Goal: Information Seeking & Learning: Learn about a topic

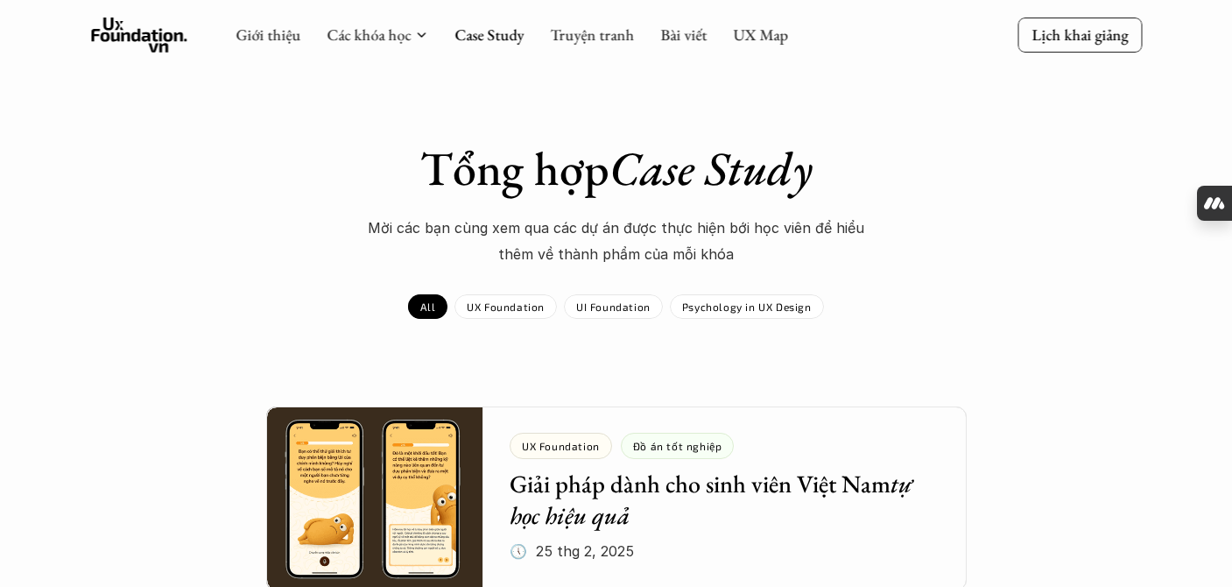
click at [146, 58] on div "Giới thiệu Các khóa học Case Study Truyện tranh Bài viết UX Map Lịch khai giảng" at bounding box center [616, 35] width 1232 height 70
click at [142, 35] on icon at bounding box center [139, 35] width 96 height 35
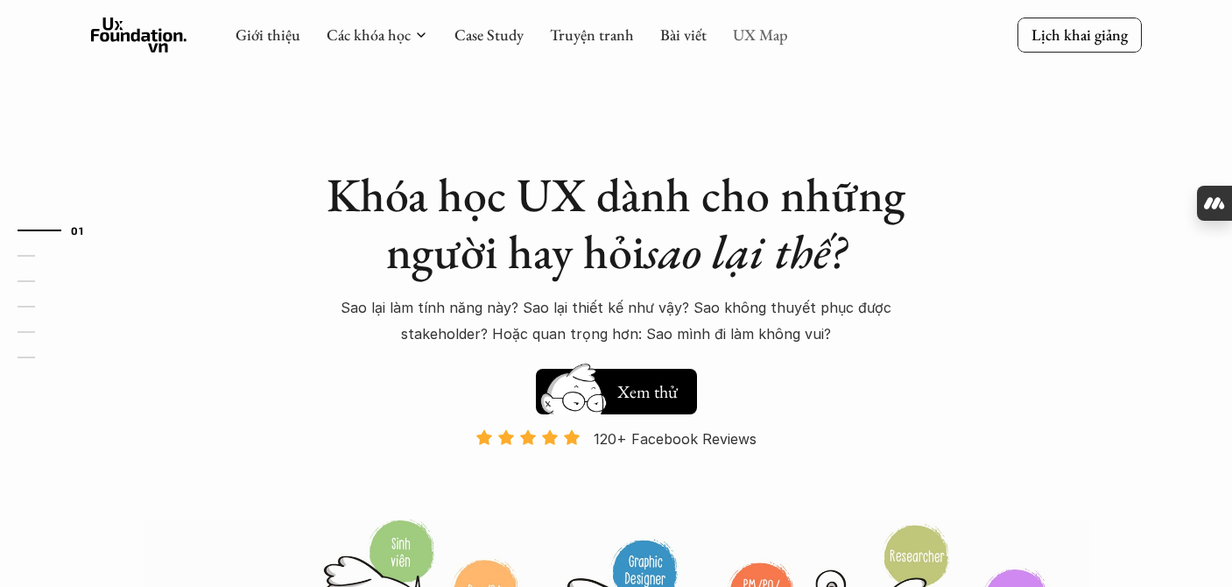
click at [745, 34] on link "UX Map" at bounding box center [760, 35] width 55 height 20
click at [761, 37] on link "UX Map" at bounding box center [760, 35] width 55 height 20
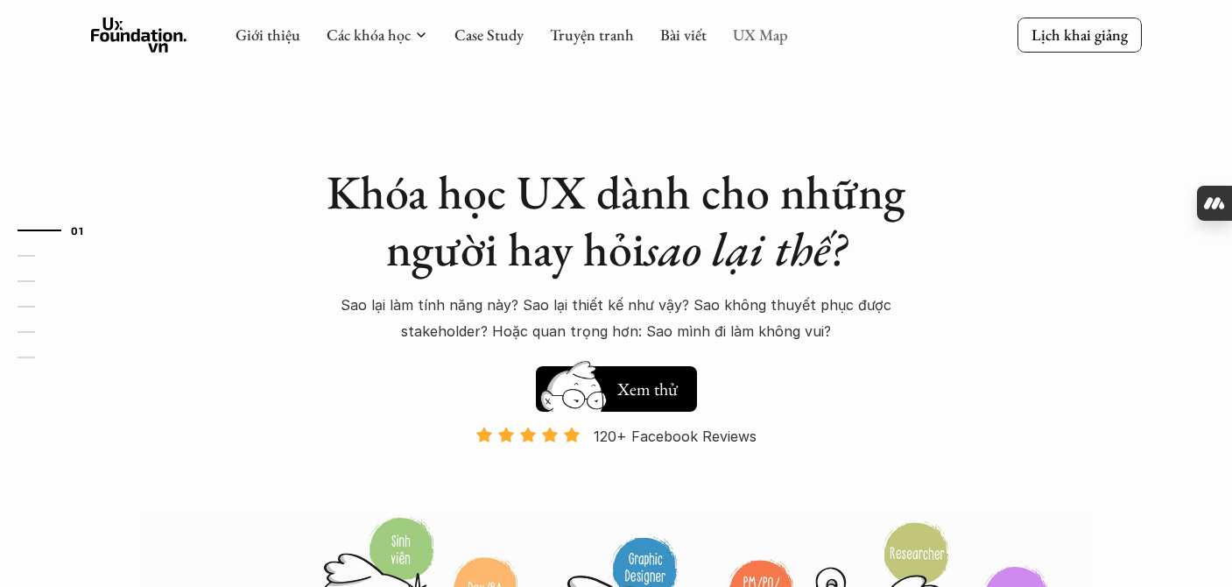
scroll to position [4, 0]
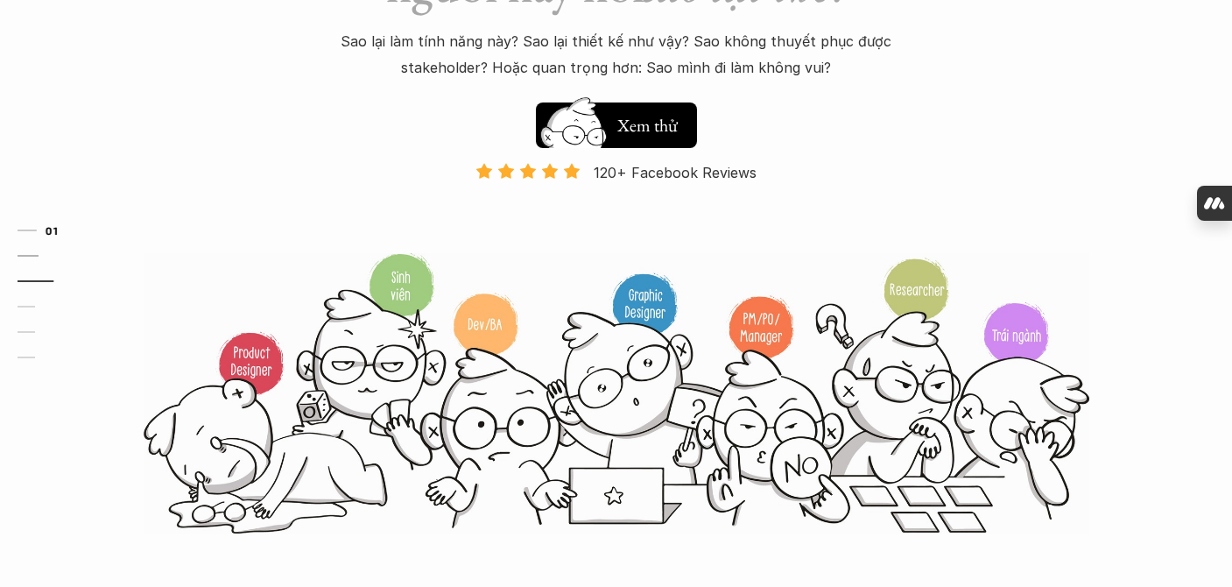
scroll to position [0, 0]
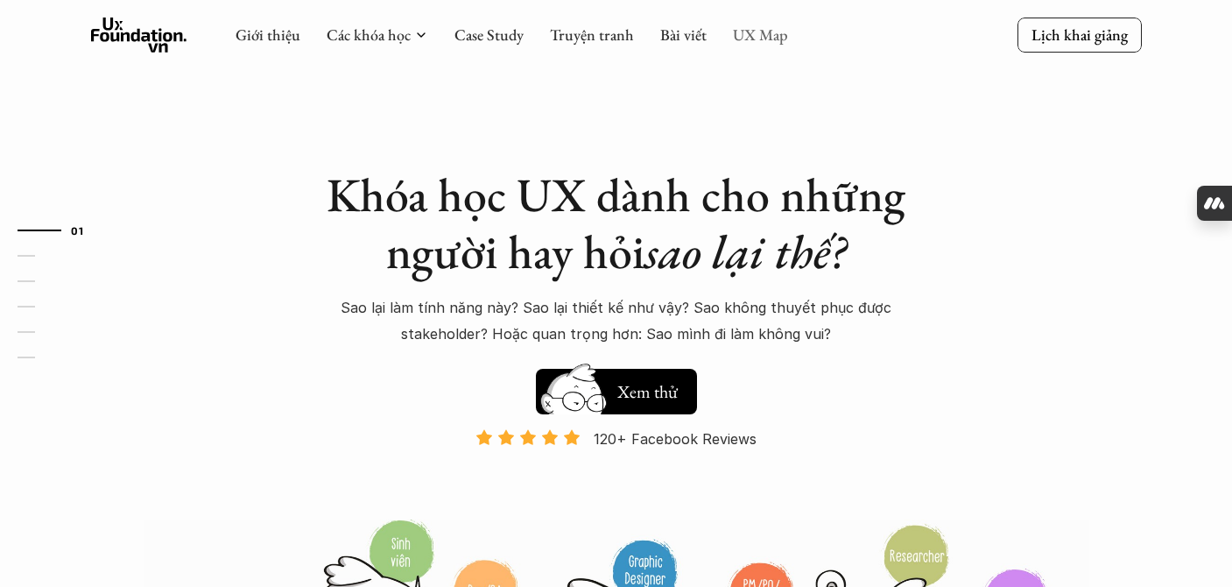
click at [767, 32] on link "UX Map" at bounding box center [760, 35] width 55 height 20
click at [677, 37] on link "Bài viết" at bounding box center [683, 35] width 46 height 20
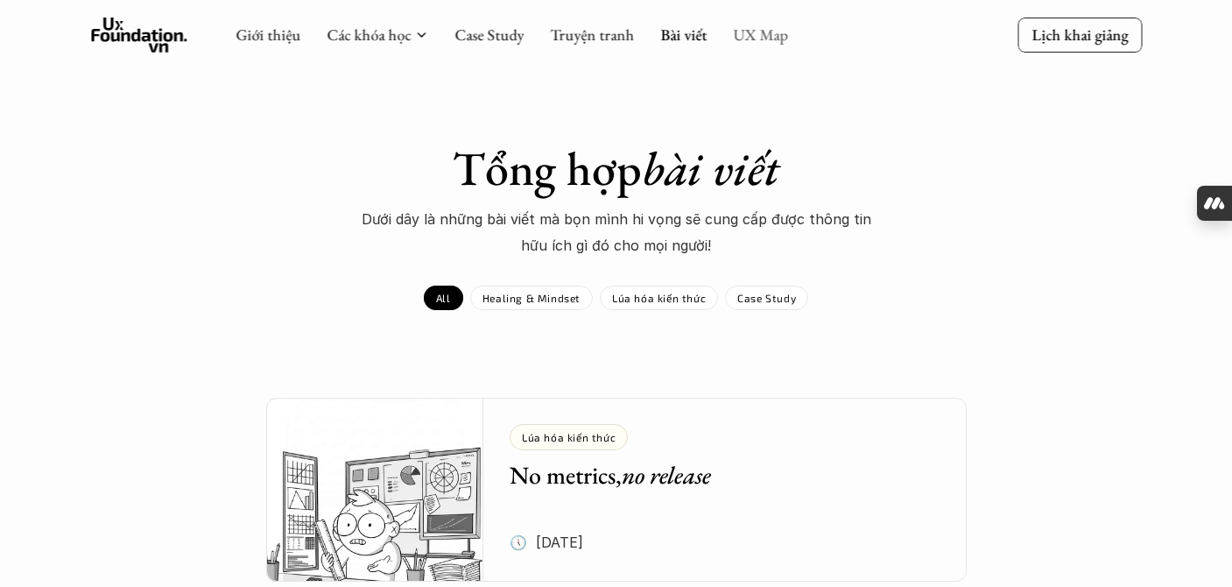
click at [759, 39] on link "UX Map" at bounding box center [760, 35] width 55 height 20
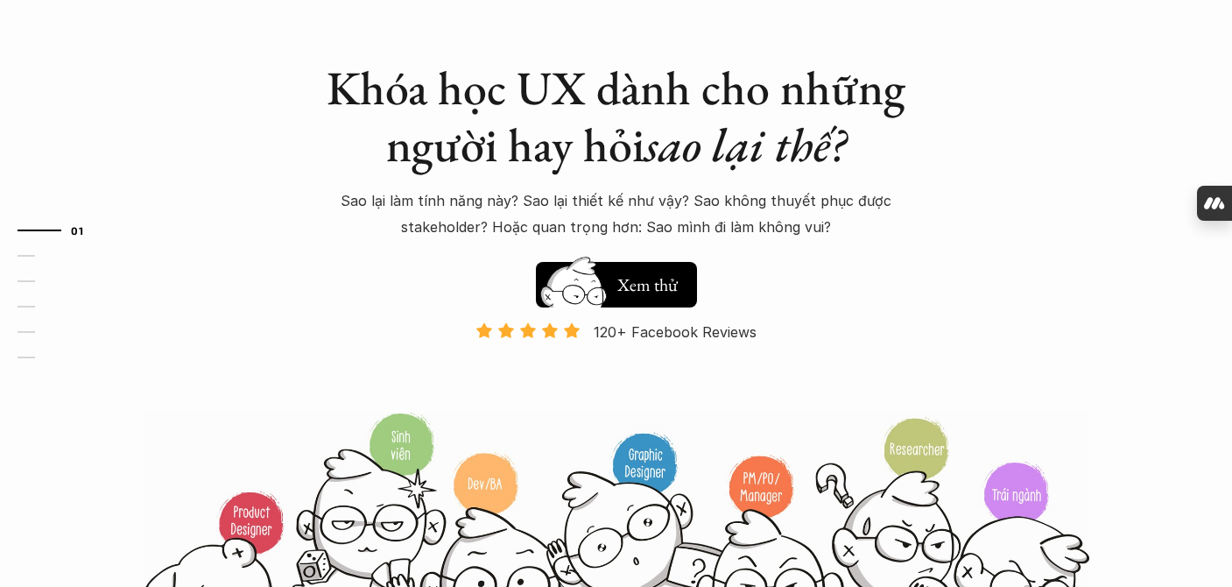
scroll to position [103, 0]
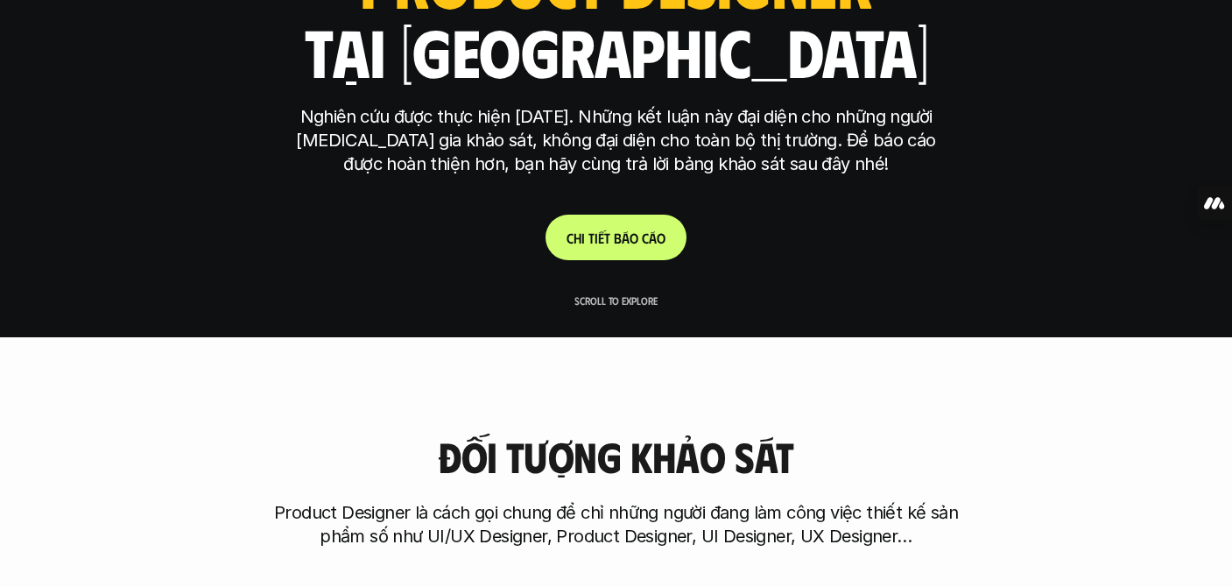
scroll to position [257, 0]
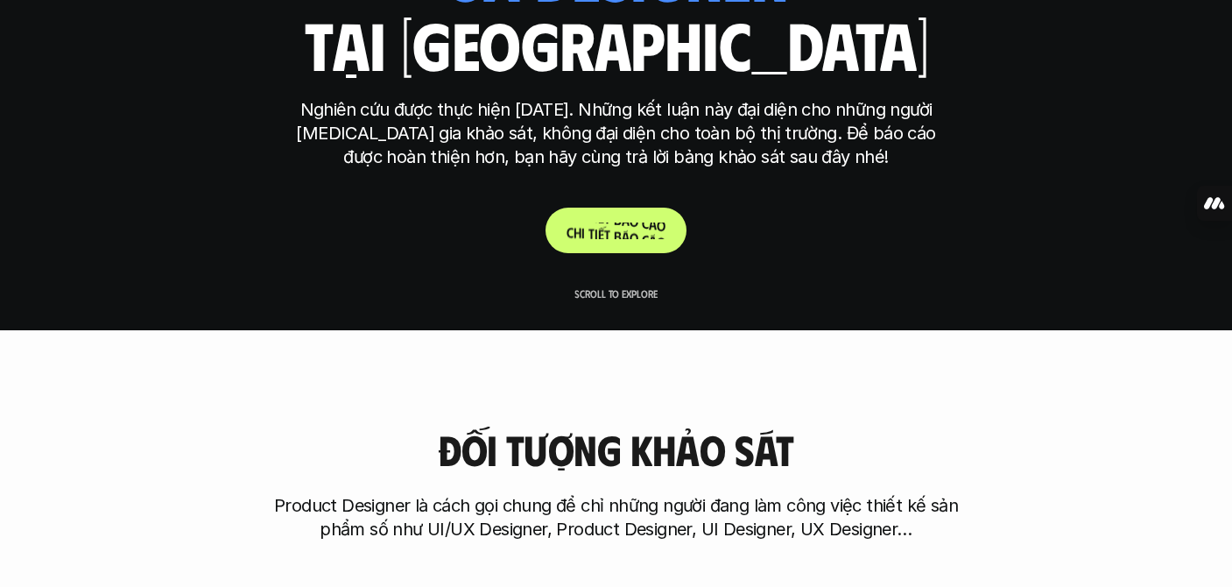
click at [596, 235] on p "C h i t i ế t b á o c á o" at bounding box center [616, 230] width 99 height 17
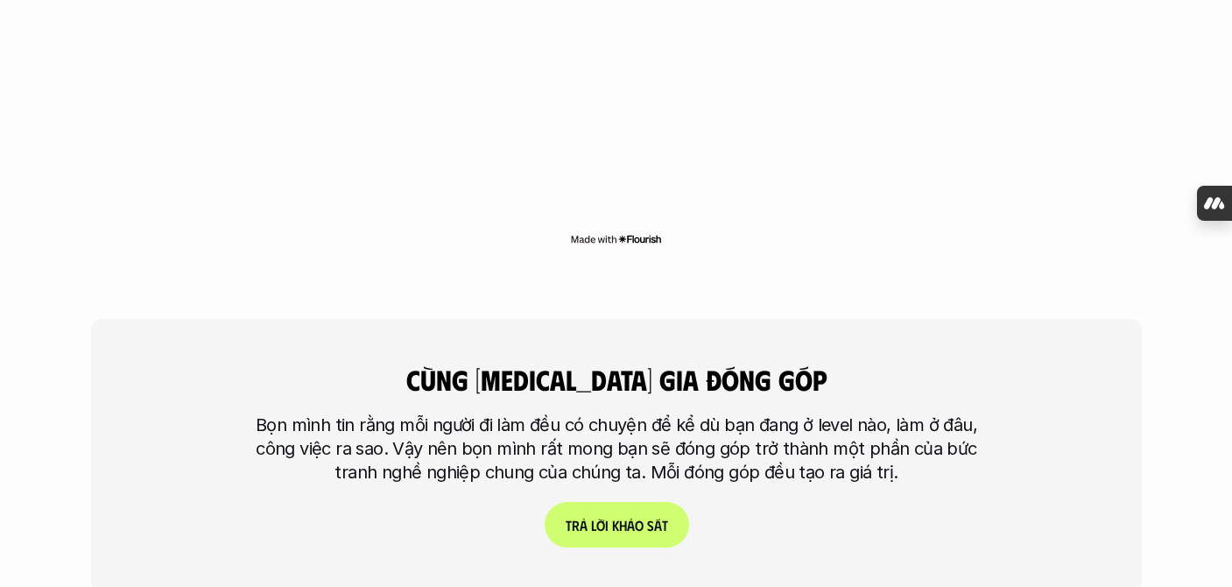
scroll to position [3987, 0]
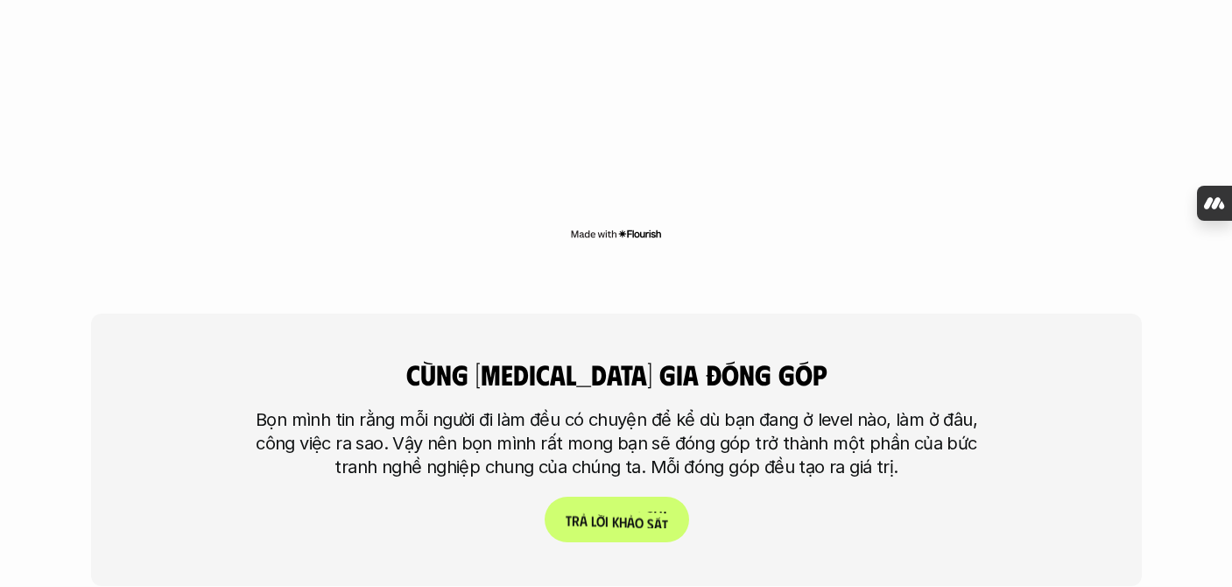
click at [606, 512] on p "T r ả l ờ i k h ả o s á t" at bounding box center [616, 520] width 102 height 17
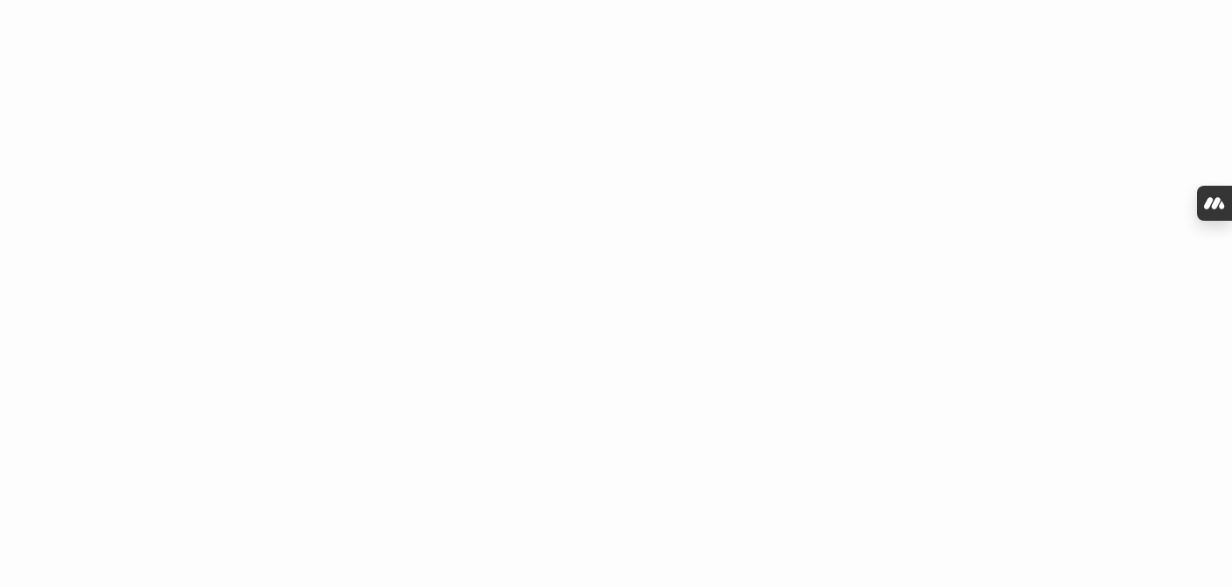
scroll to position [1220, 0]
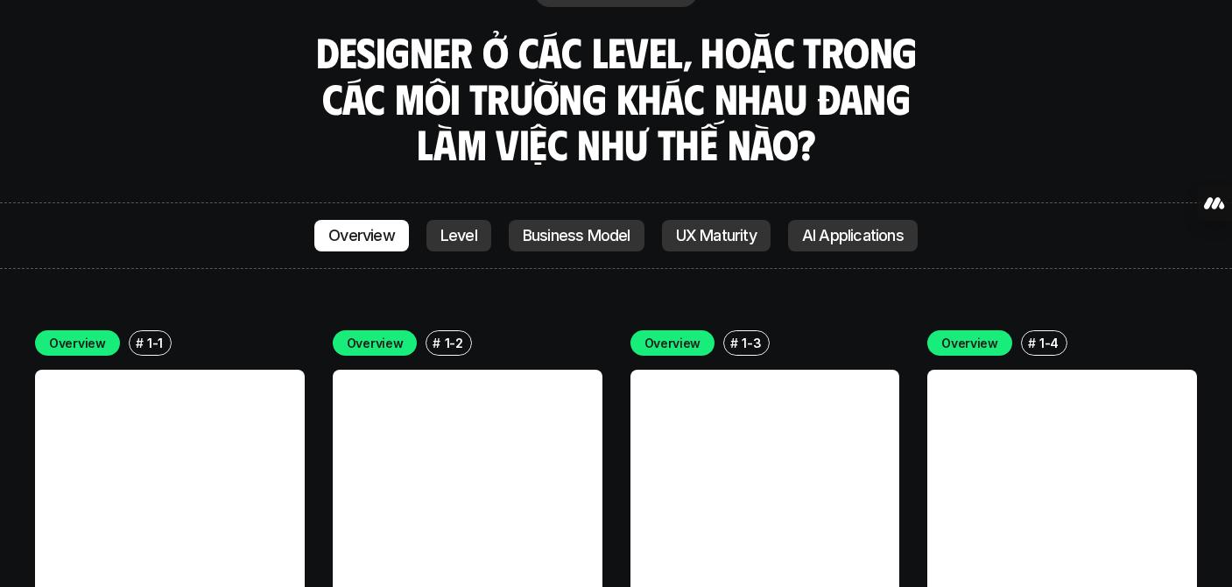
scroll to position [4764, 0]
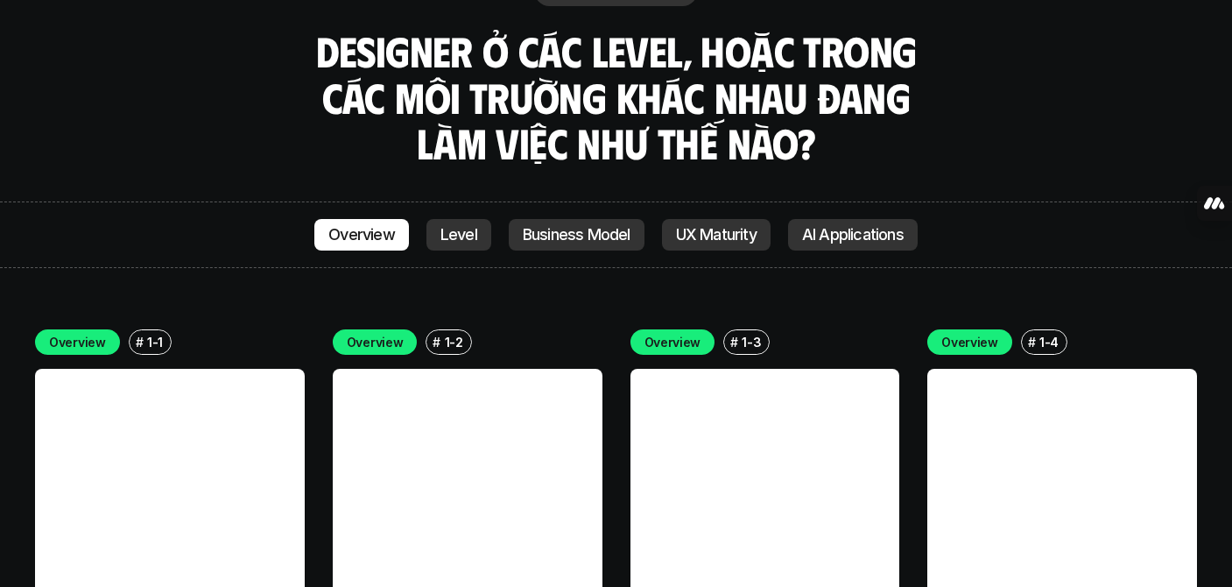
click at [452, 226] on p "Level" at bounding box center [459, 235] width 37 height 18
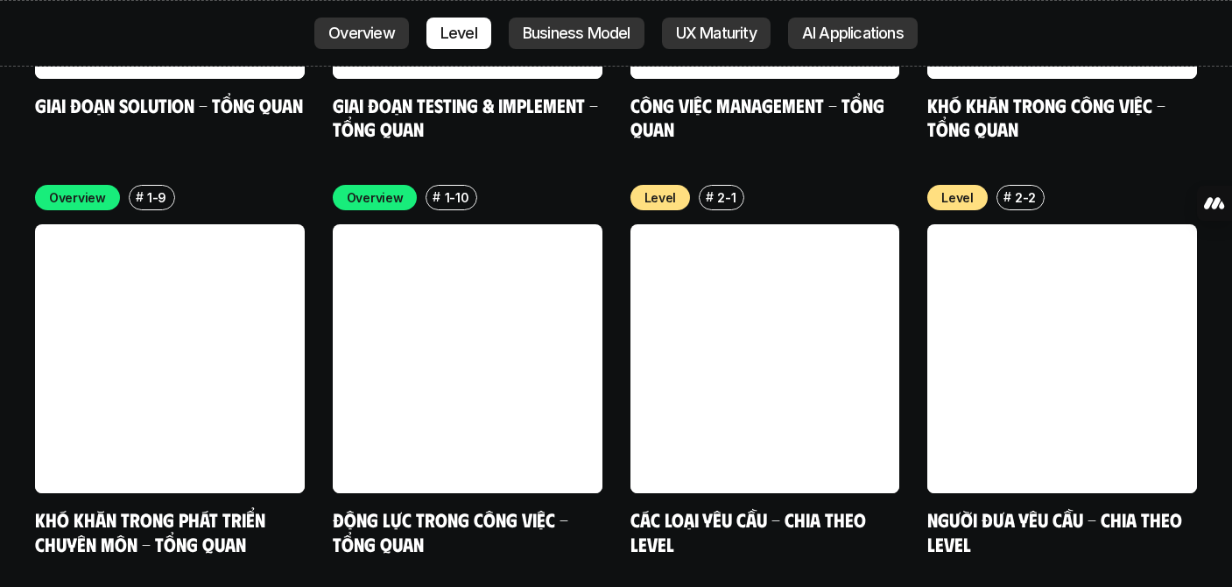
click at [377, 31] on p "Overview" at bounding box center [361, 34] width 67 height 18
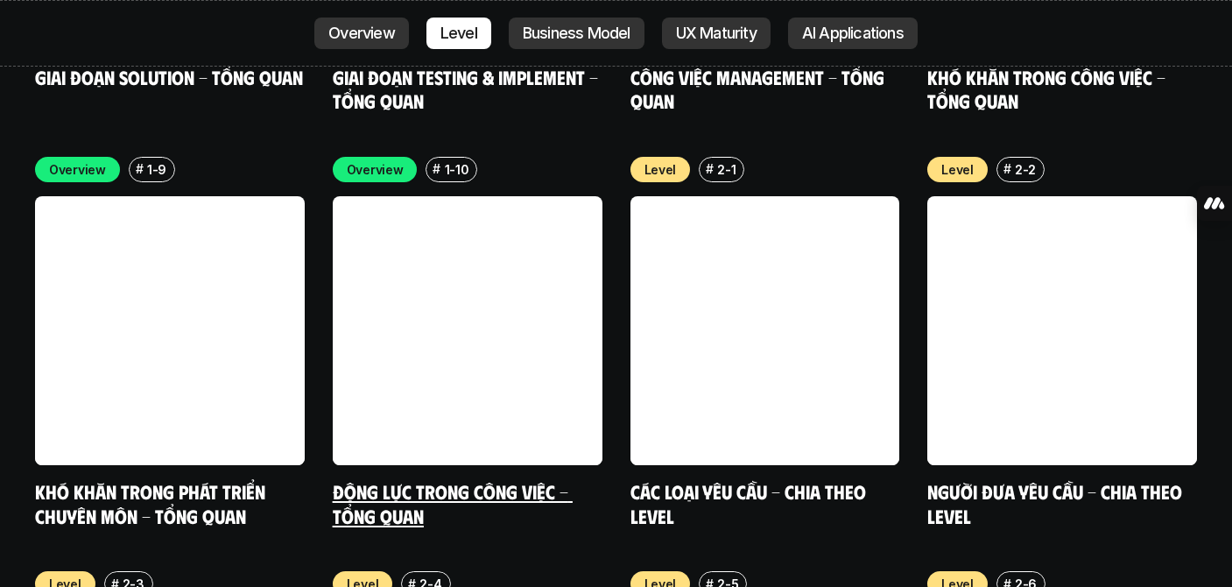
scroll to position [5769, 0]
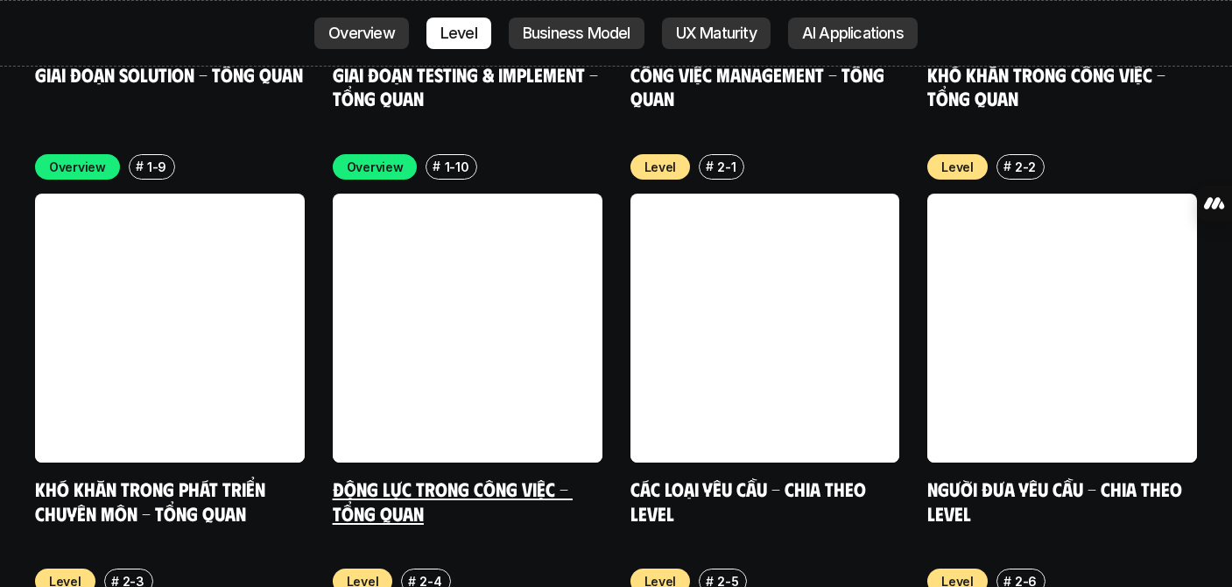
click at [392, 339] on link at bounding box center [468, 329] width 270 height 270
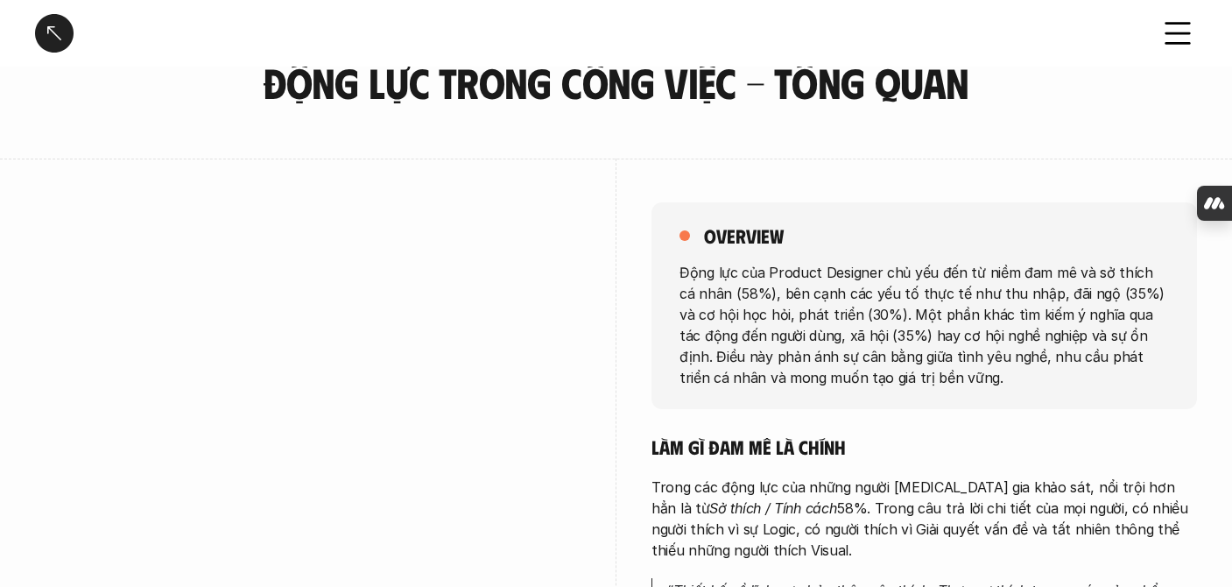
scroll to position [81, 0]
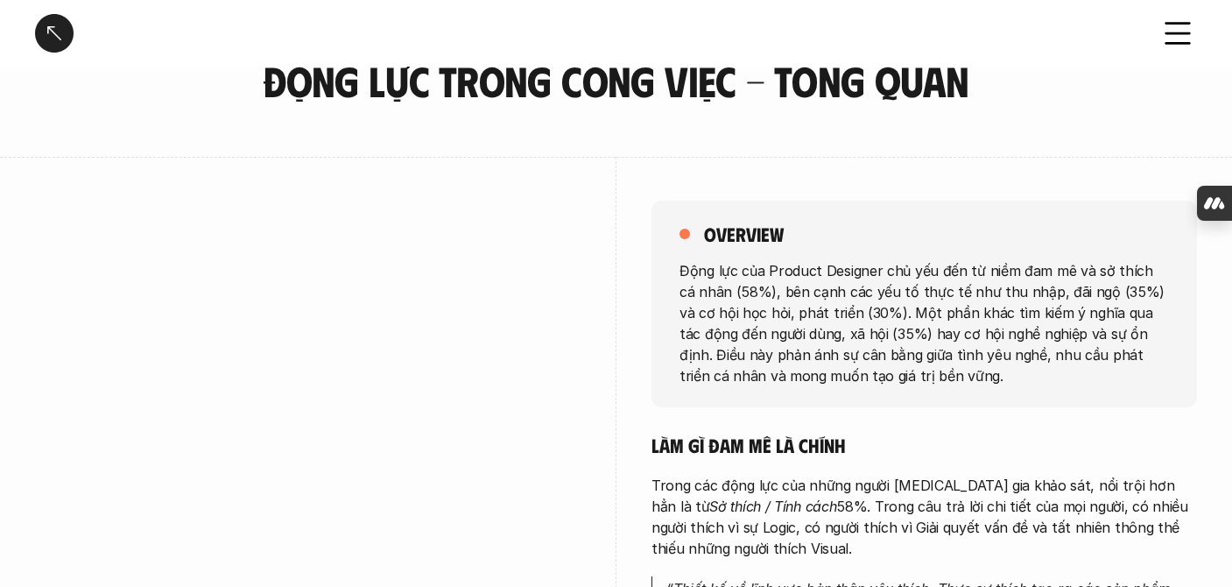
click at [60, 33] on div at bounding box center [54, 33] width 39 height 39
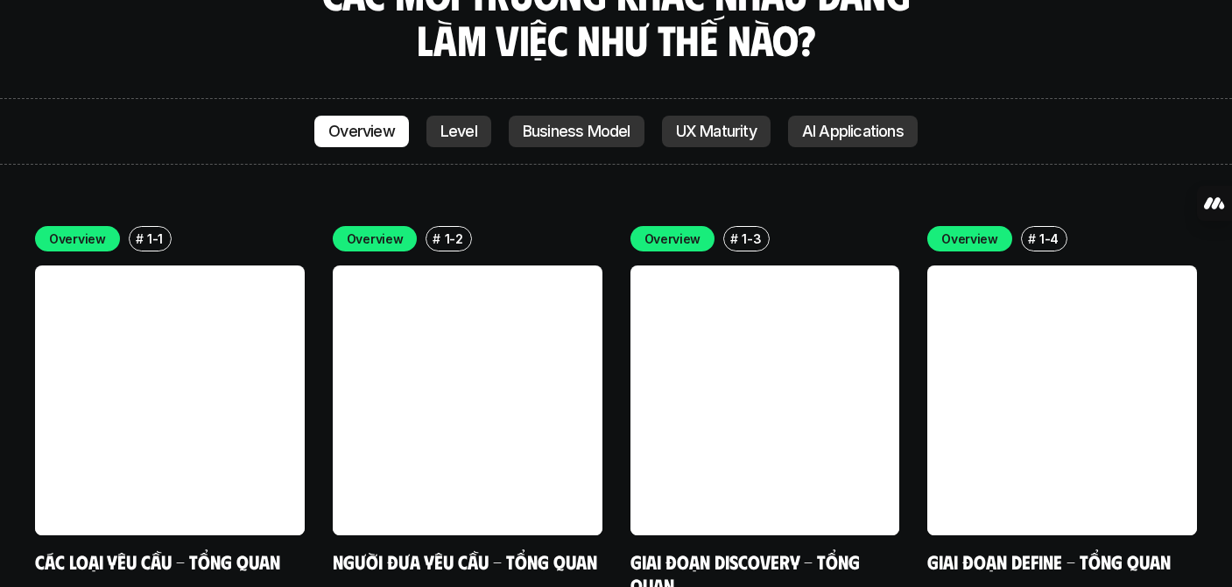
scroll to position [4862, 0]
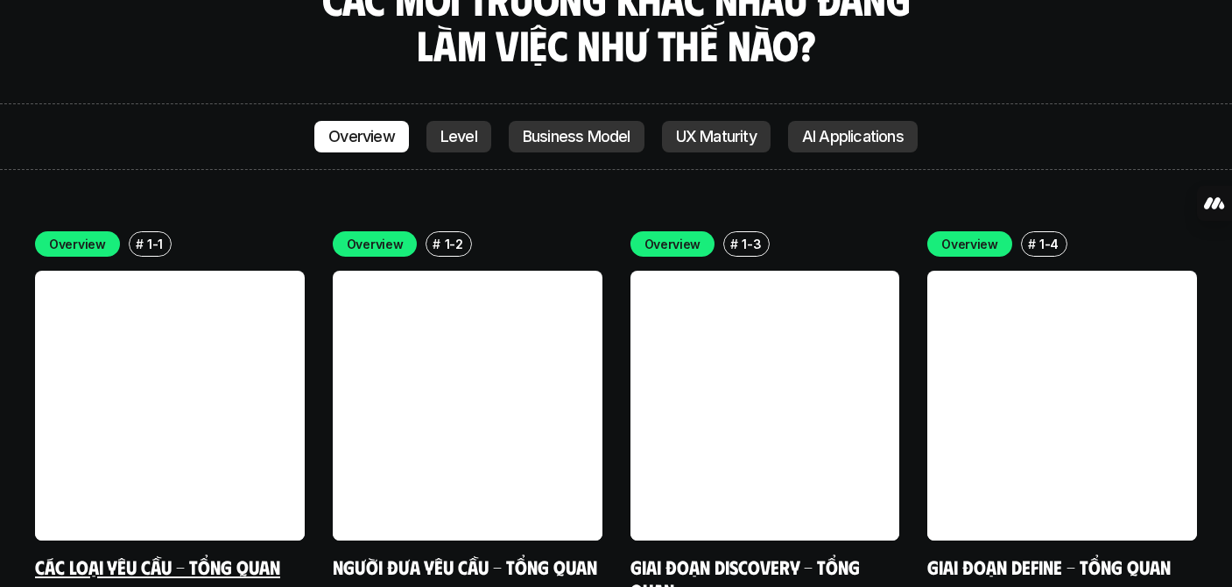
click at [223, 280] on link at bounding box center [170, 406] width 270 height 270
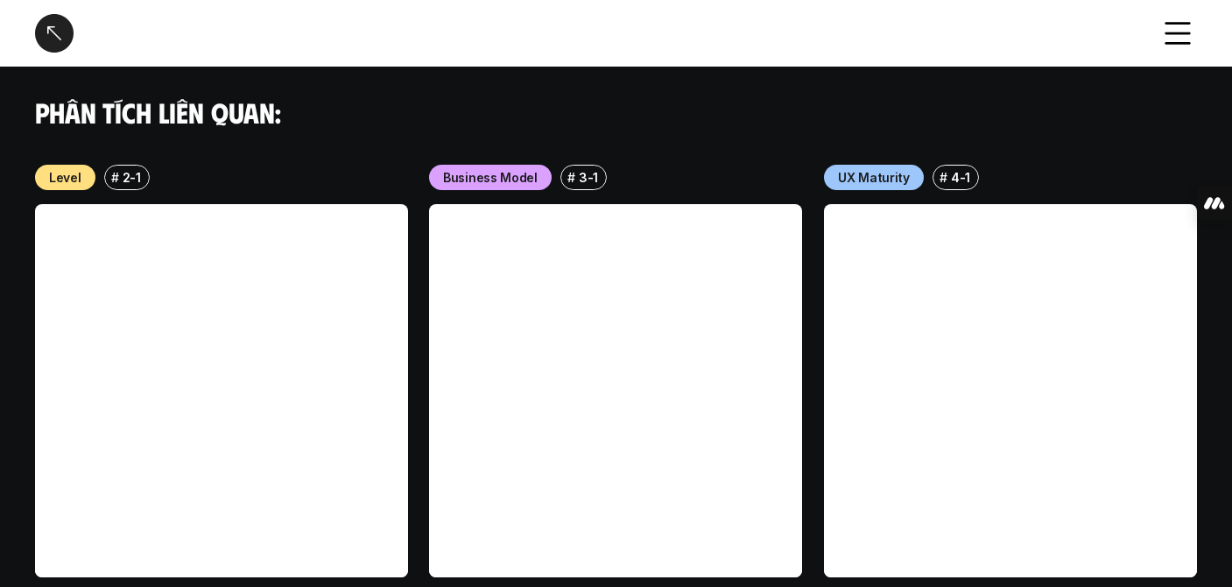
scroll to position [1935, 0]
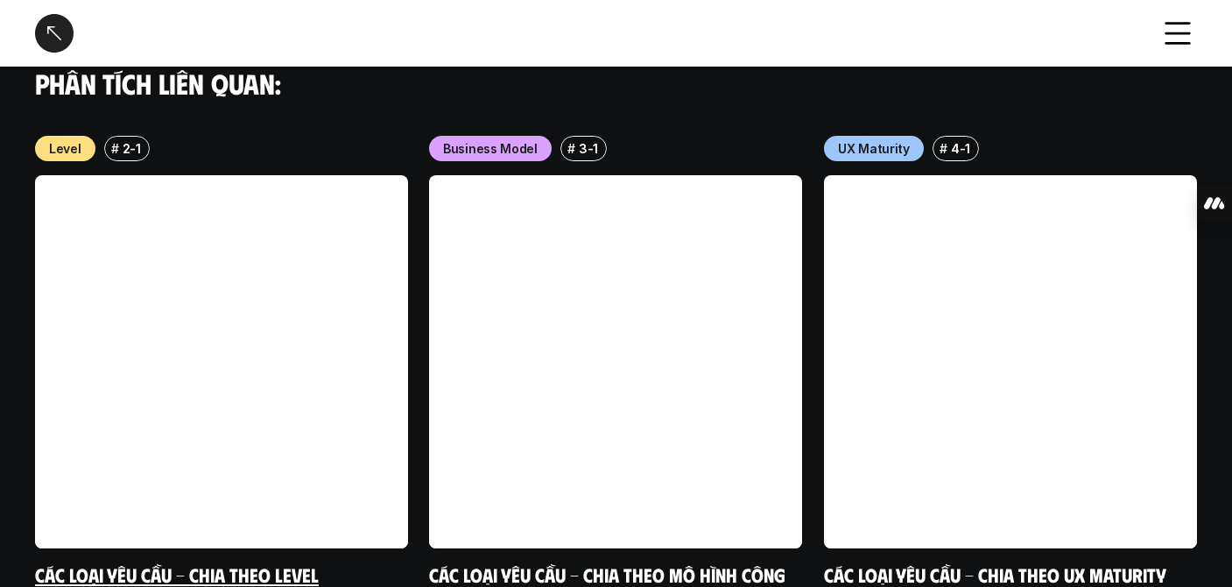
click at [243, 427] on link at bounding box center [221, 361] width 373 height 373
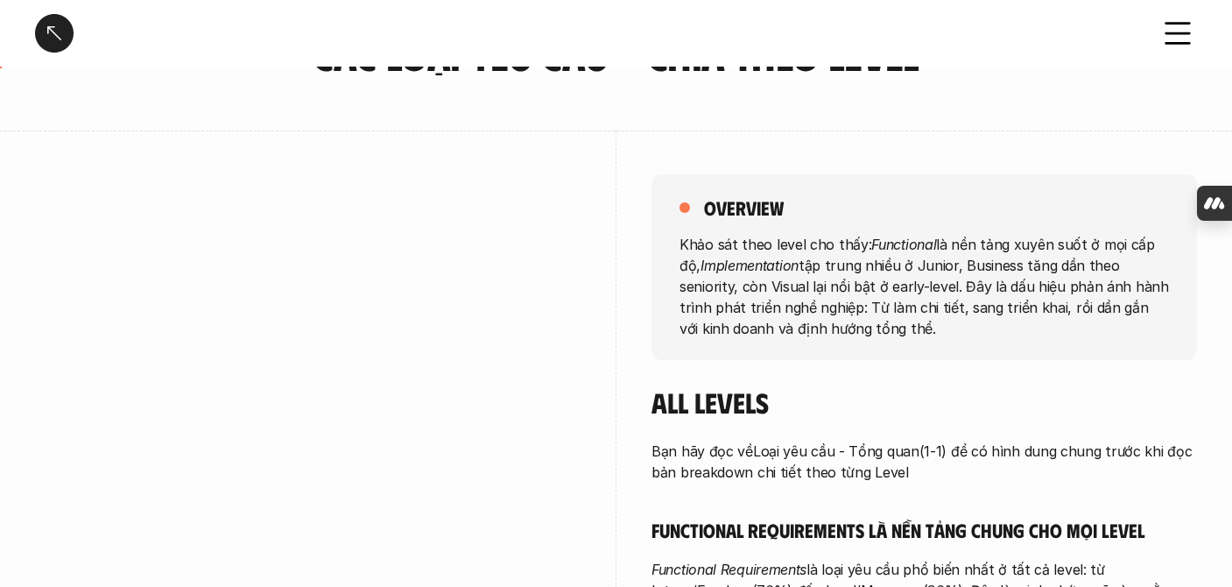
scroll to position [112, 0]
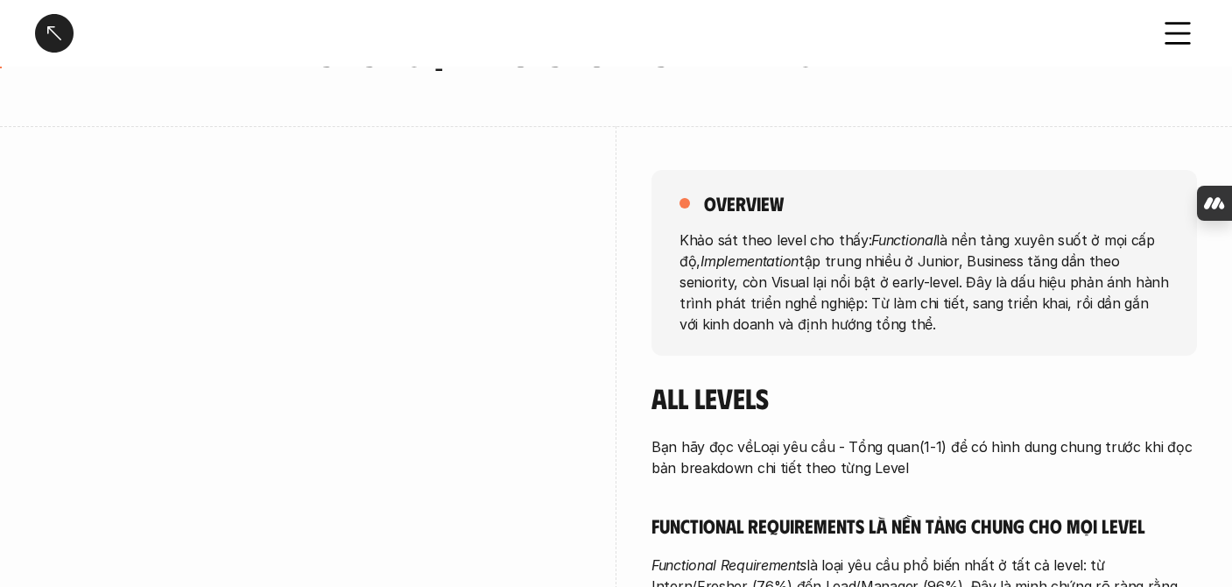
click at [434, 143] on div at bounding box center [308, 447] width 546 height 642
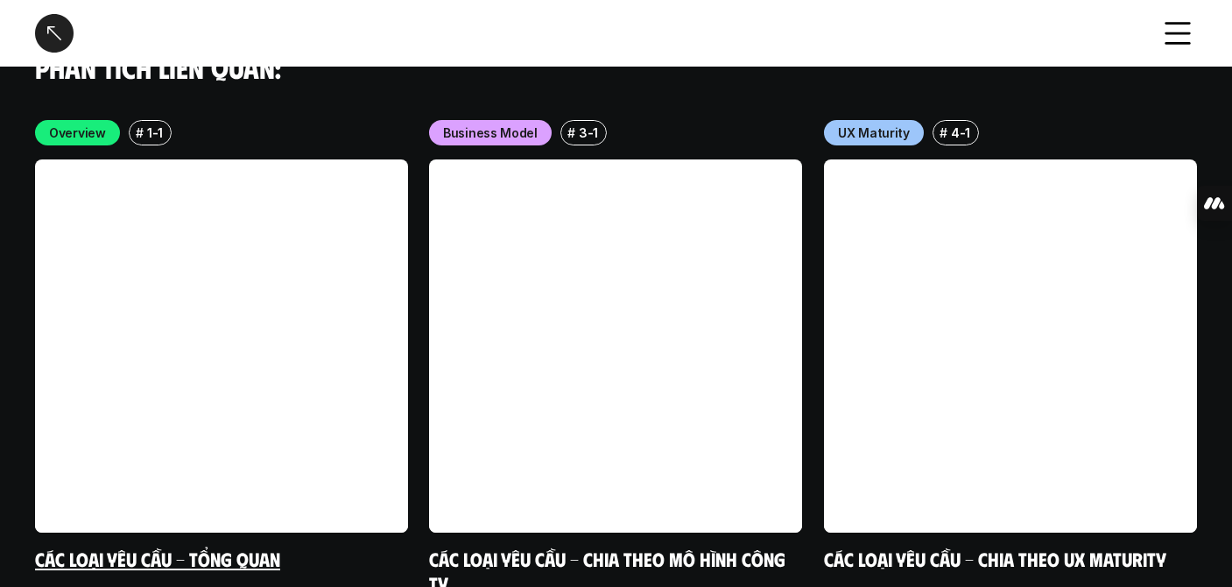
scroll to position [5255, 0]
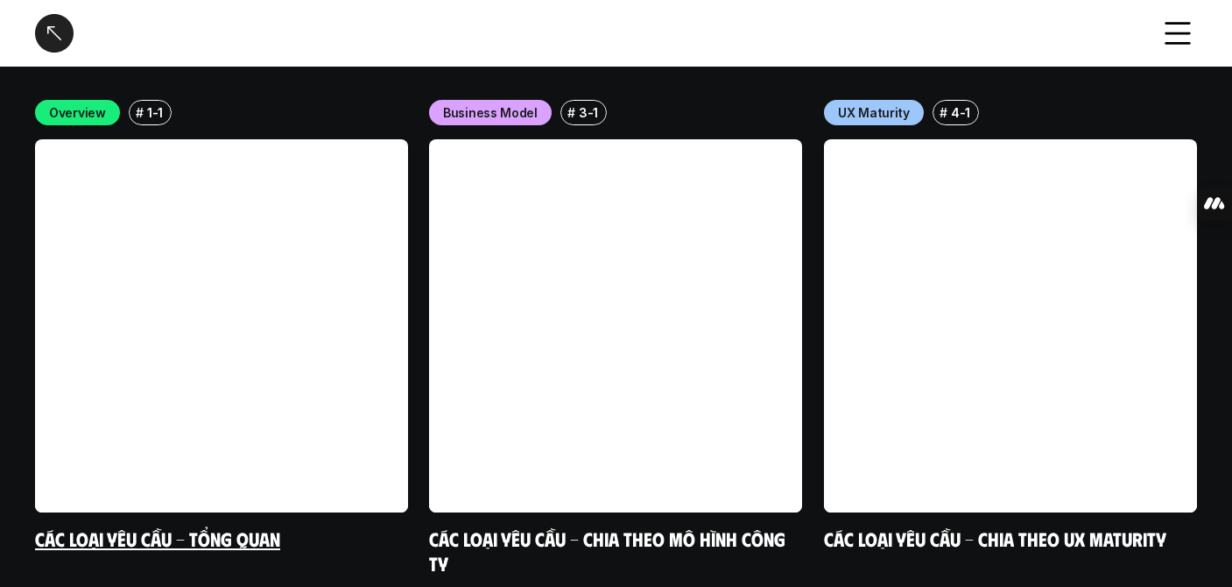
click at [283, 355] on link at bounding box center [221, 325] width 373 height 373
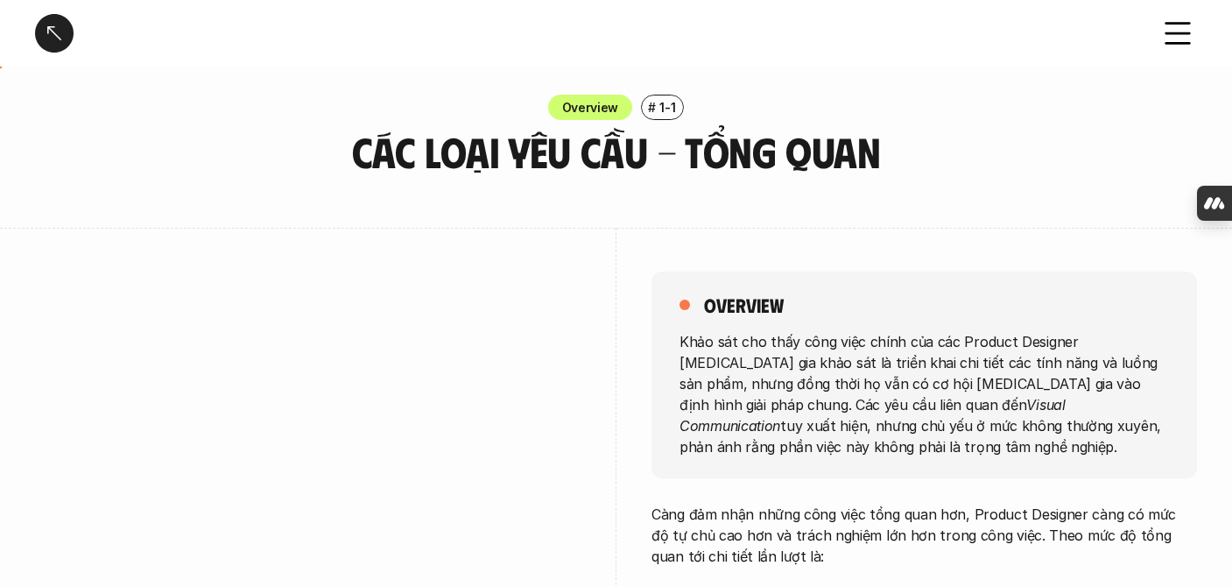
scroll to position [9, 0]
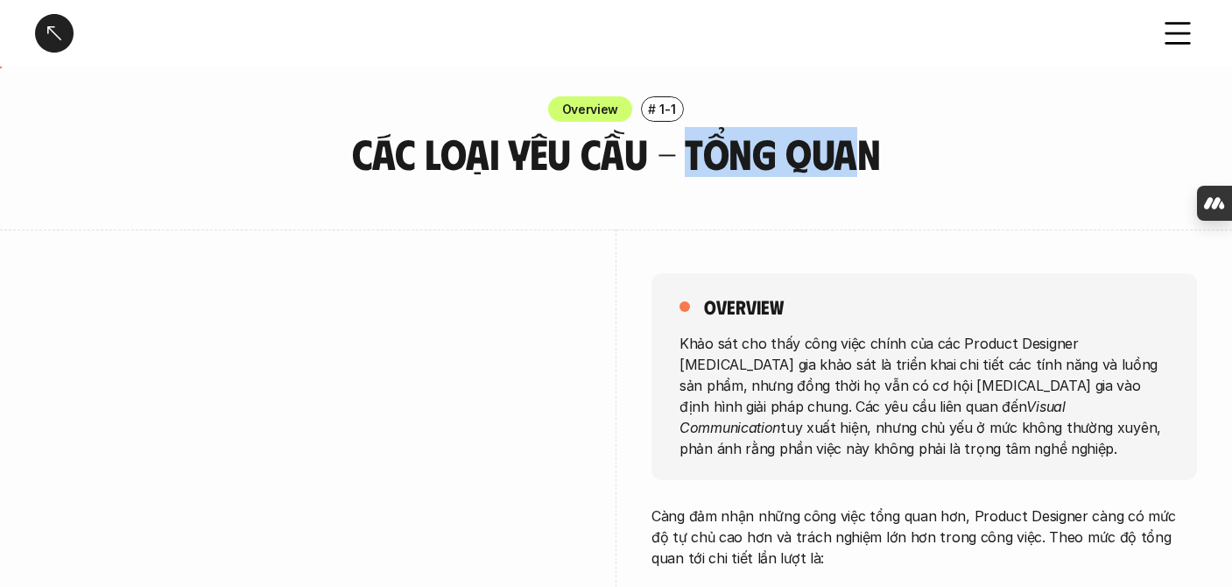
drag, startPoint x: 857, startPoint y: 163, endPoint x: 691, endPoint y: 168, distance: 165.6
click at [691, 168] on h3 "Các loại yêu cầu - Tổng quan" at bounding box center [616, 154] width 745 height 46
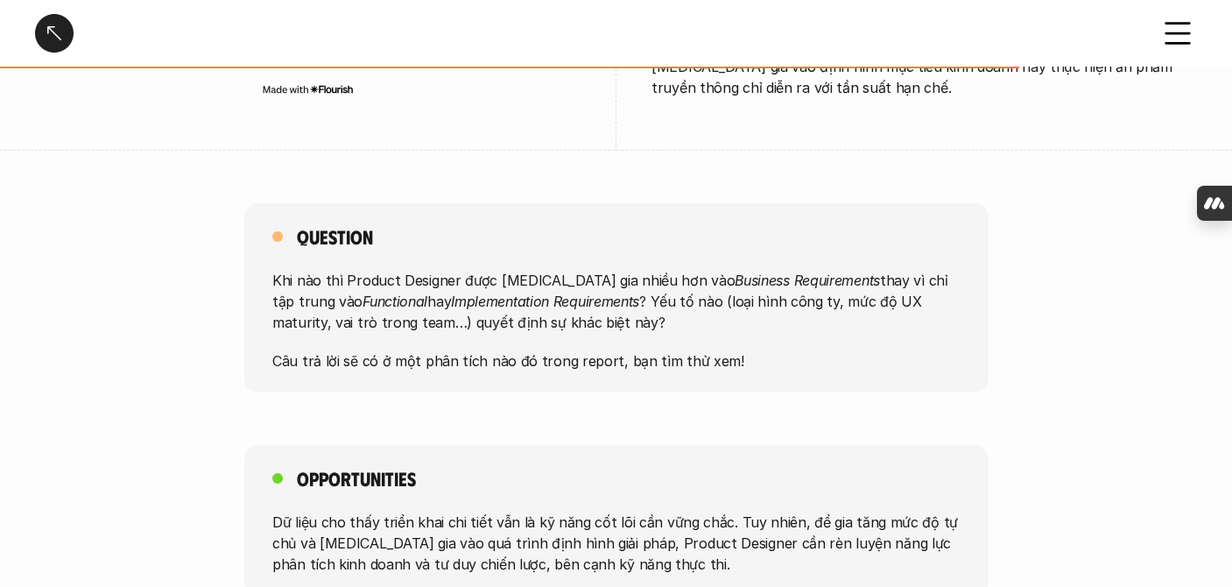
scroll to position [2057, 0]
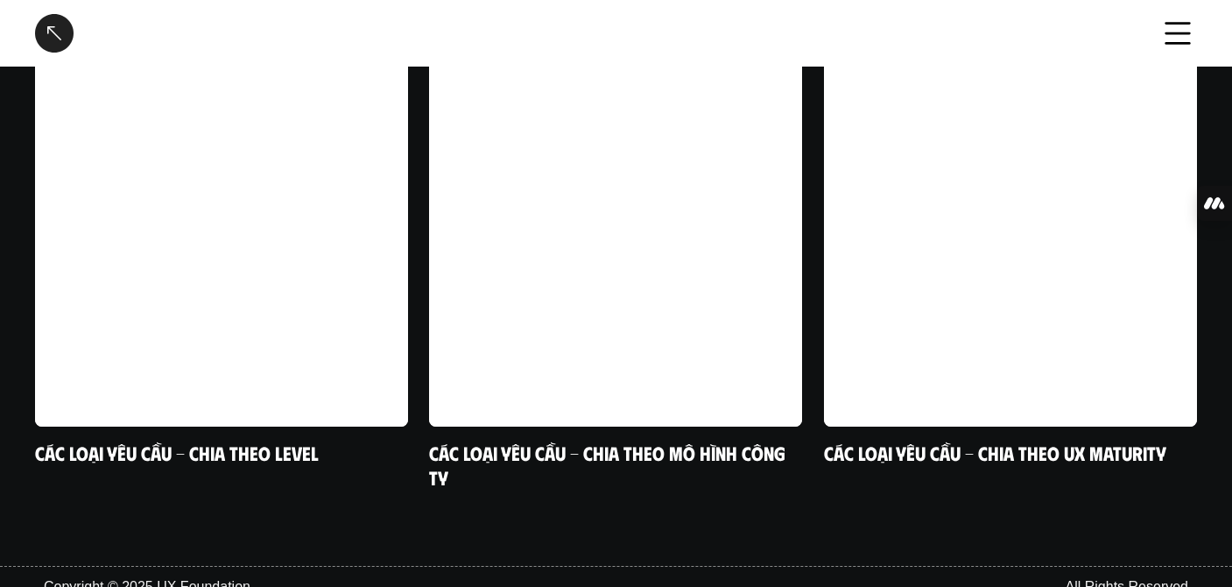
click at [46, 44] on div at bounding box center [54, 33] width 39 height 39
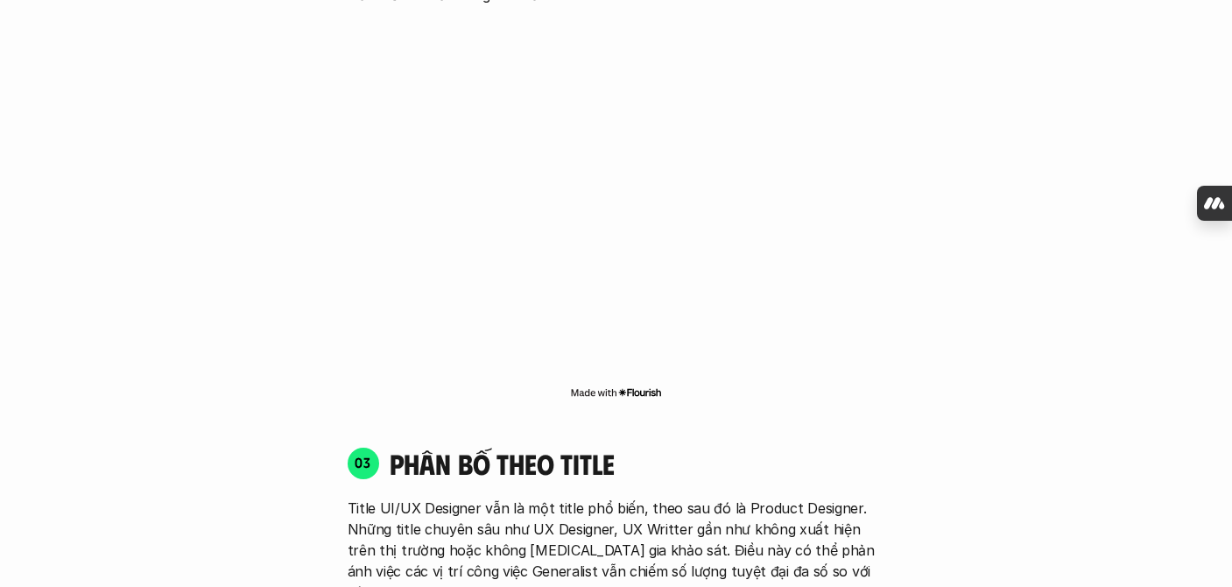
scroll to position [4892, 0]
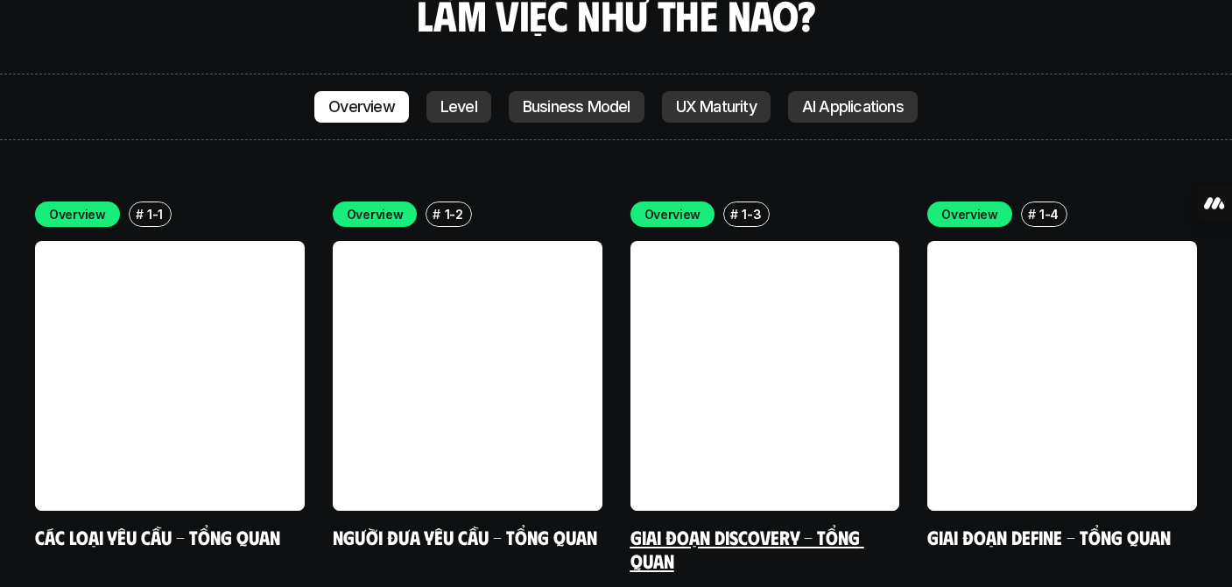
click at [755, 313] on link at bounding box center [766, 376] width 270 height 270
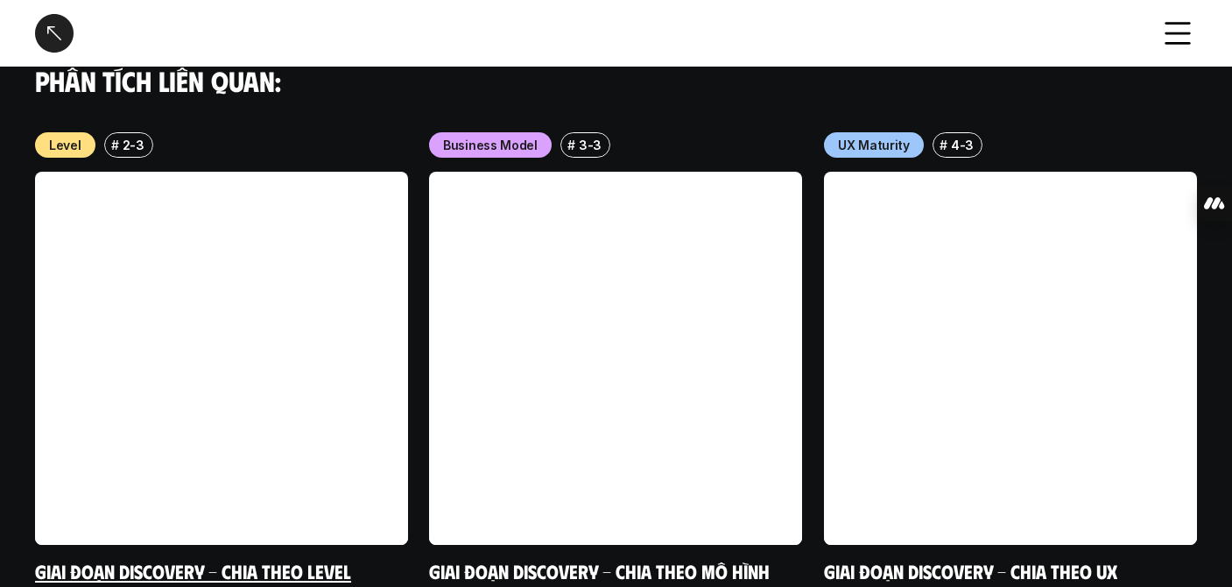
scroll to position [2295, 0]
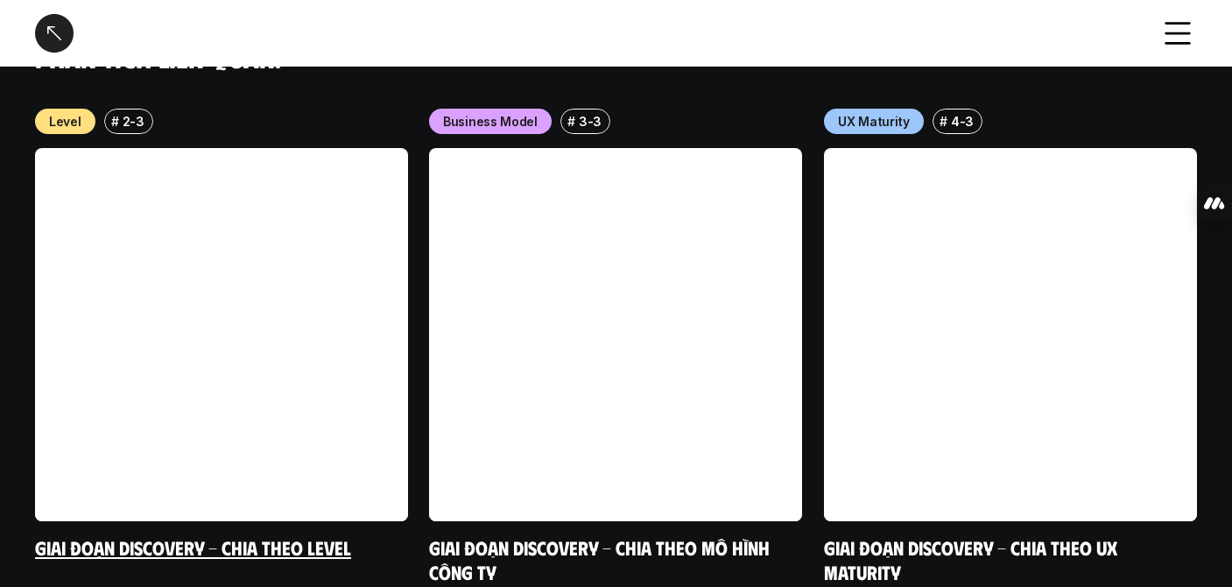
click at [235, 414] on link at bounding box center [221, 334] width 373 height 373
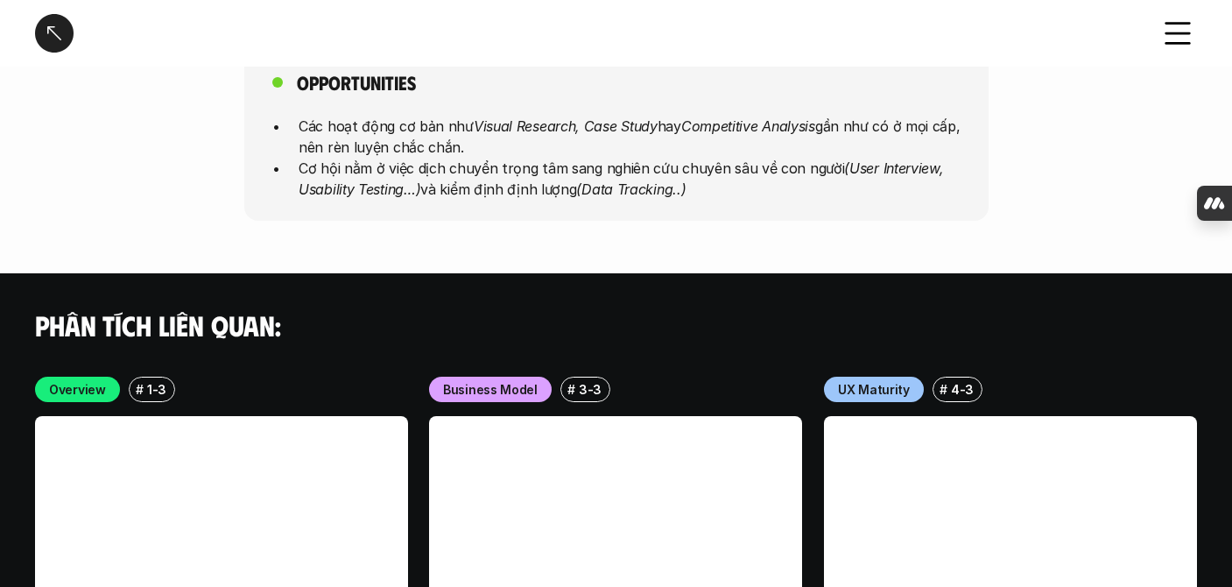
scroll to position [5882, 0]
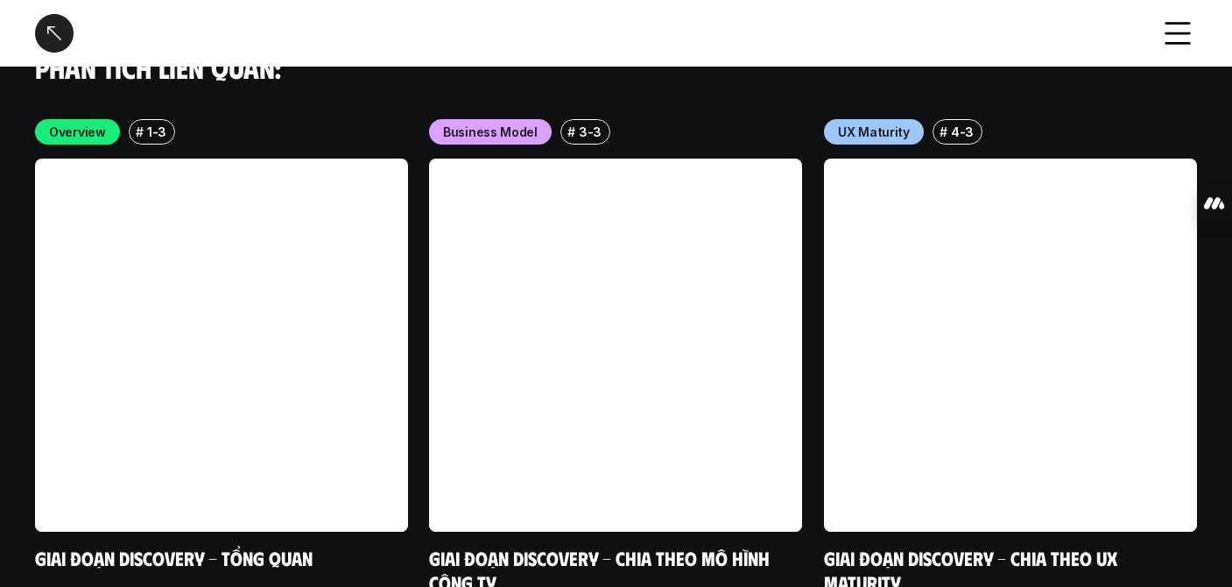
click at [53, 39] on div at bounding box center [54, 33] width 39 height 39
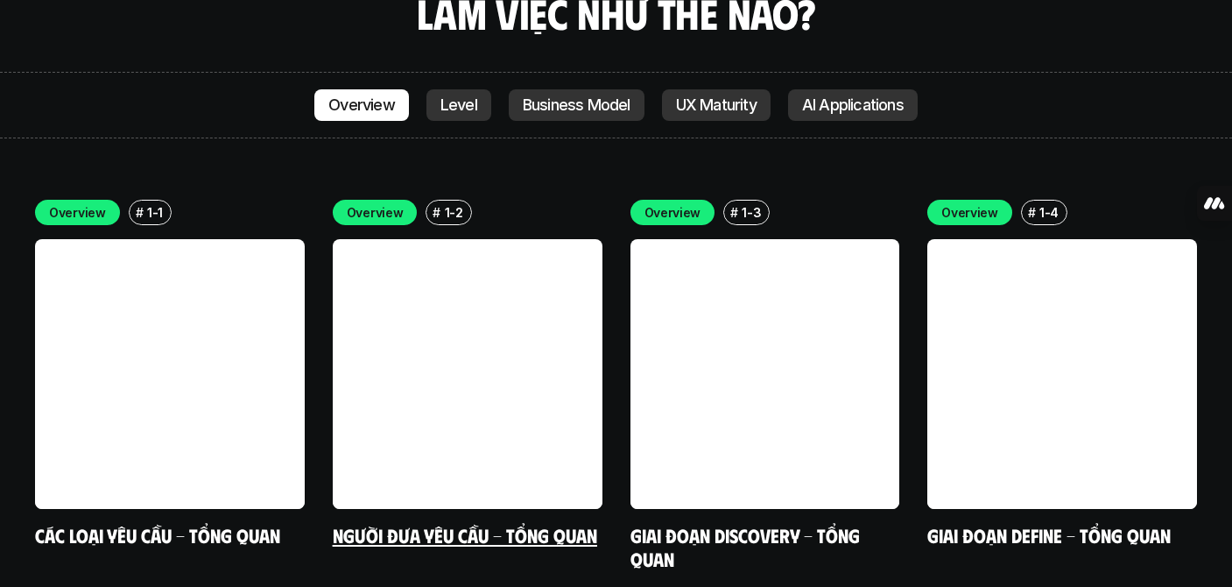
scroll to position [5104, 0]
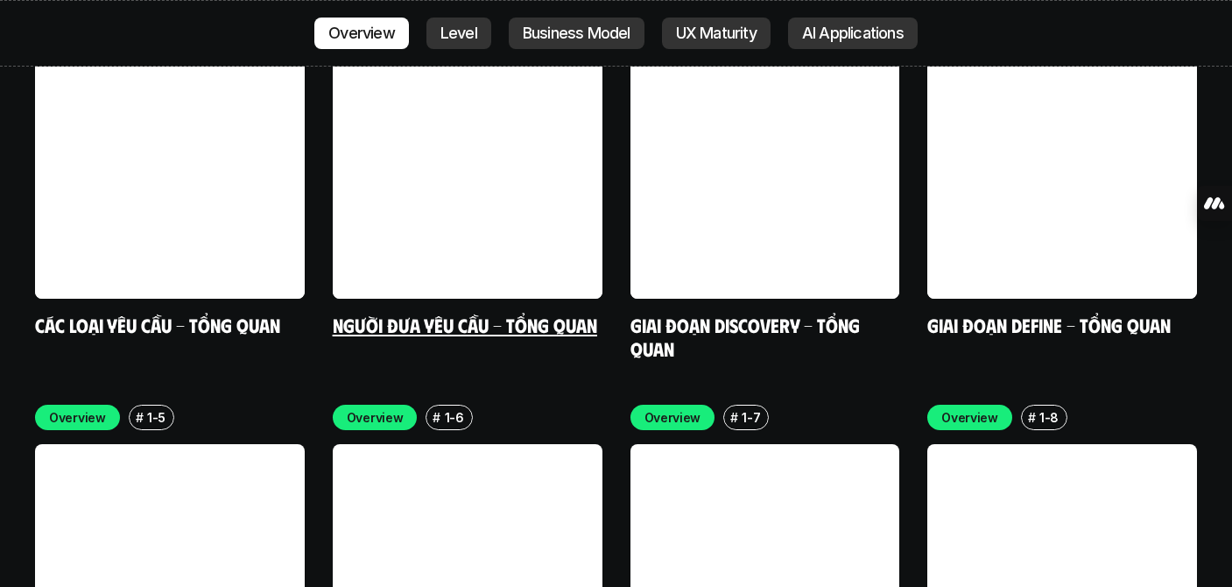
click at [428, 313] on link "Người đưa yêu cầu - Tổng quan" at bounding box center [465, 325] width 265 height 24
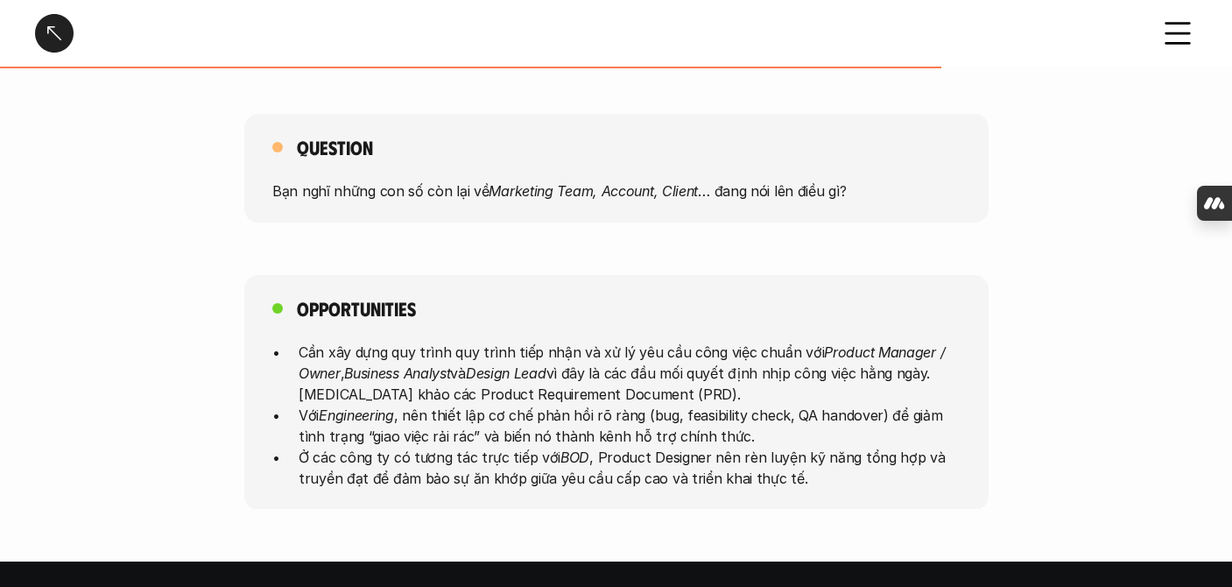
scroll to position [916, 0]
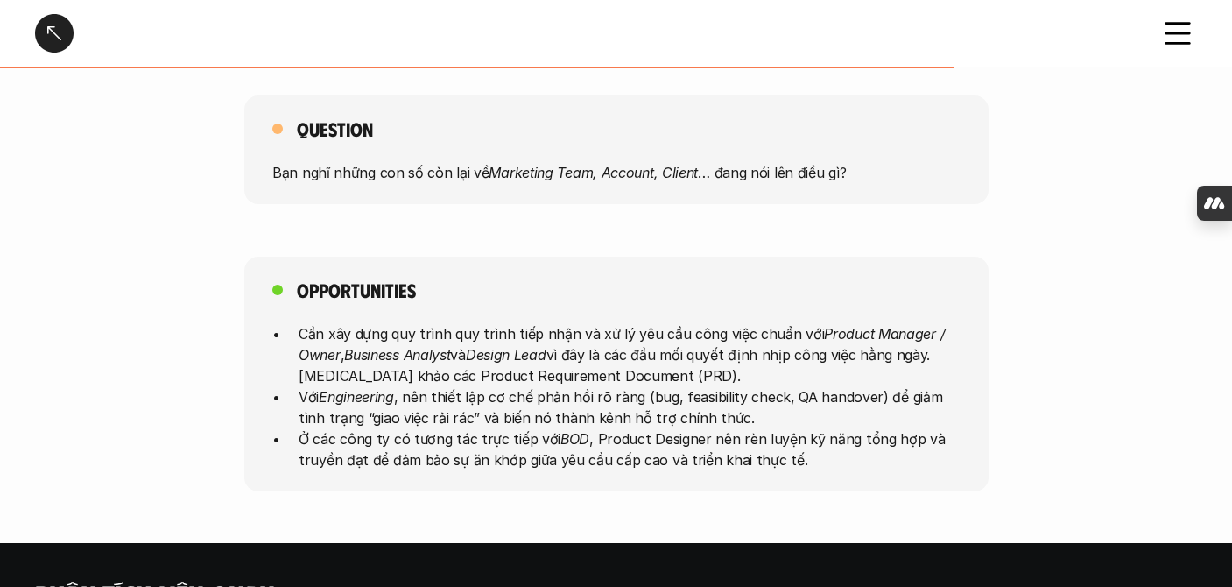
click at [50, 31] on div at bounding box center [54, 33] width 39 height 39
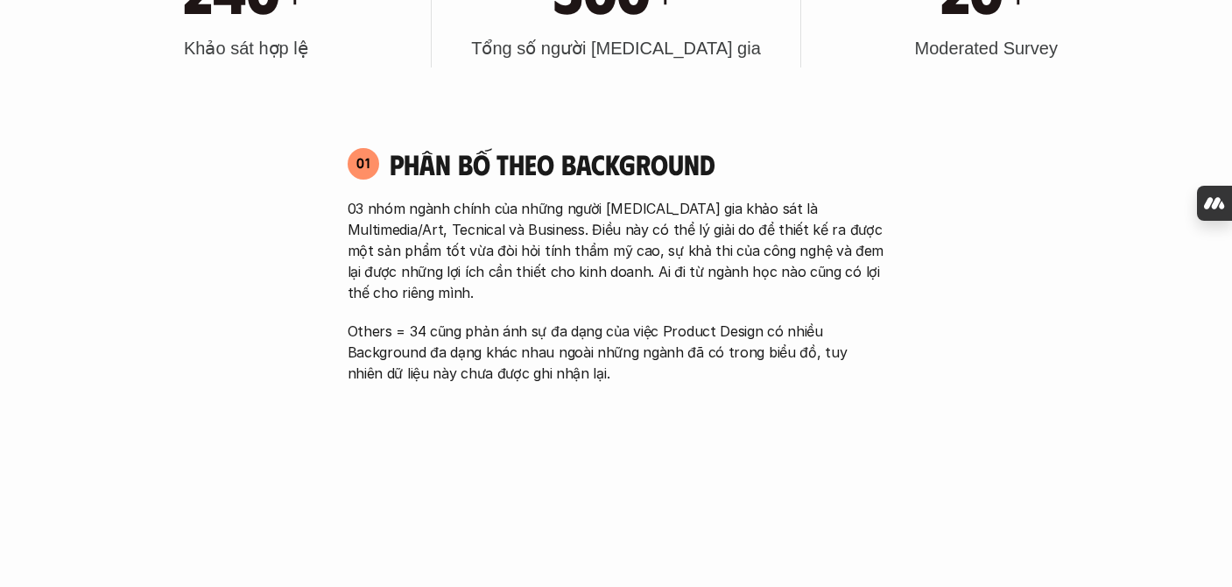
scroll to position [4892, 0]
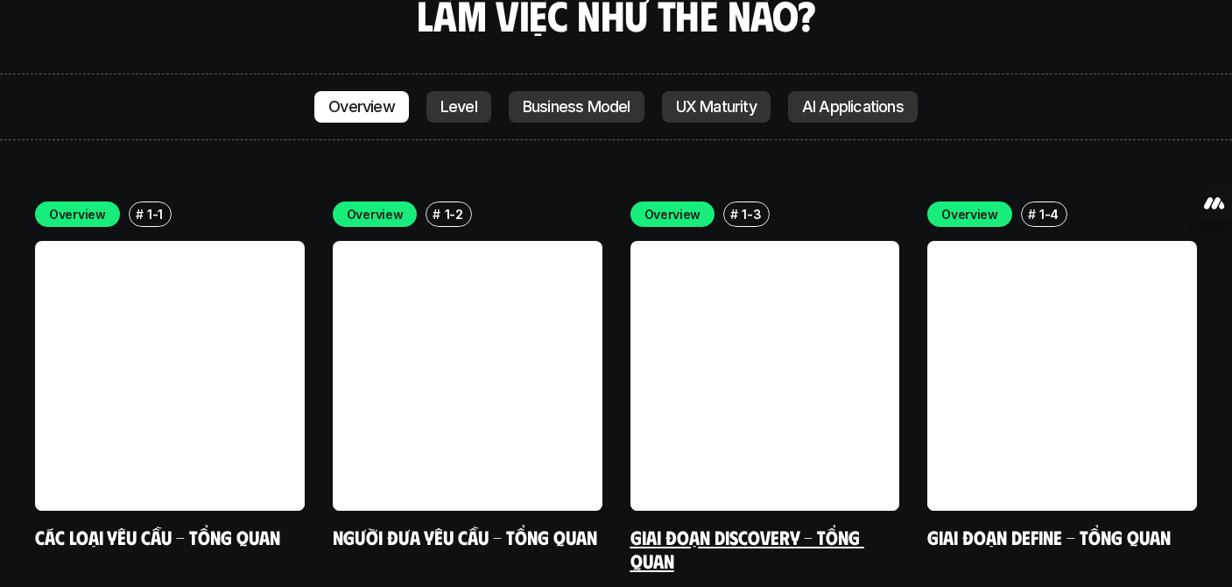
click at [851, 304] on link at bounding box center [766, 376] width 270 height 270
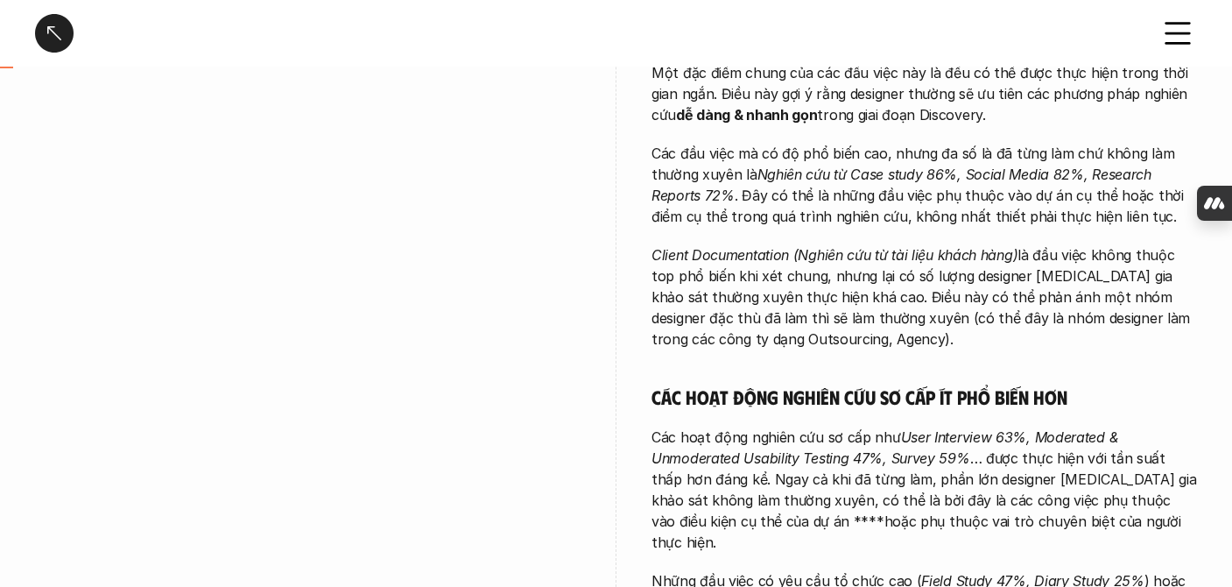
scroll to position [621, 0]
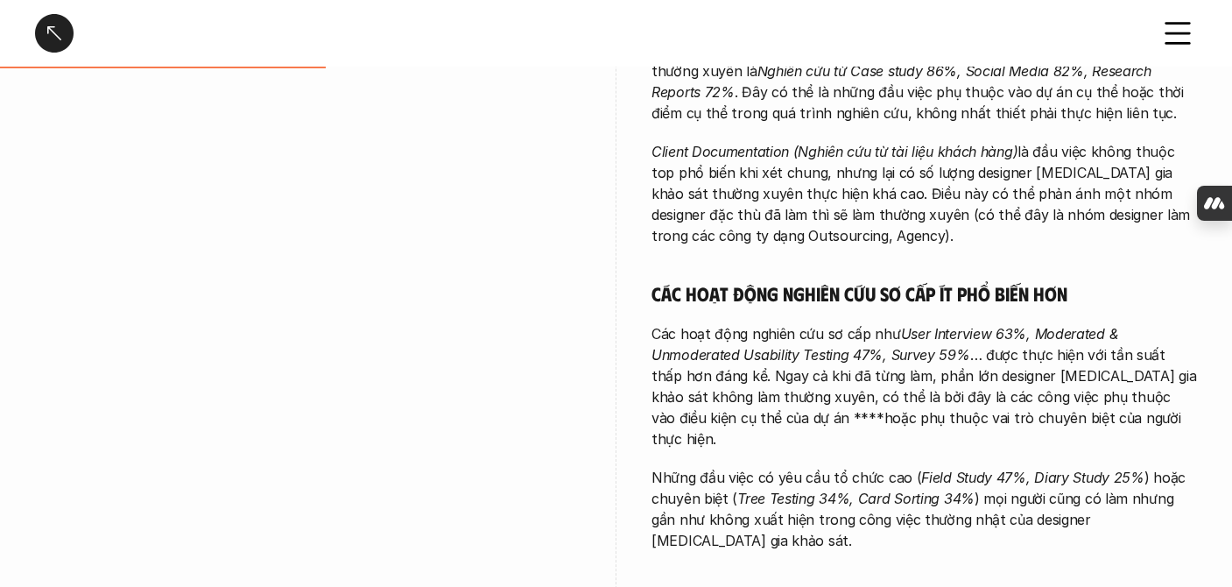
click at [55, 46] on div at bounding box center [54, 33] width 39 height 39
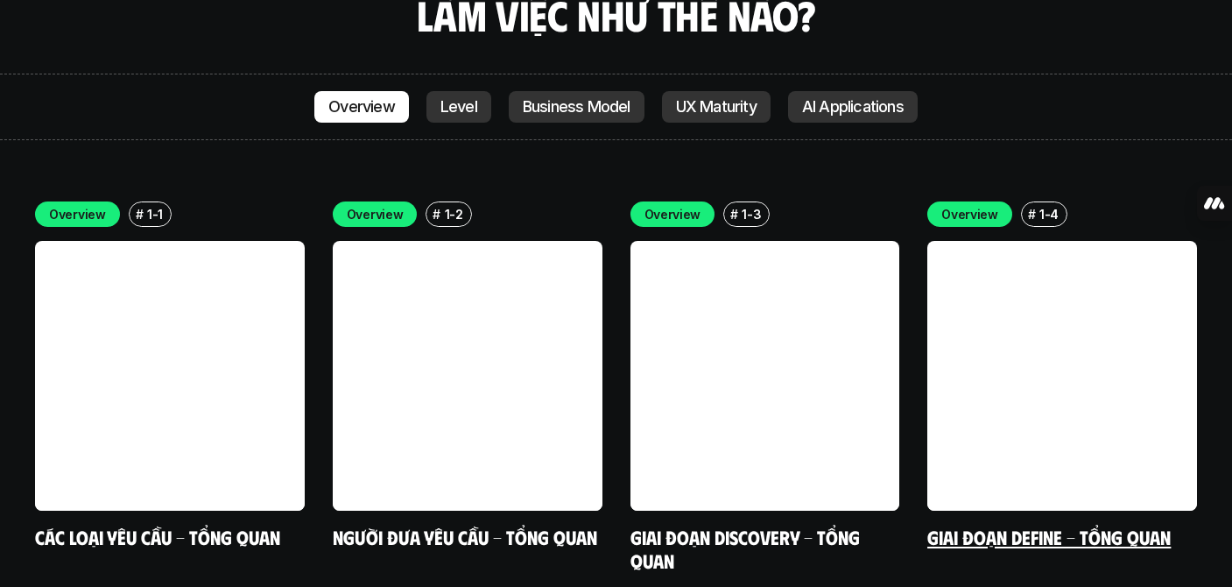
click at [976, 283] on link at bounding box center [1063, 376] width 270 height 270
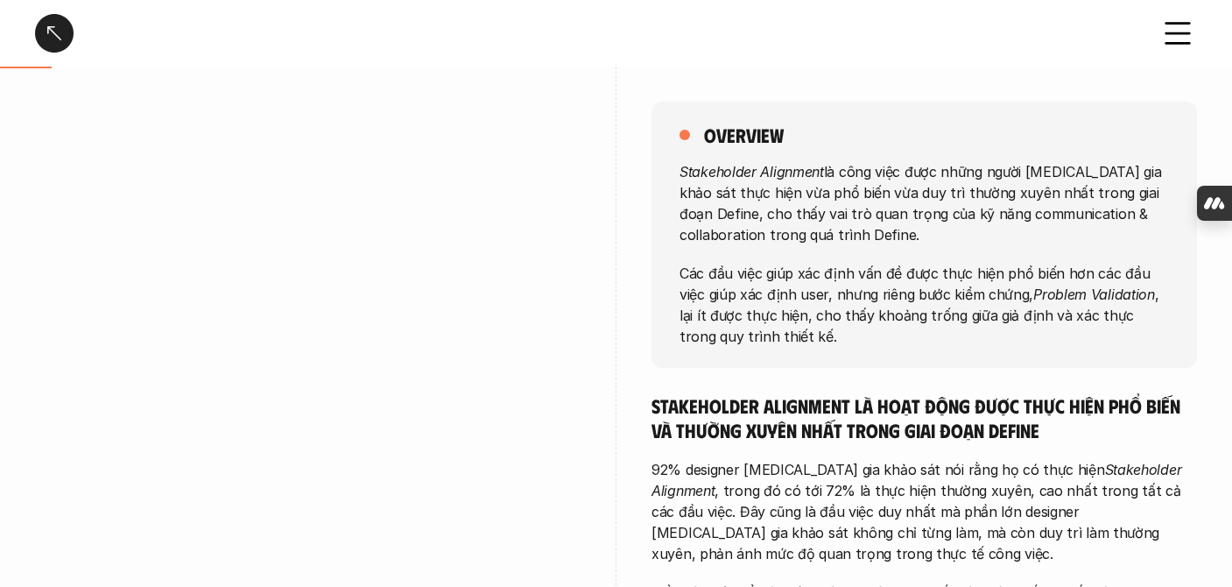
scroll to position [191, 0]
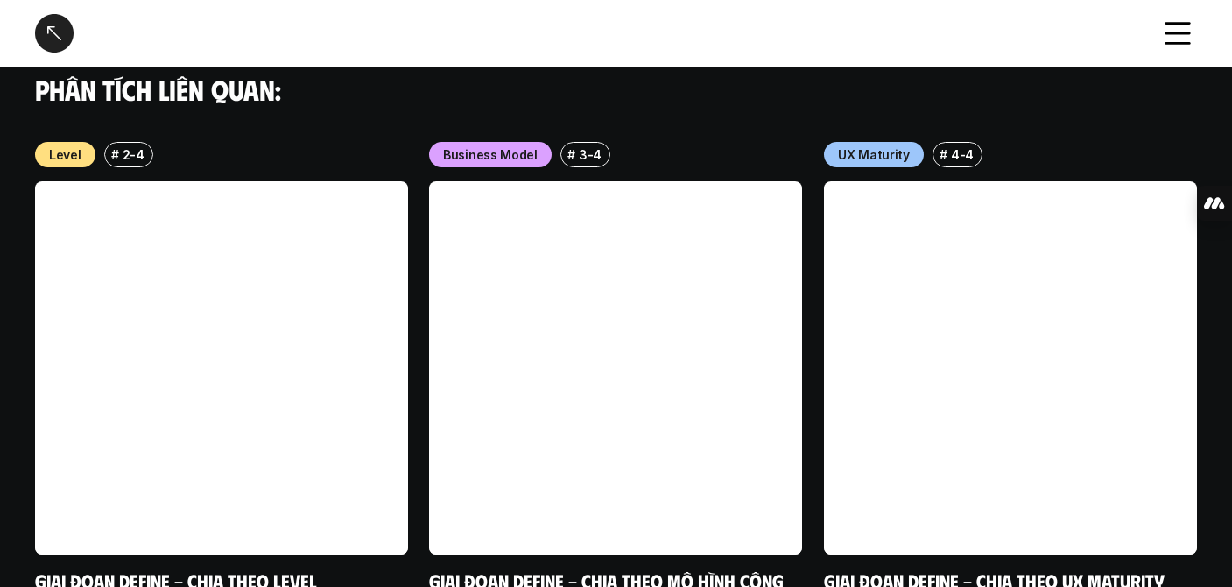
scroll to position [2580, 0]
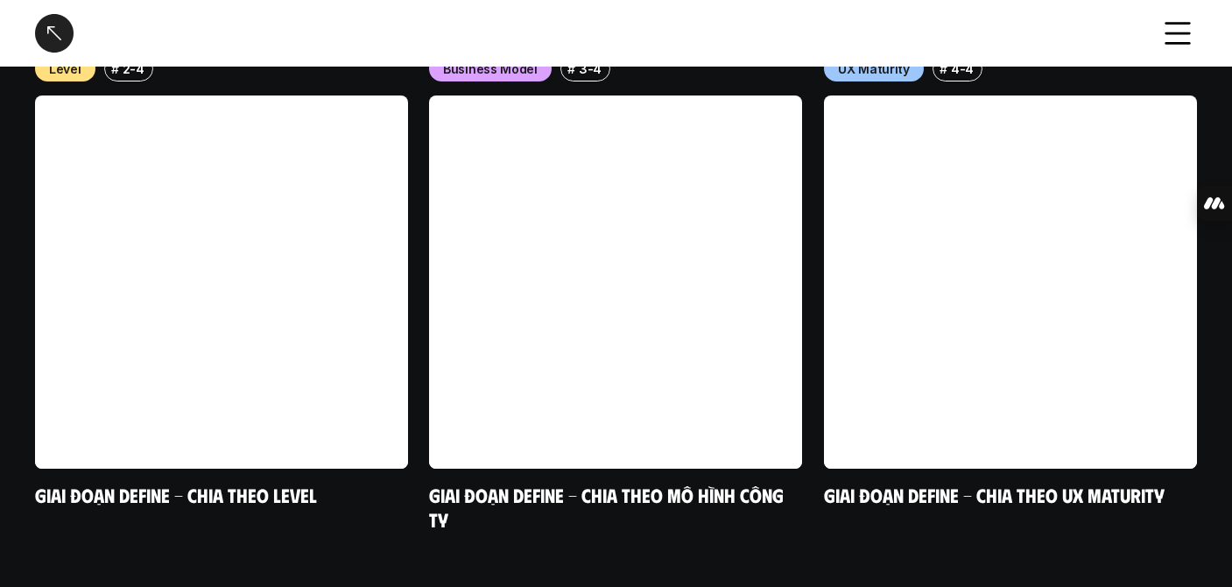
click at [39, 32] on div at bounding box center [54, 33] width 39 height 39
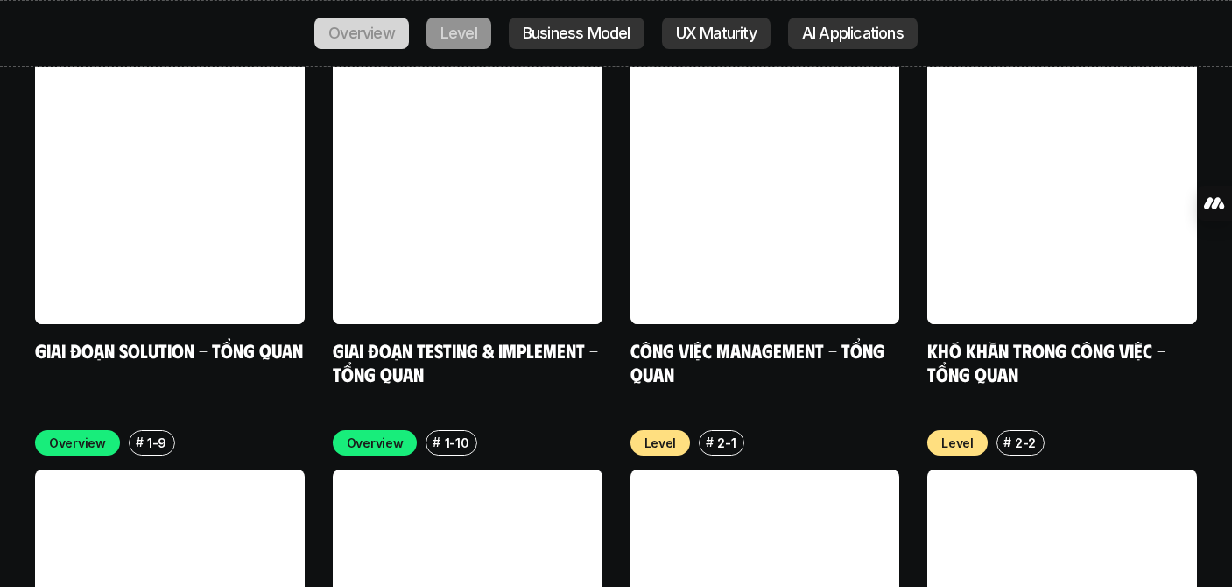
scroll to position [5498, 0]
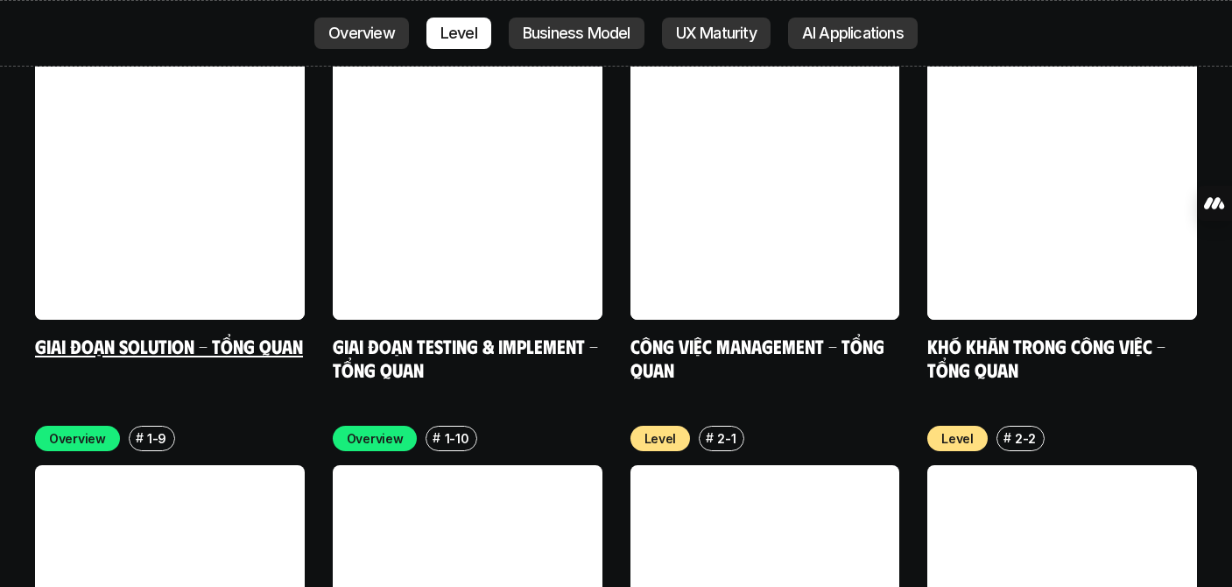
click at [216, 135] on link at bounding box center [170, 185] width 270 height 270
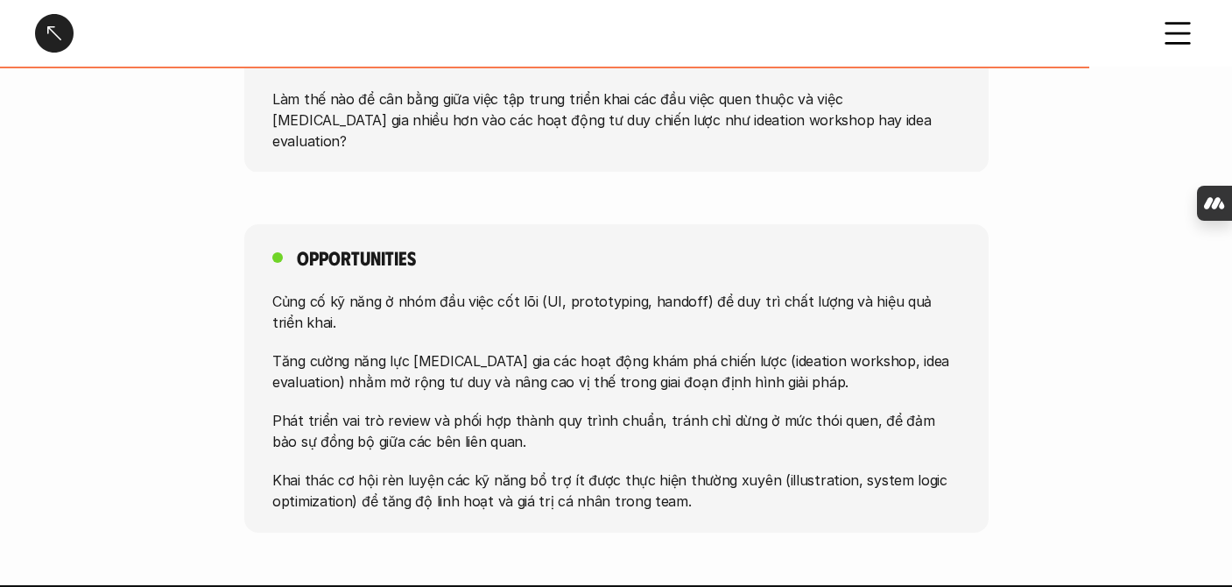
scroll to position [1588, 0]
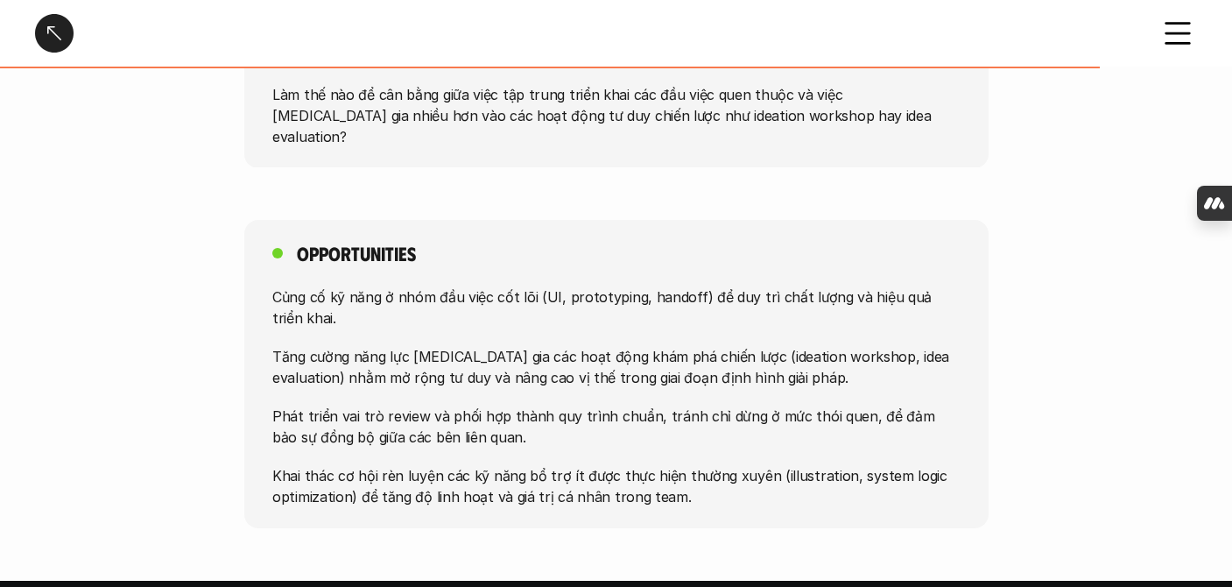
click at [37, 32] on div at bounding box center [54, 33] width 39 height 39
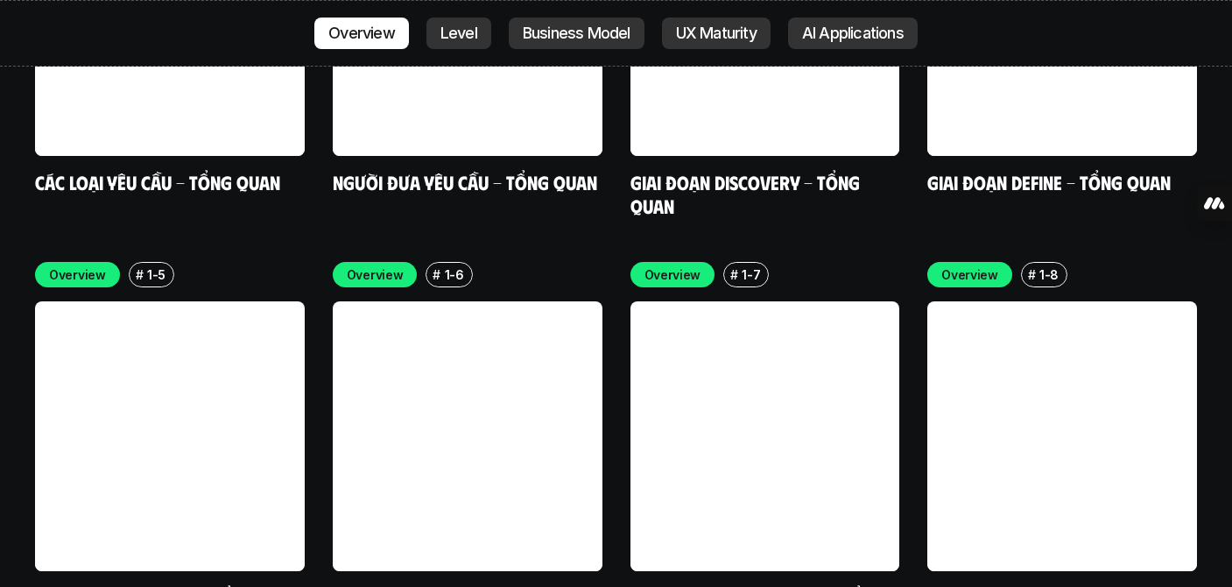
scroll to position [5252, 0]
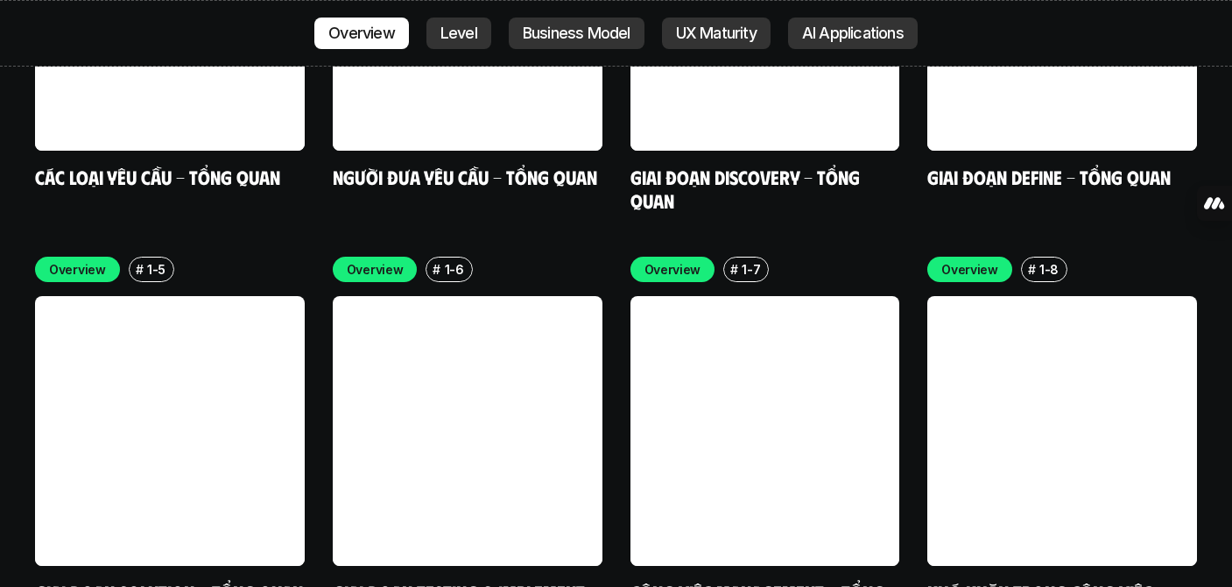
click at [557, 350] on link at bounding box center [468, 431] width 270 height 270
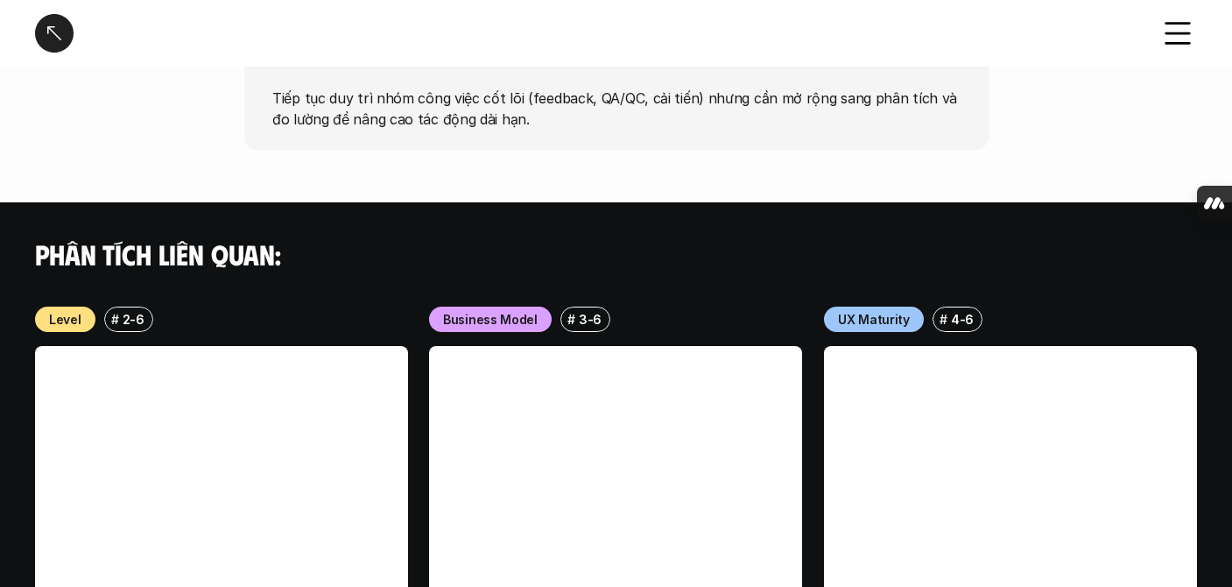
scroll to position [1123, 0]
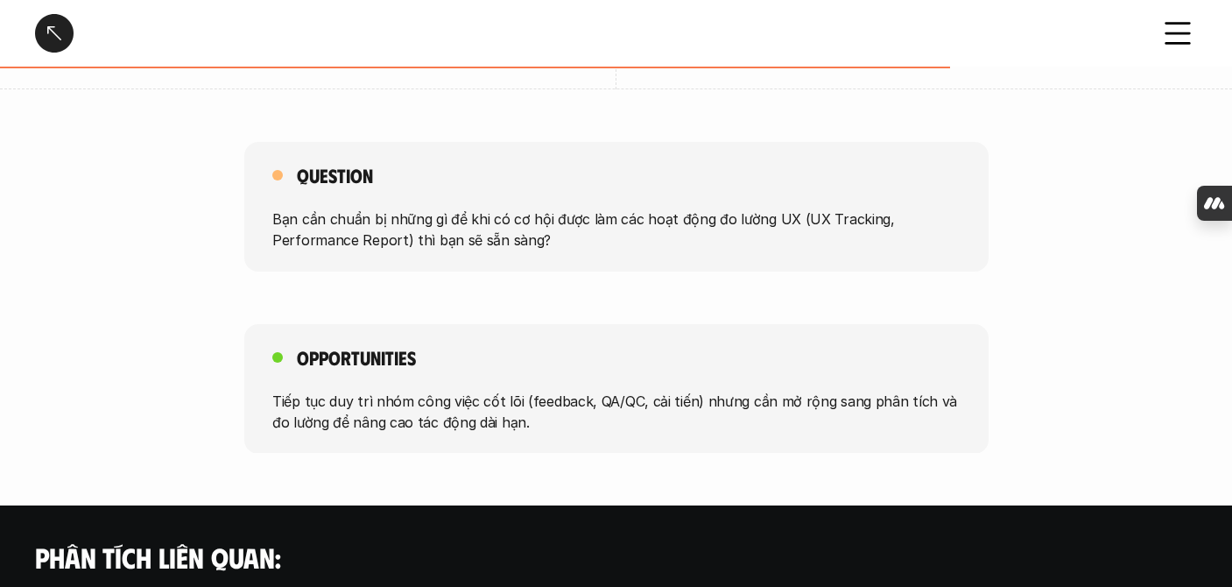
click at [35, 30] on div at bounding box center [54, 33] width 39 height 39
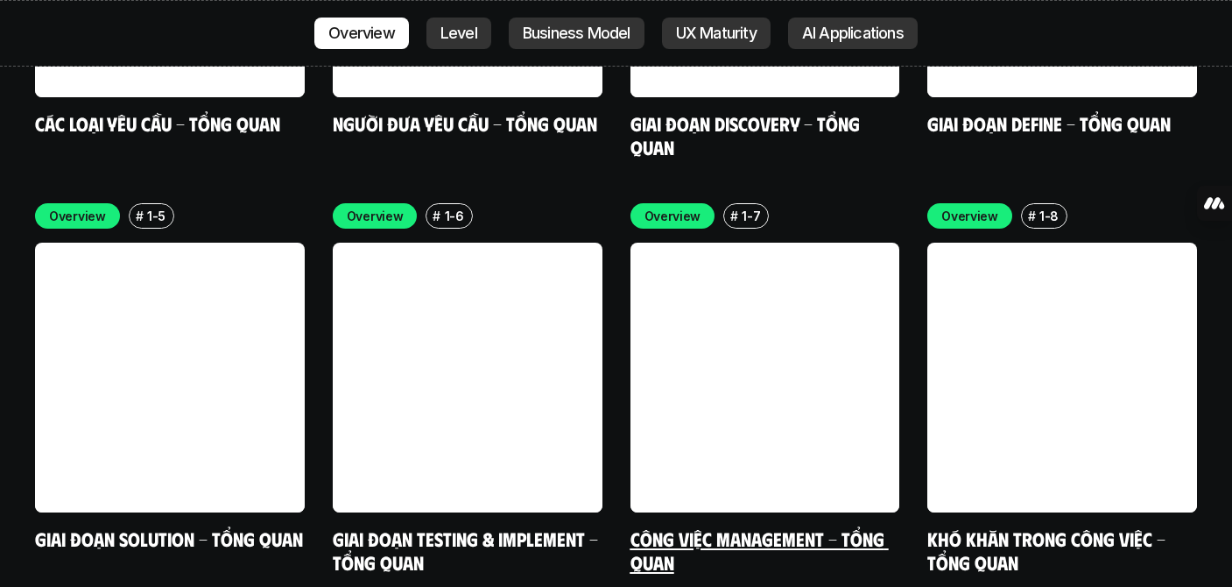
scroll to position [5283, 0]
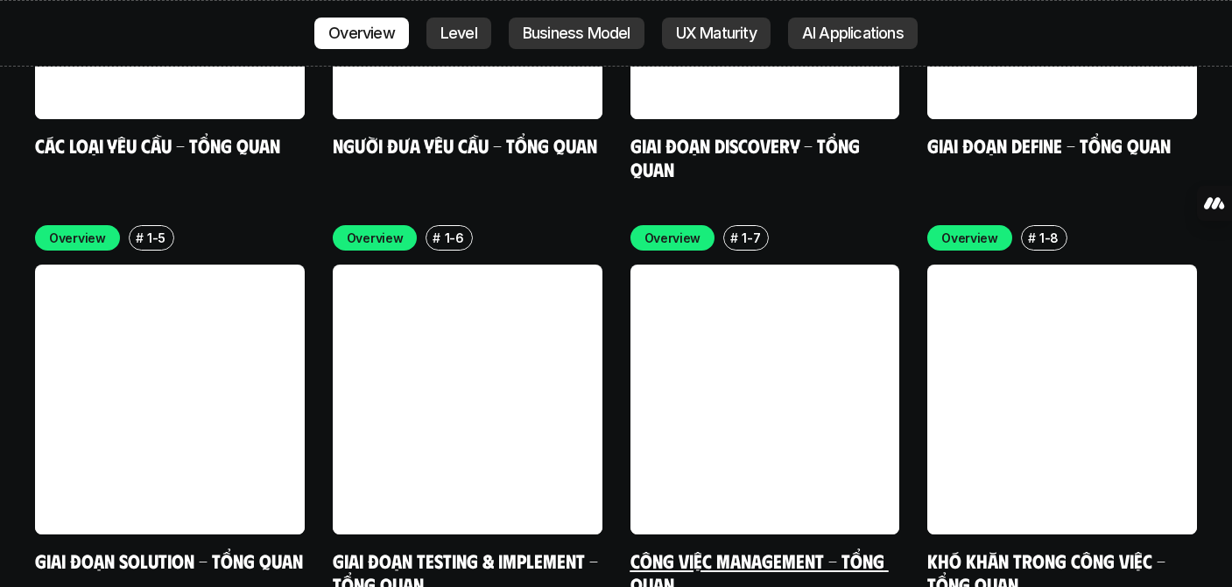
click at [787, 313] on link at bounding box center [766, 400] width 270 height 270
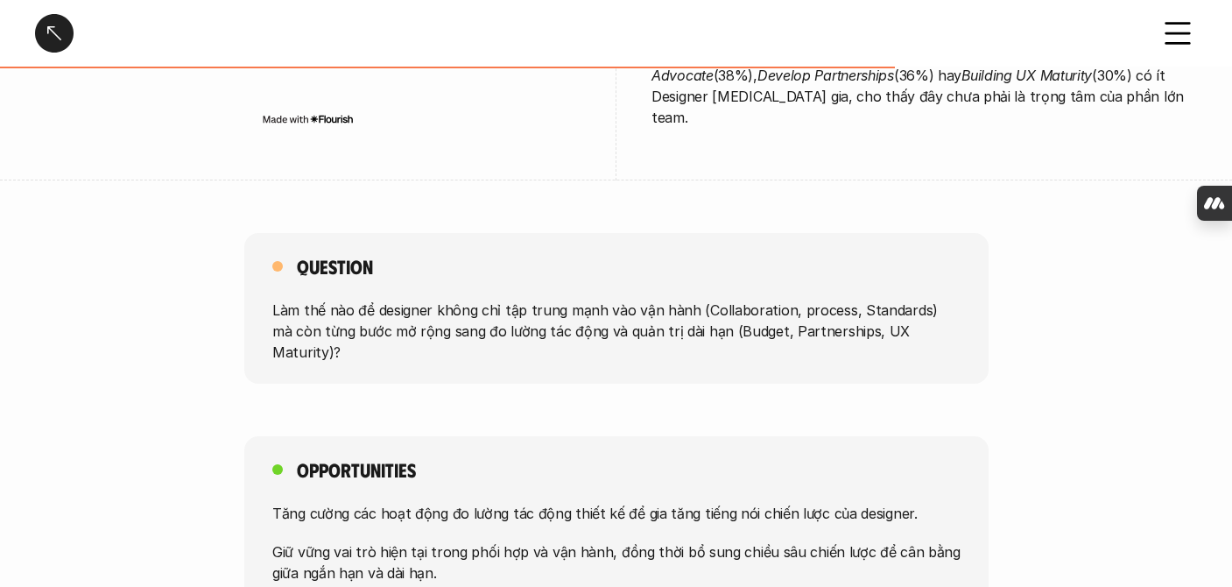
scroll to position [925, 0]
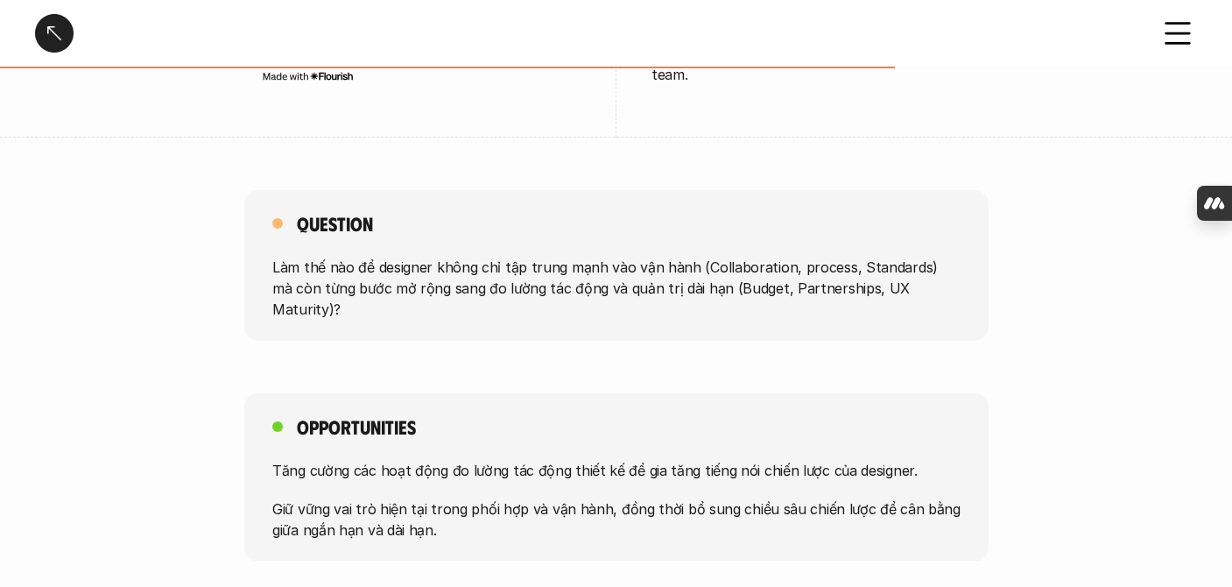
click at [41, 36] on div at bounding box center [54, 33] width 39 height 39
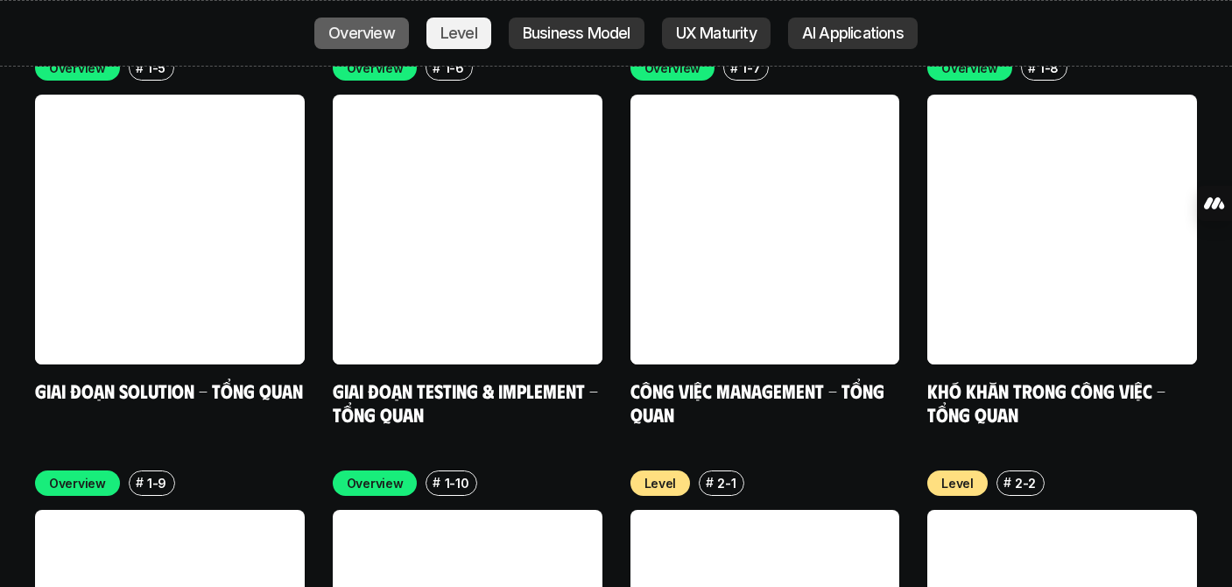
scroll to position [5411, 0]
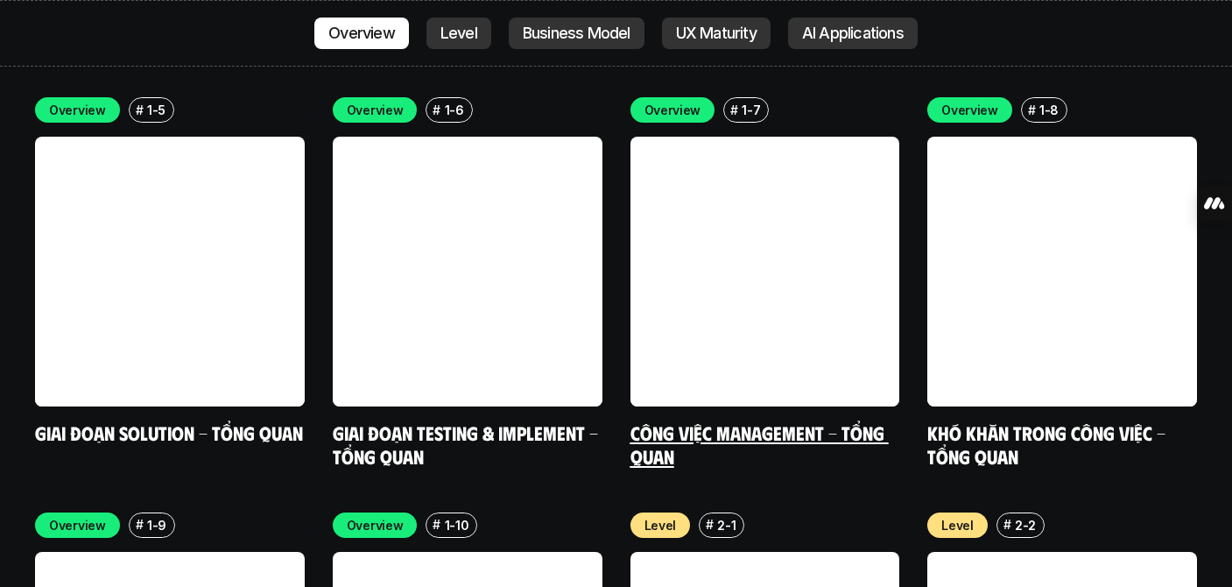
click at [725, 420] on h5 "Công việc Management - Tổng quan" at bounding box center [766, 444] width 270 height 48
click at [740, 420] on link "Công việc Management - Tổng quan" at bounding box center [760, 444] width 258 height 48
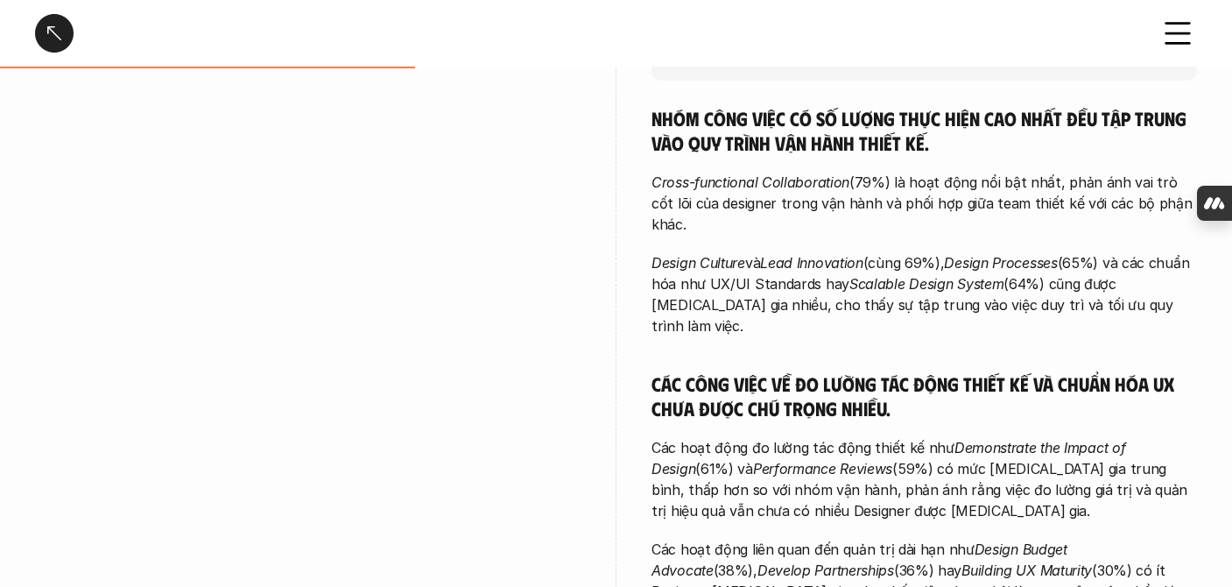
scroll to position [485, 0]
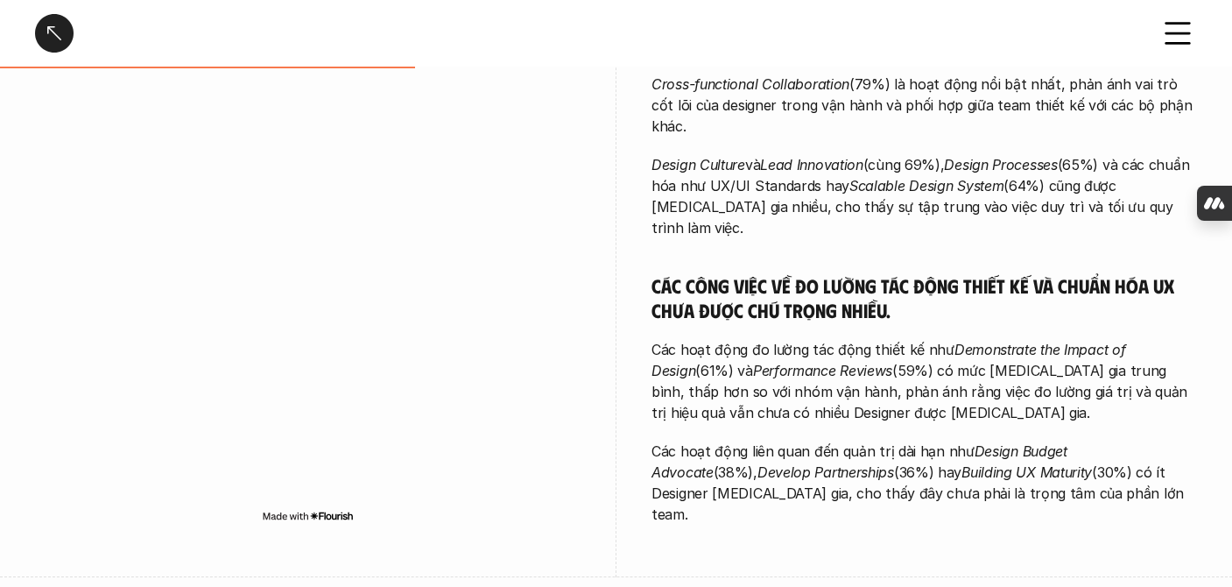
click at [56, 46] on div at bounding box center [54, 33] width 39 height 39
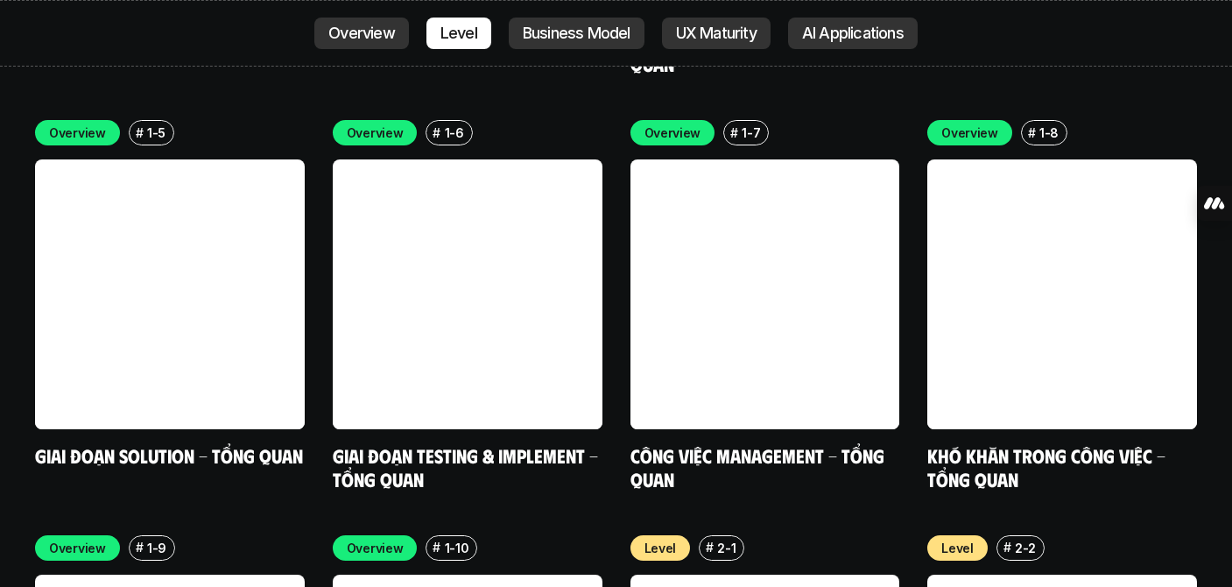
scroll to position [5385, 0]
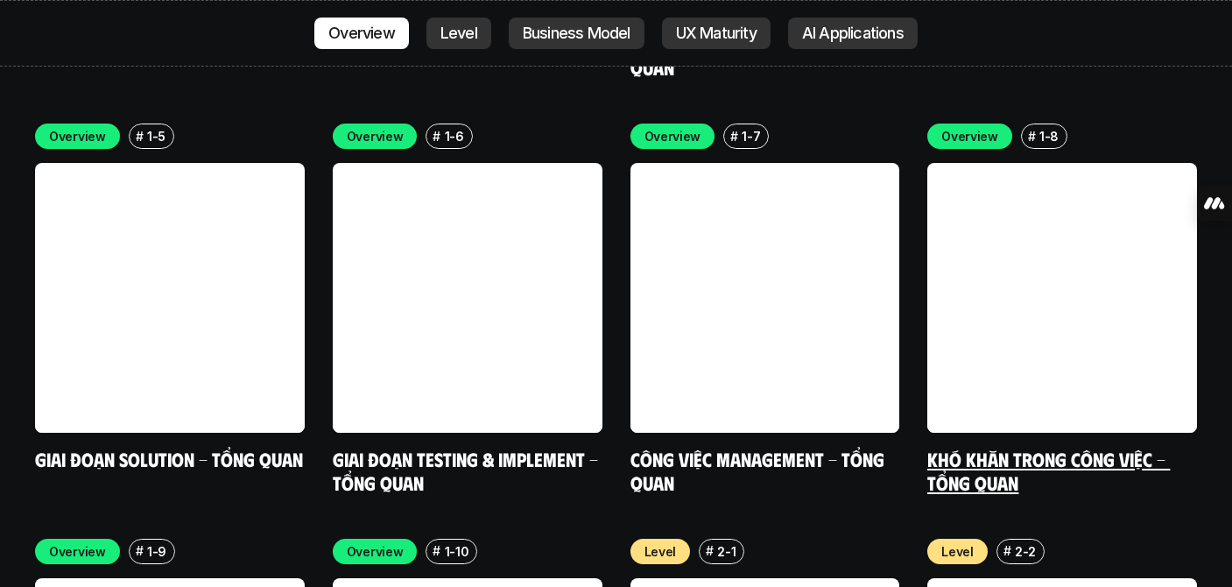
click at [1010, 447] on link "Khó khăn trong công việc - Tổng quan" at bounding box center [1049, 471] width 243 height 48
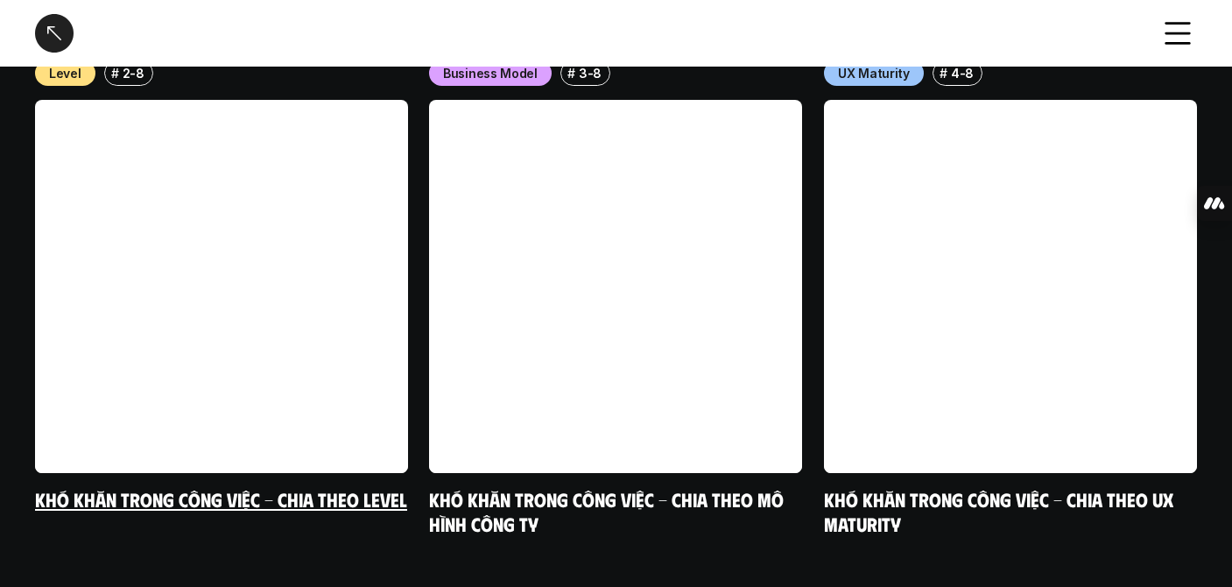
scroll to position [2133, 0]
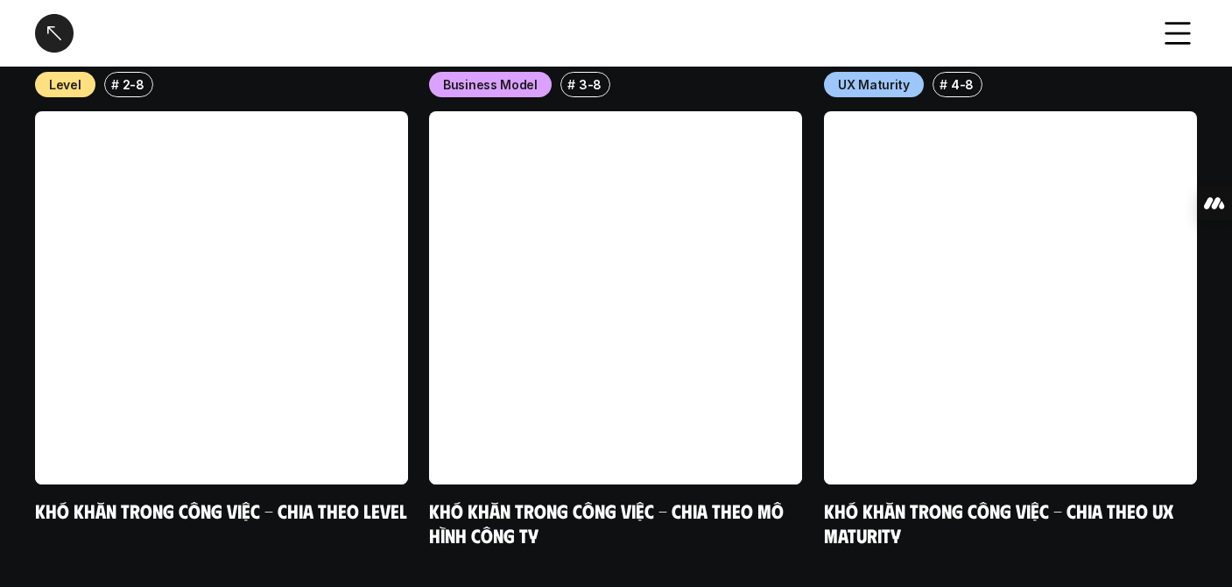
click at [57, 37] on div at bounding box center [54, 33] width 39 height 39
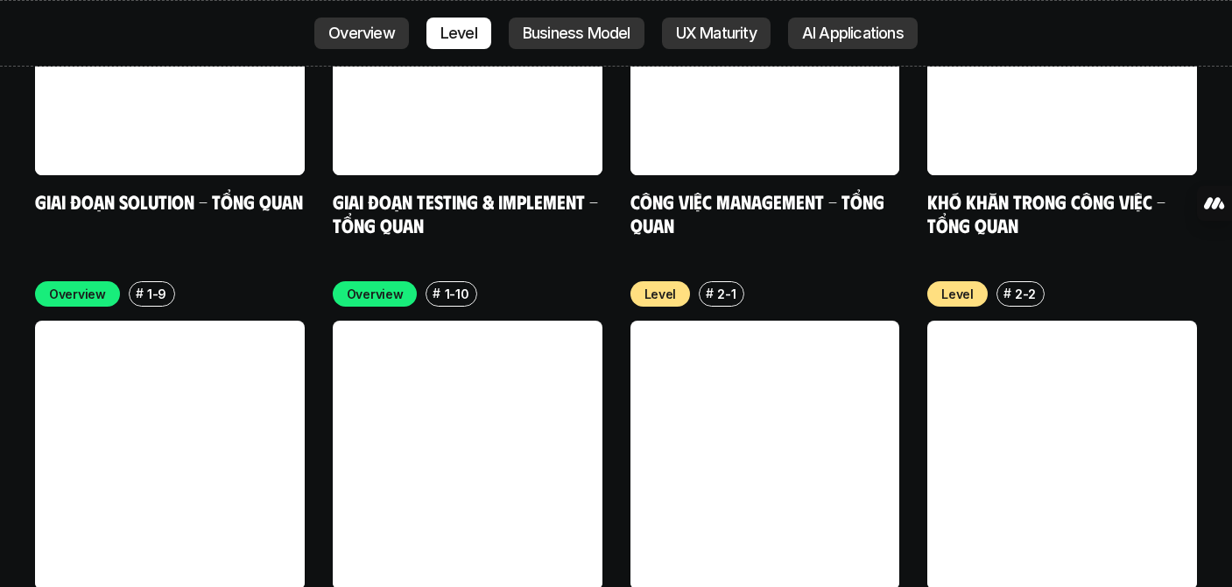
scroll to position [5679, 0]
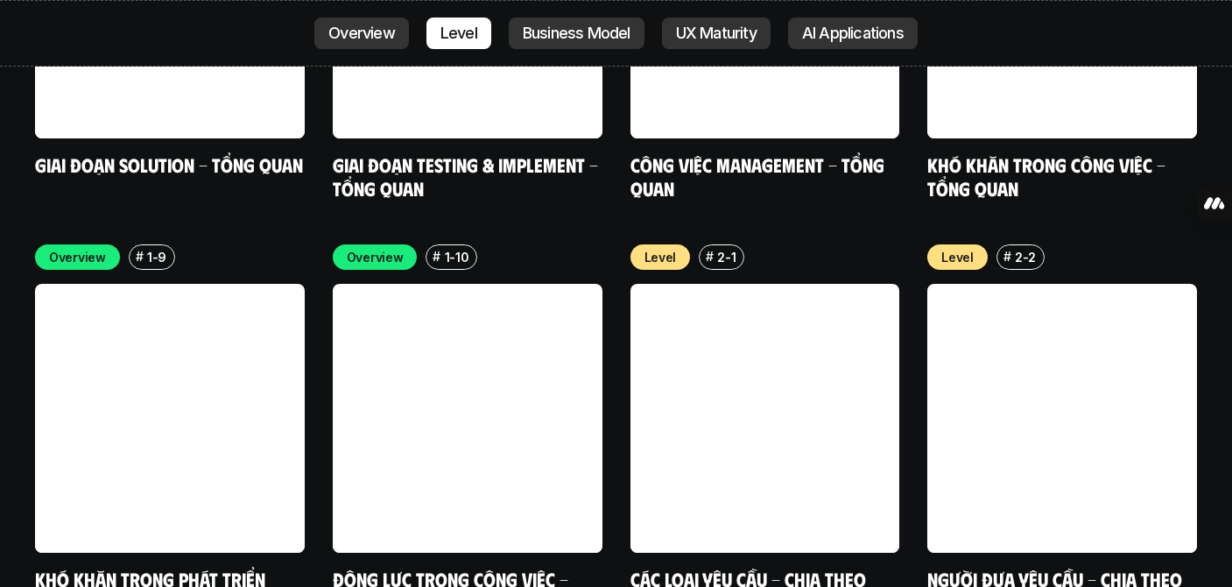
click at [172, 385] on link at bounding box center [170, 419] width 270 height 270
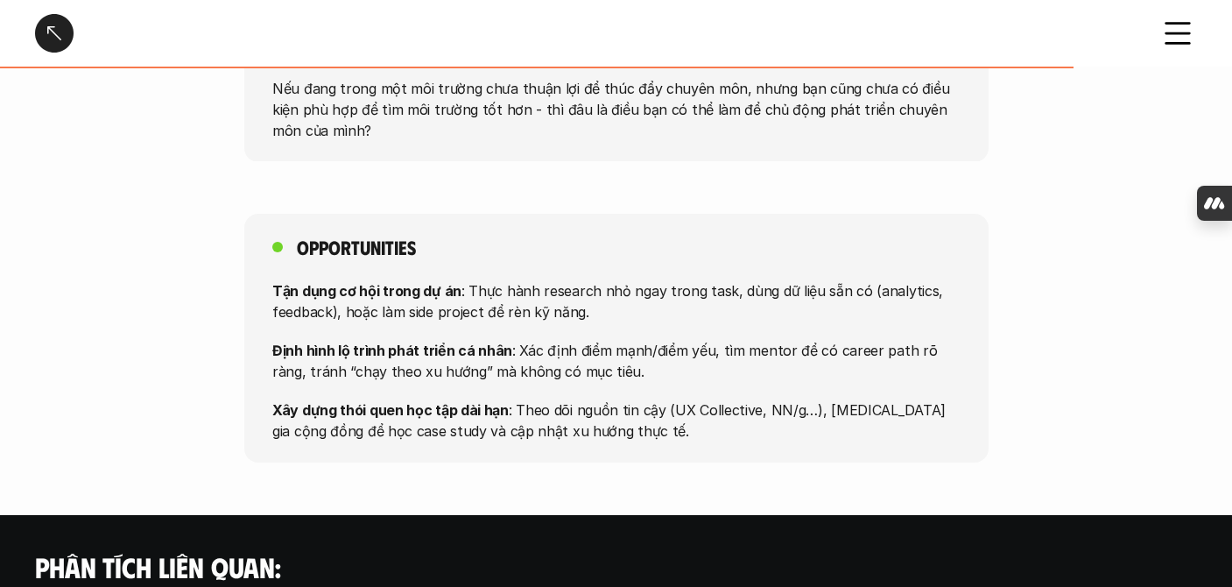
scroll to position [1390, 0]
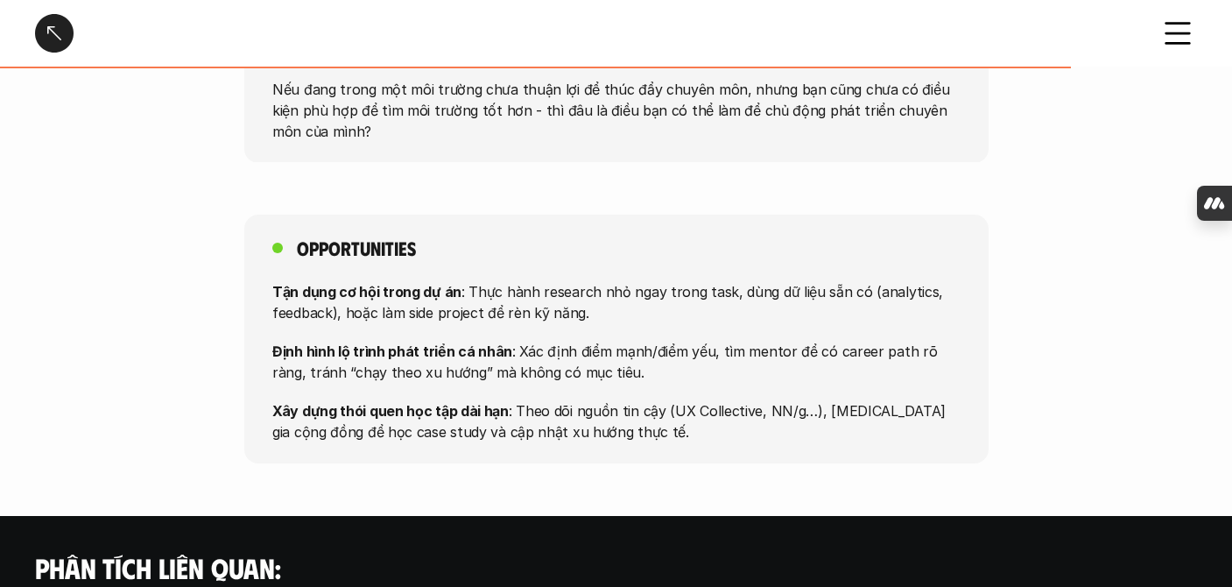
click at [53, 38] on div at bounding box center [54, 33] width 39 height 39
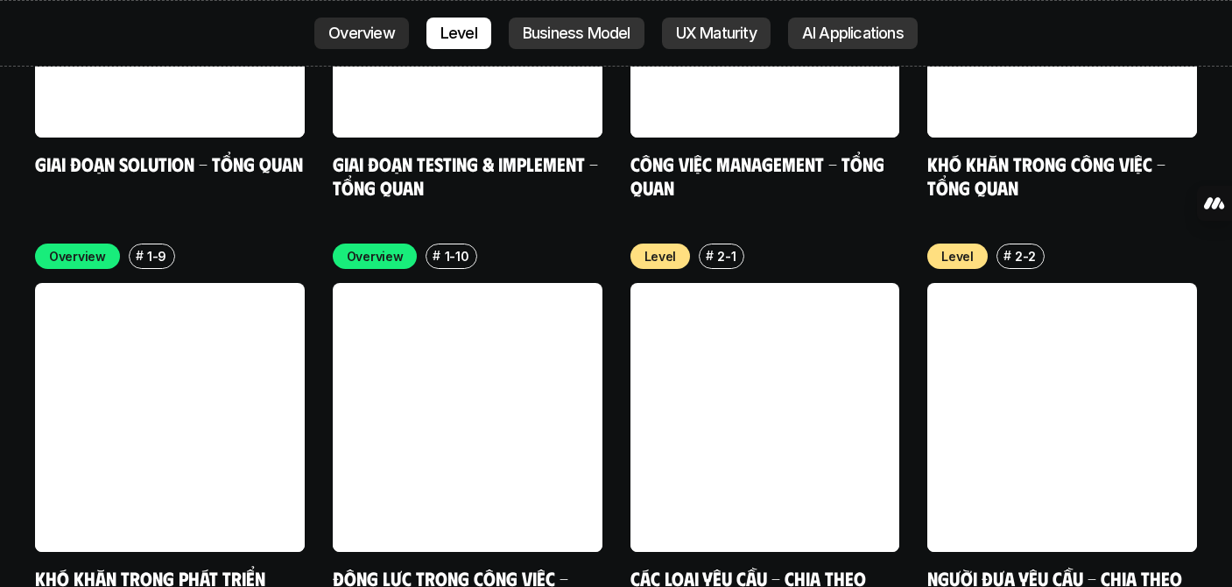
scroll to position [5798, 0]
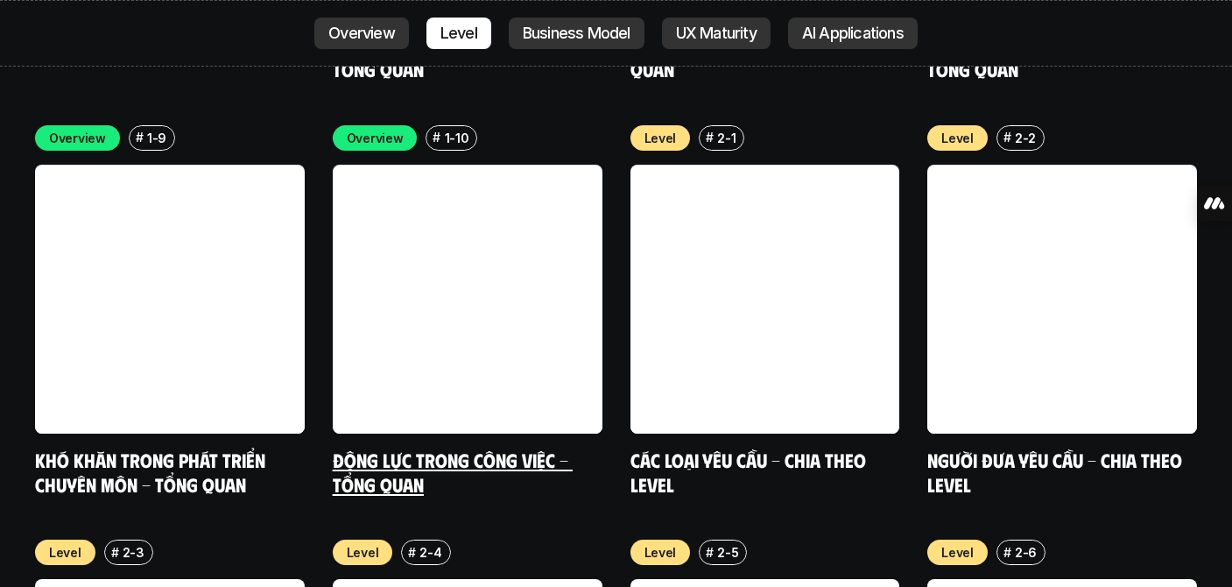
click at [541, 448] on link "Động lực trong công việc - Tổng quan" at bounding box center [453, 472] width 240 height 48
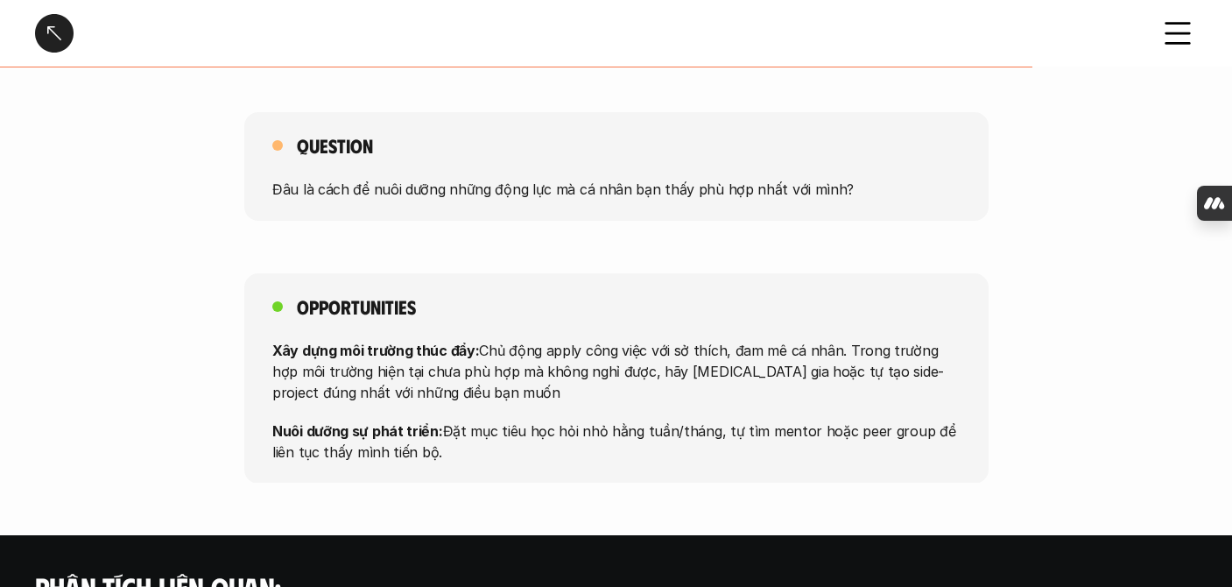
scroll to position [1385, 0]
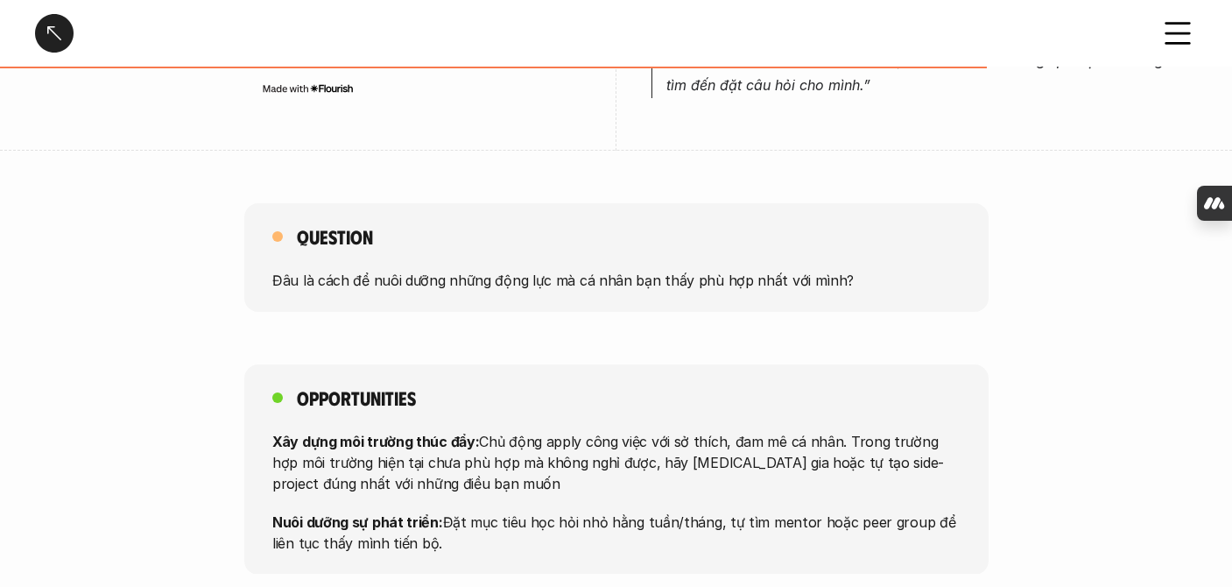
click at [51, 18] on div at bounding box center [54, 33] width 39 height 39
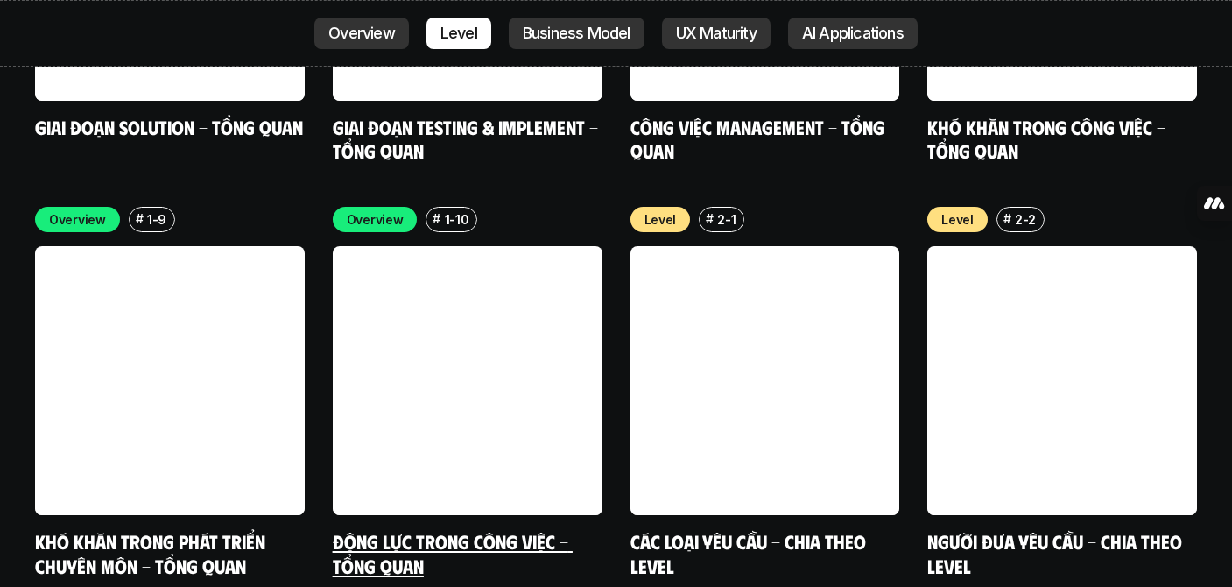
scroll to position [5716, 0]
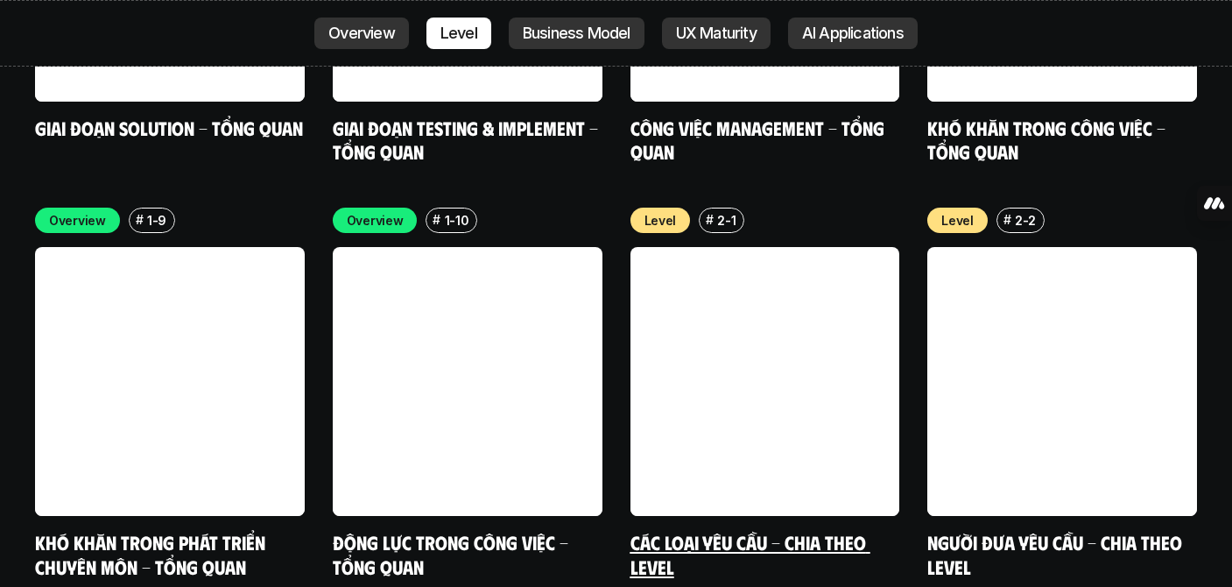
click at [708, 350] on link at bounding box center [766, 382] width 270 height 270
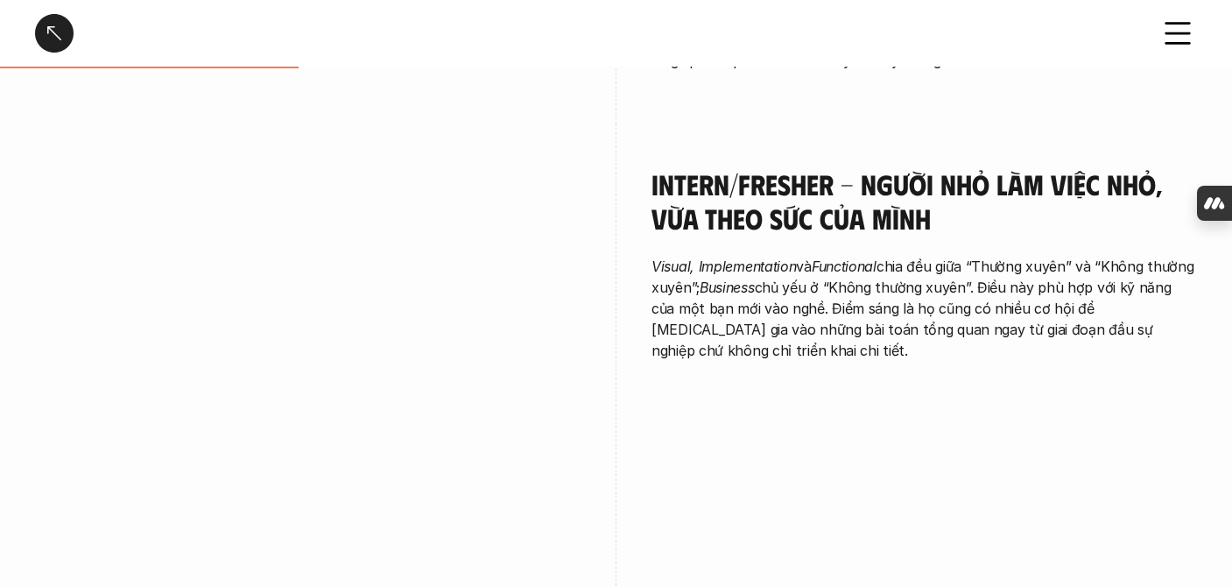
scroll to position [1289, 0]
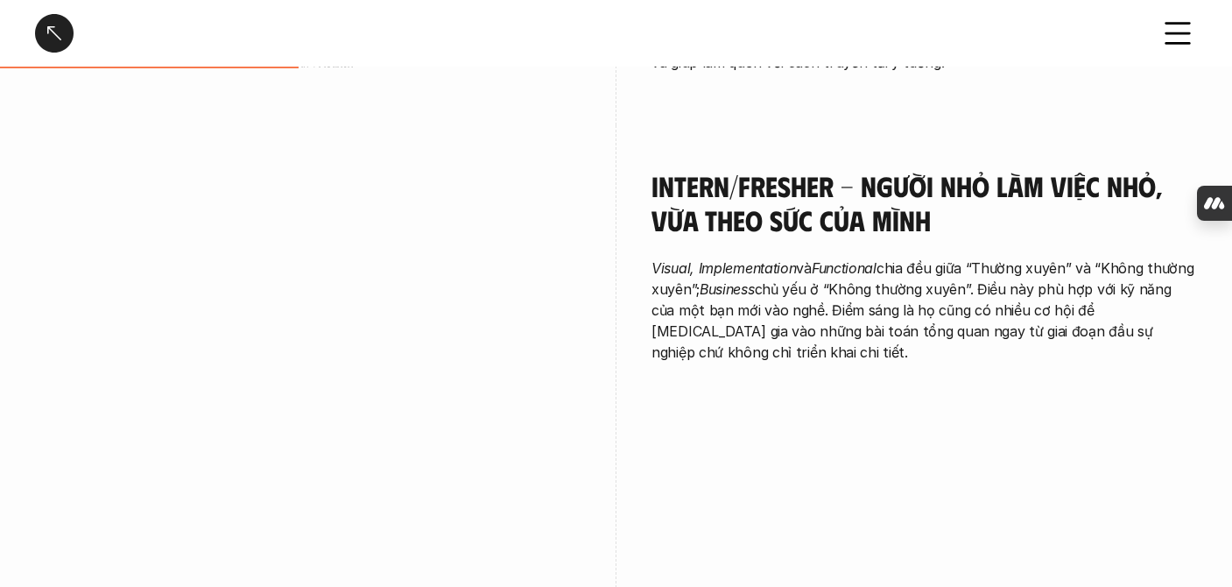
click at [66, 39] on div at bounding box center [54, 33] width 39 height 39
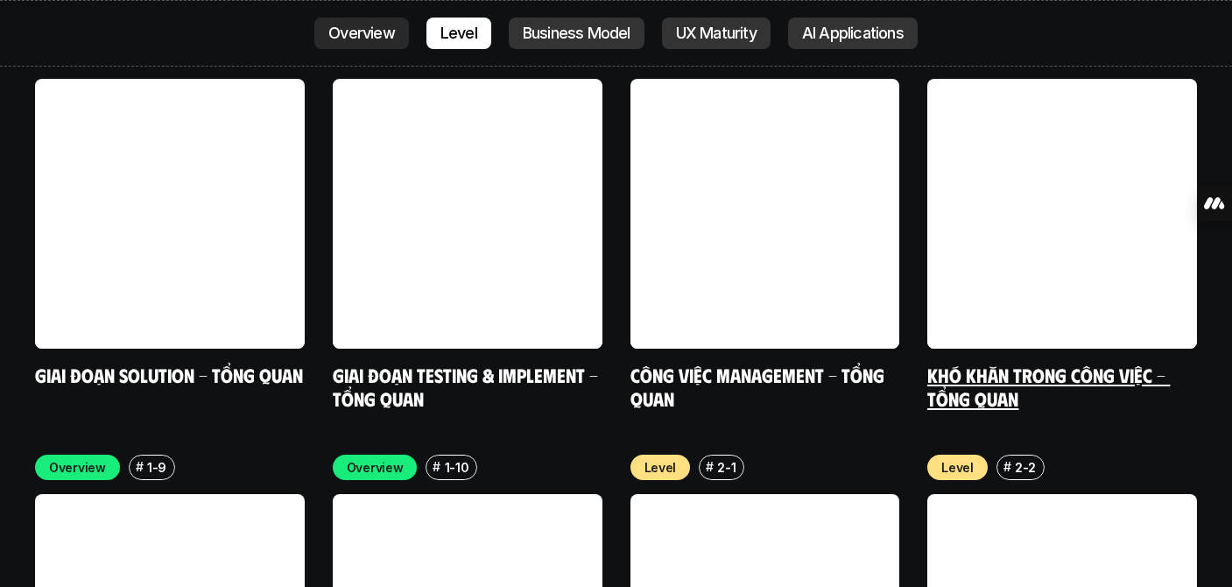
scroll to position [5499, 0]
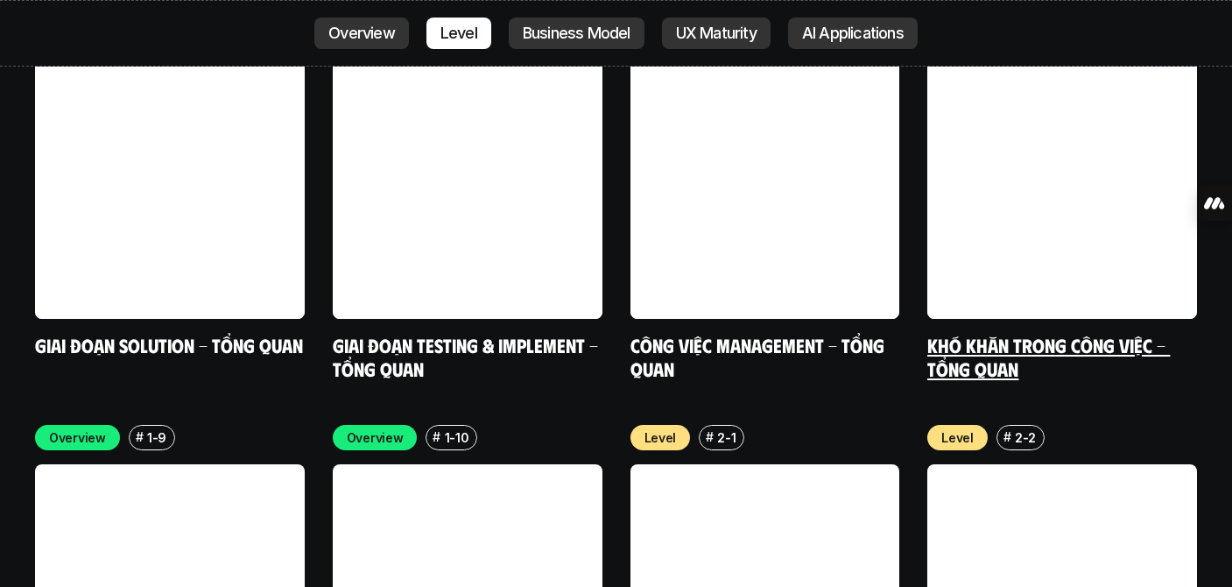
click at [1089, 333] on h5 "Khó khăn trong công việc - Tổng quan" at bounding box center [1063, 357] width 270 height 48
click at [1084, 333] on h5 "Khó khăn trong công việc - Tổng quan" at bounding box center [1063, 357] width 270 height 48
click at [1022, 135] on link at bounding box center [1063, 184] width 270 height 270
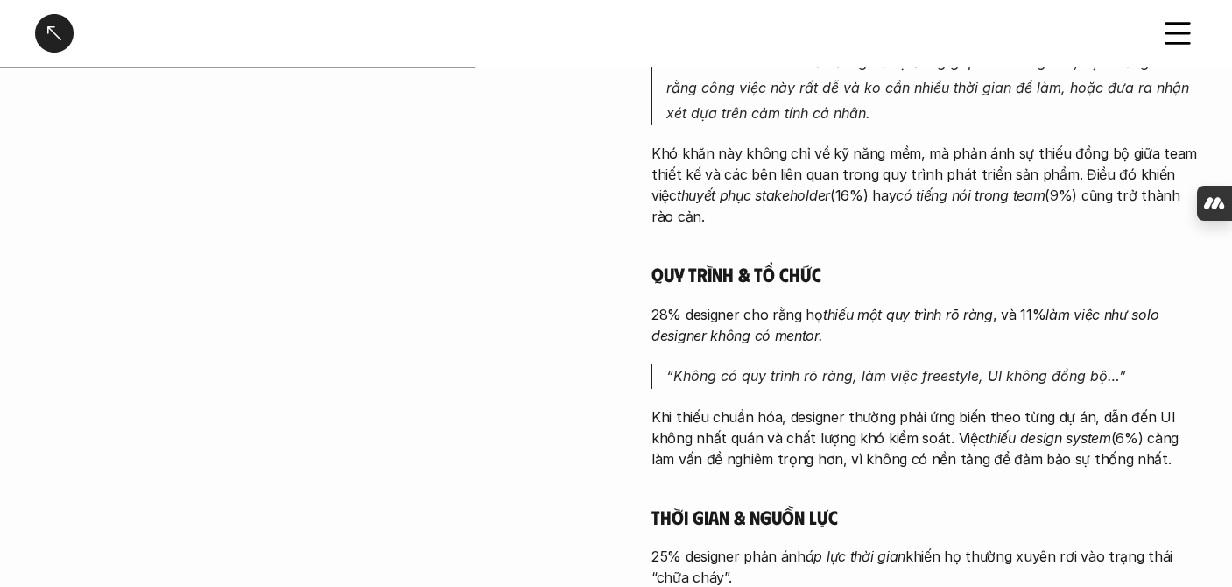
scroll to position [770, 0]
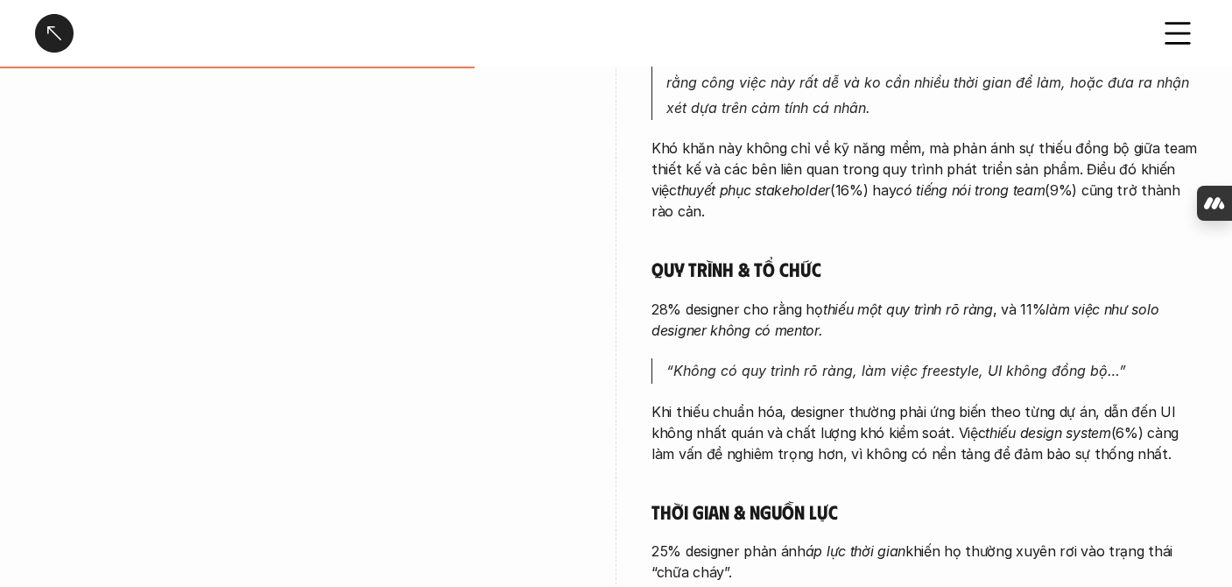
click at [45, 28] on div at bounding box center [54, 33] width 39 height 39
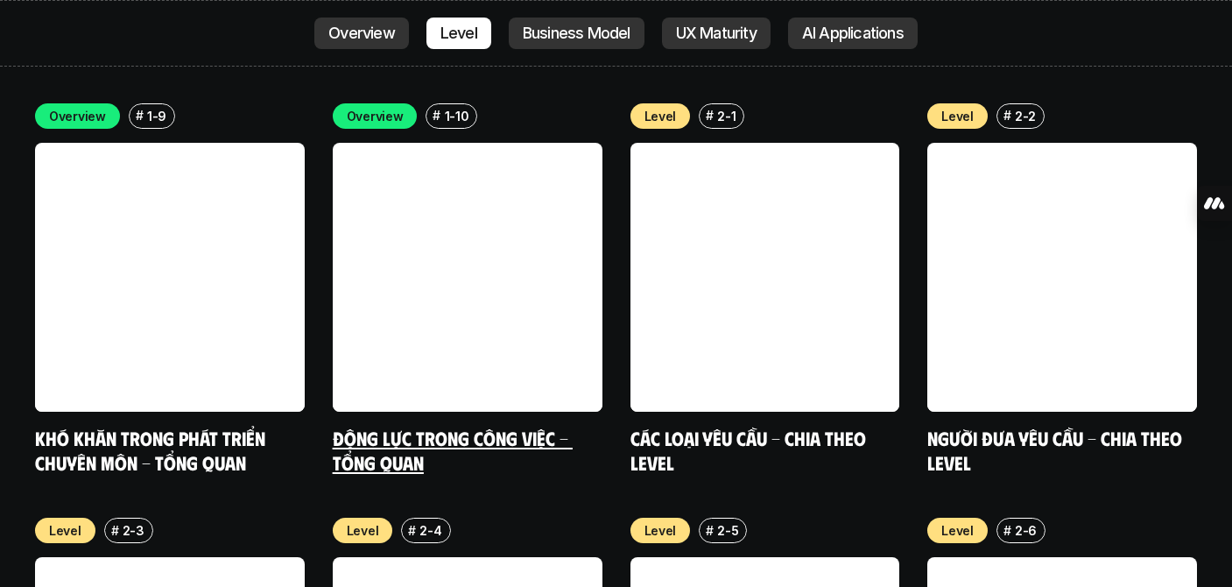
scroll to position [5819, 0]
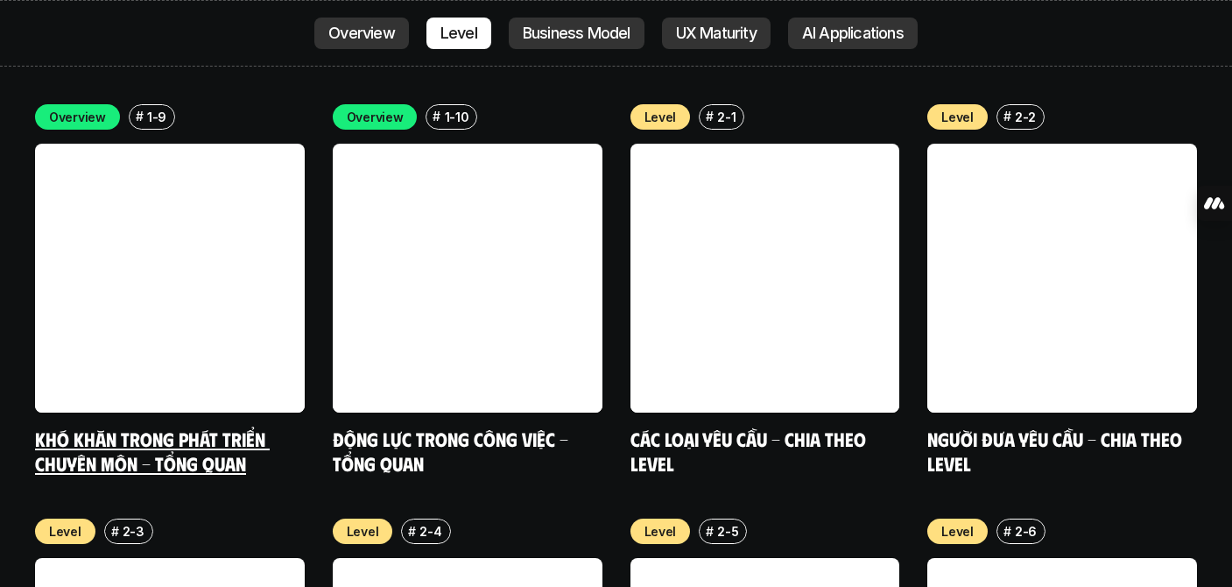
click at [226, 254] on link at bounding box center [170, 279] width 270 height 270
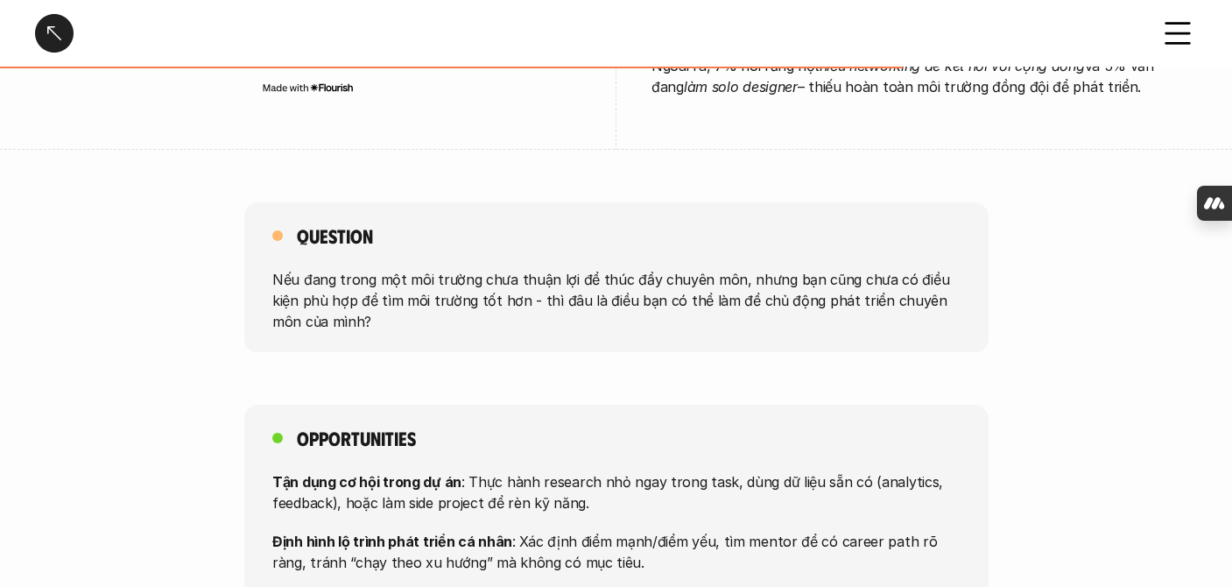
scroll to position [1300, 0]
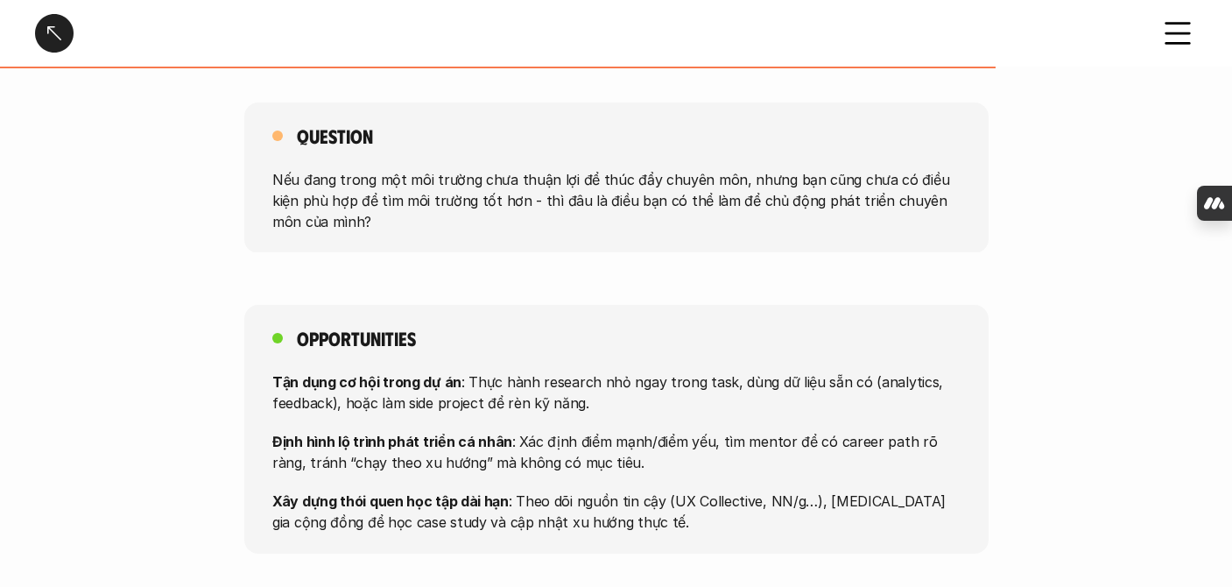
click at [53, 27] on div at bounding box center [54, 33] width 39 height 39
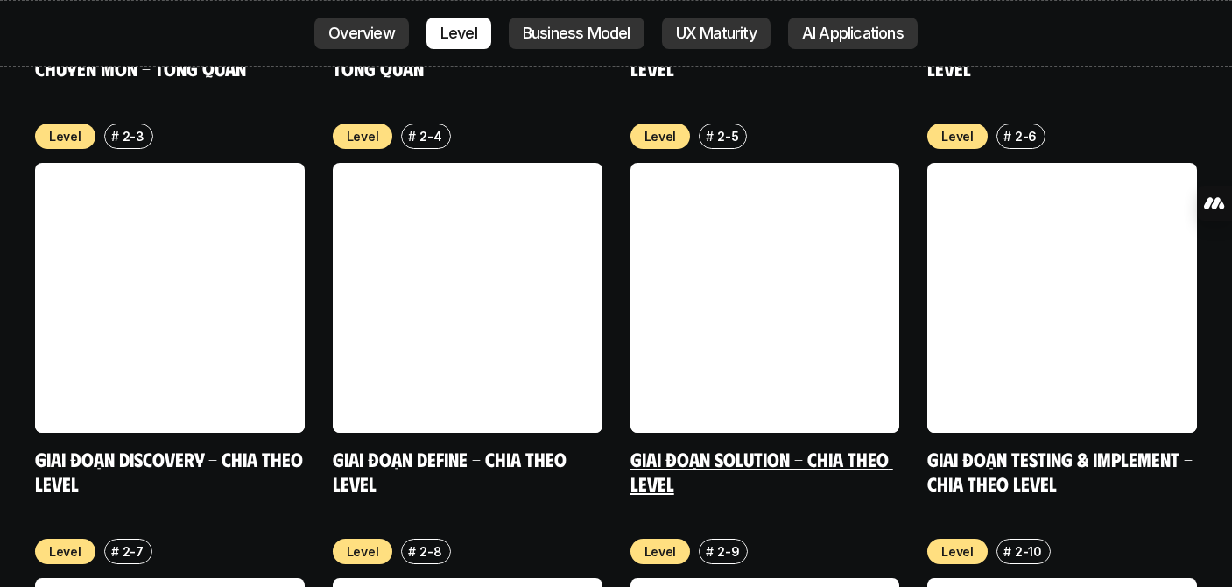
scroll to position [6240, 0]
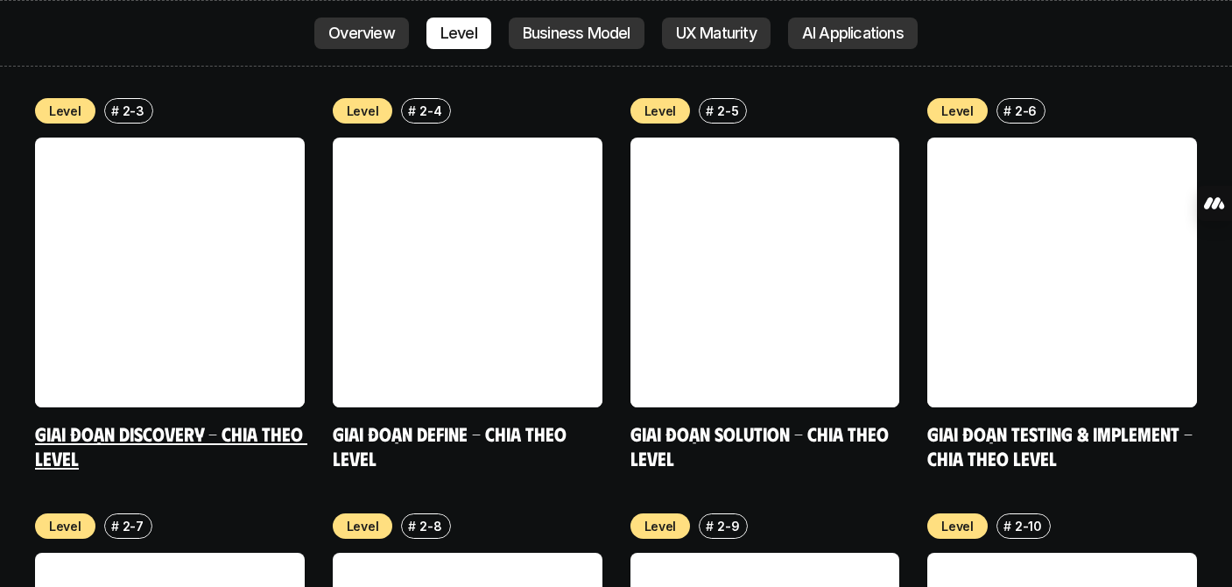
click at [251, 256] on link at bounding box center [170, 273] width 270 height 270
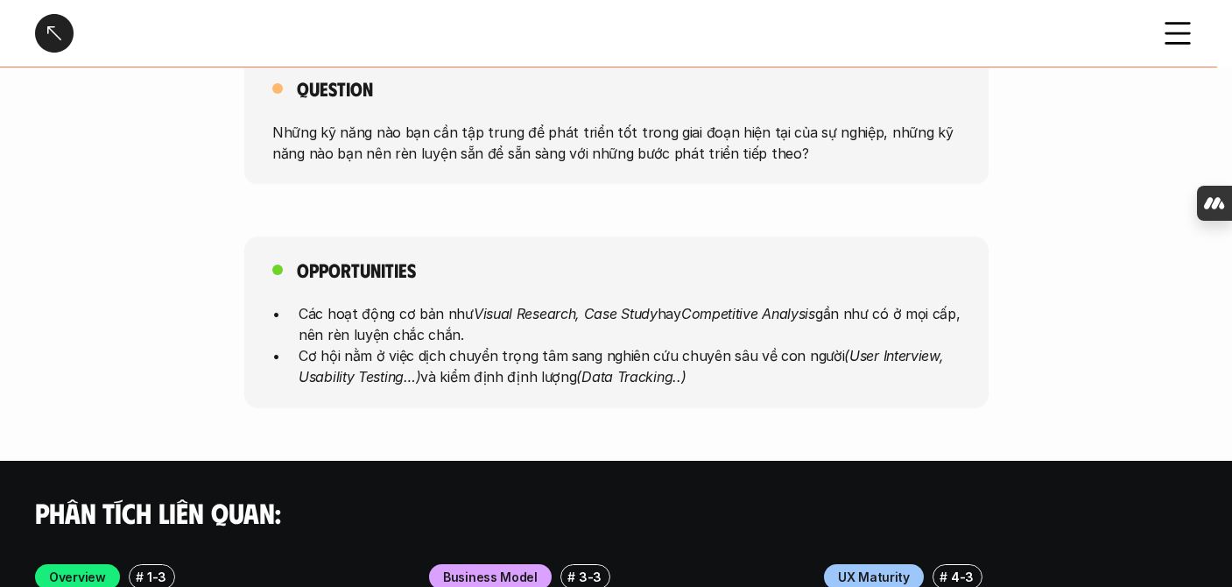
scroll to position [5296, 0]
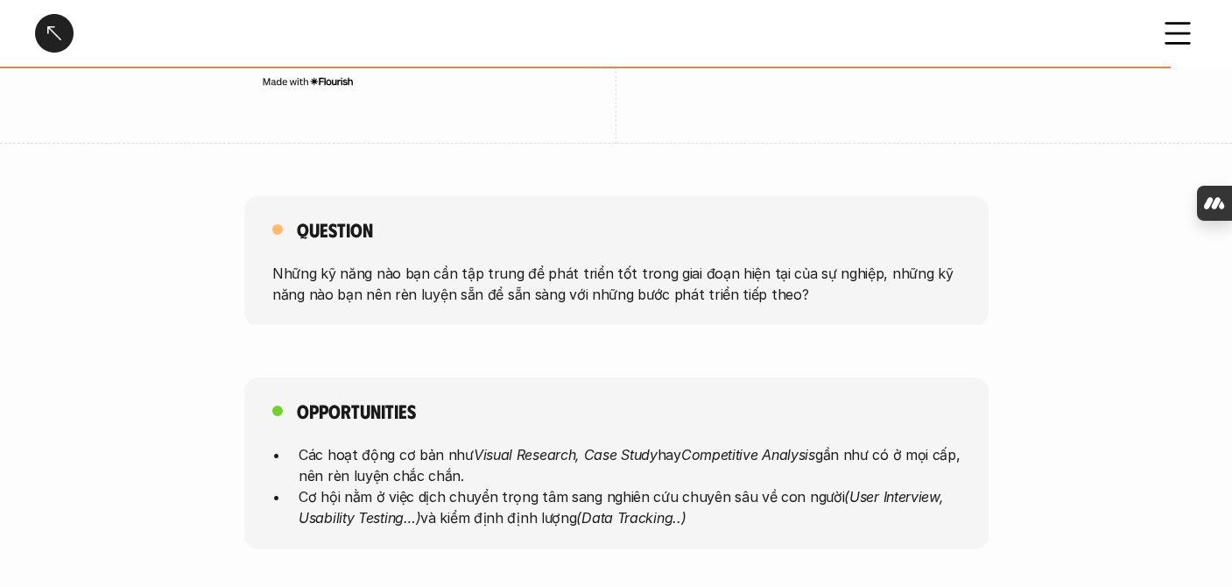
click at [41, 32] on div at bounding box center [54, 33] width 39 height 39
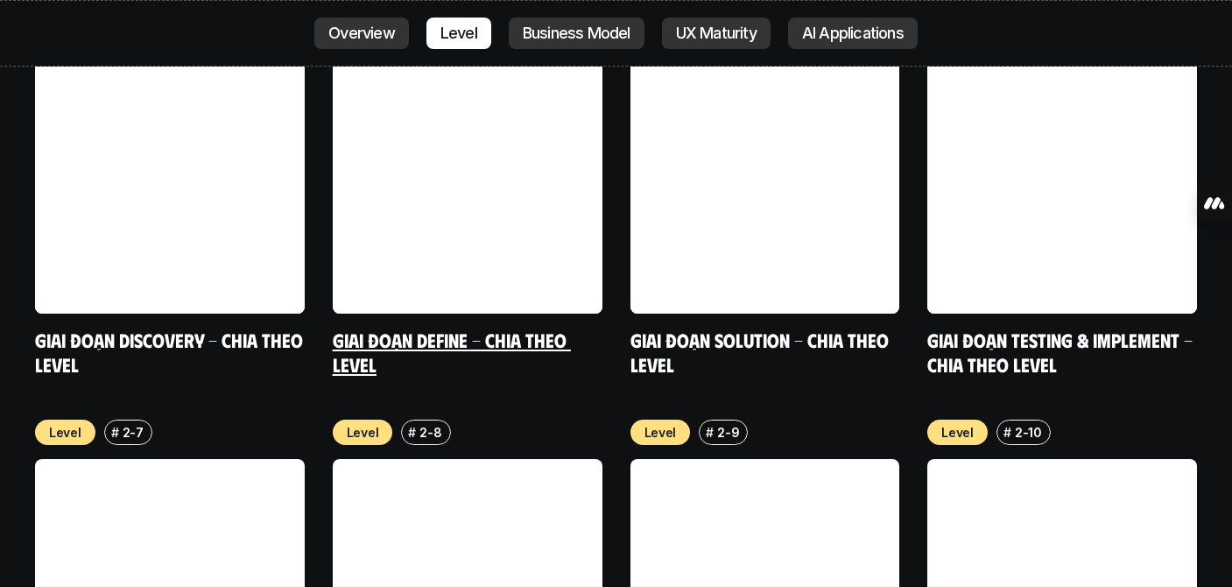
scroll to position [6331, 0]
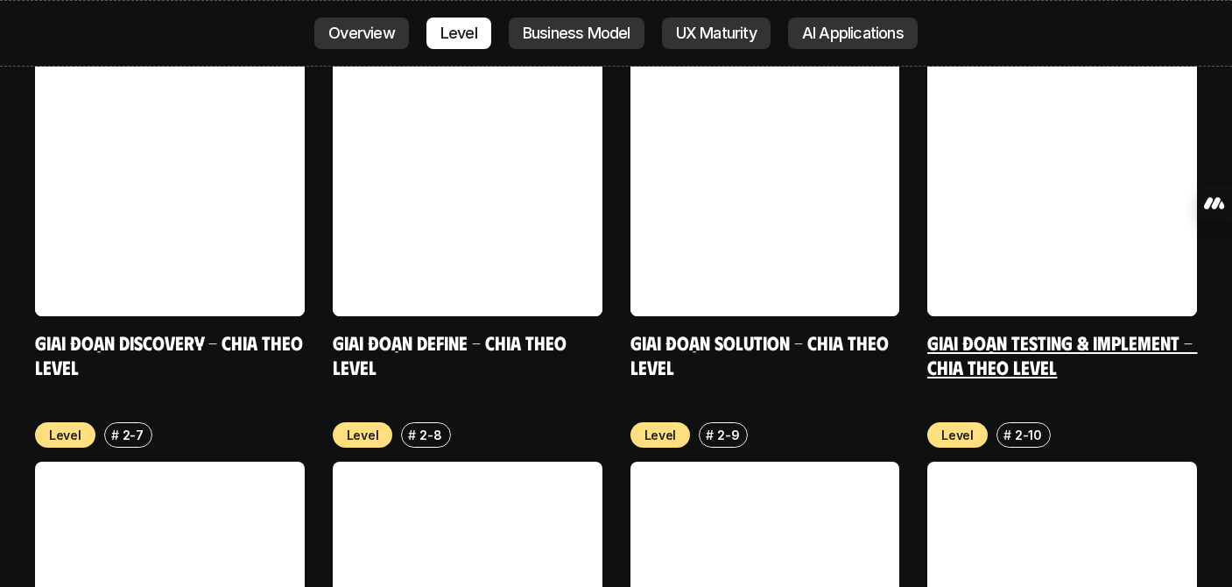
click at [973, 330] on link "Giai đoạn Testing & Implement - Chia theo Level" at bounding box center [1063, 354] width 270 height 48
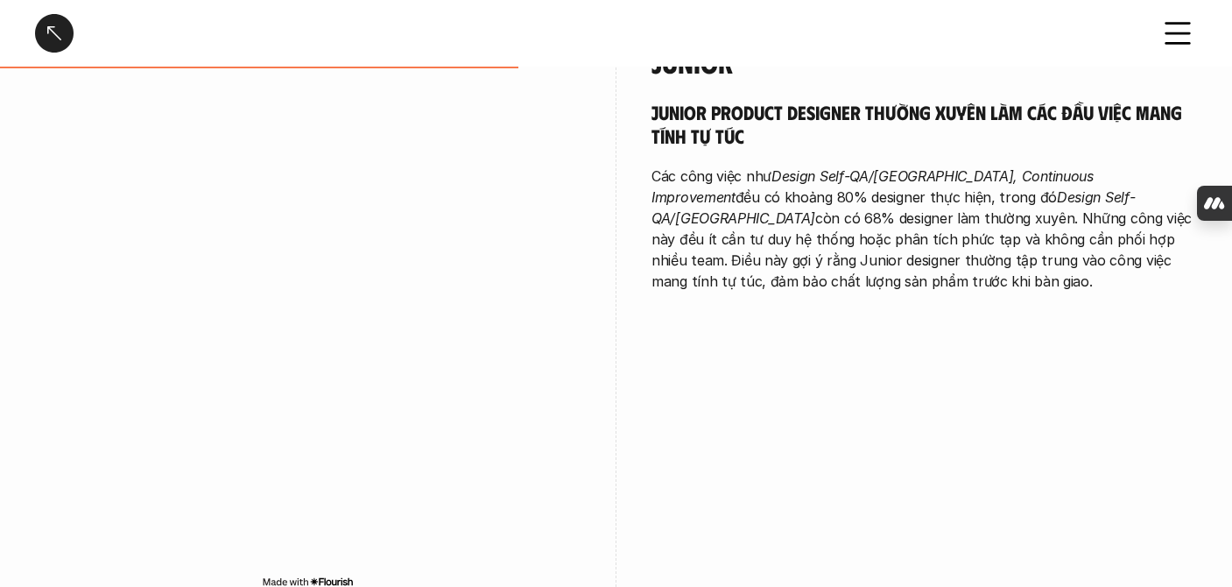
scroll to position [2076, 0]
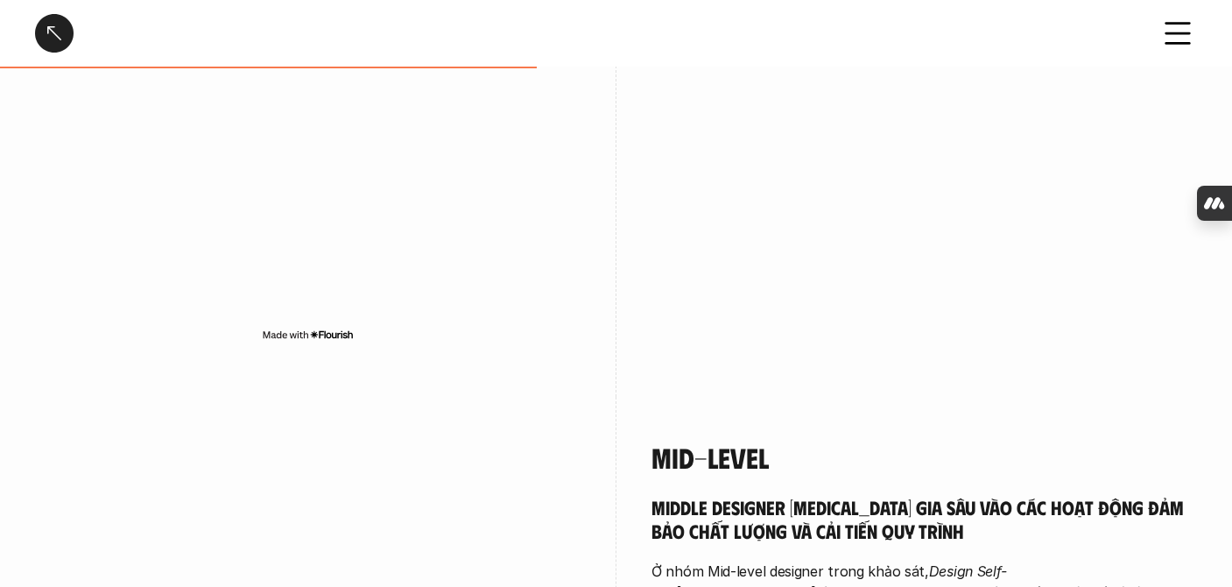
click at [37, 26] on div at bounding box center [54, 33] width 39 height 39
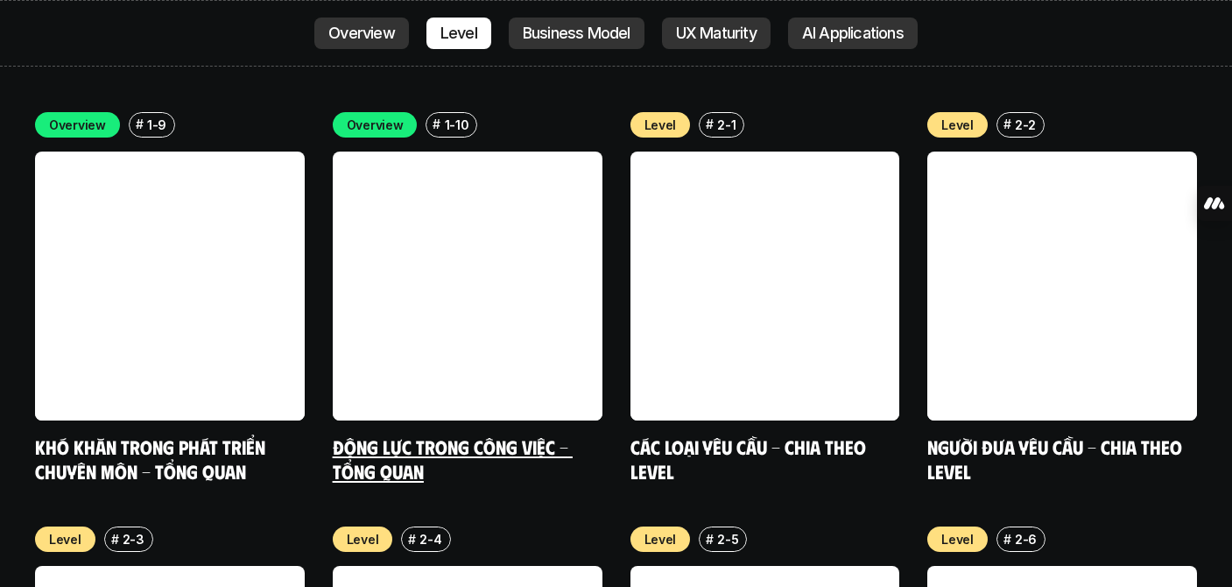
scroll to position [5814, 0]
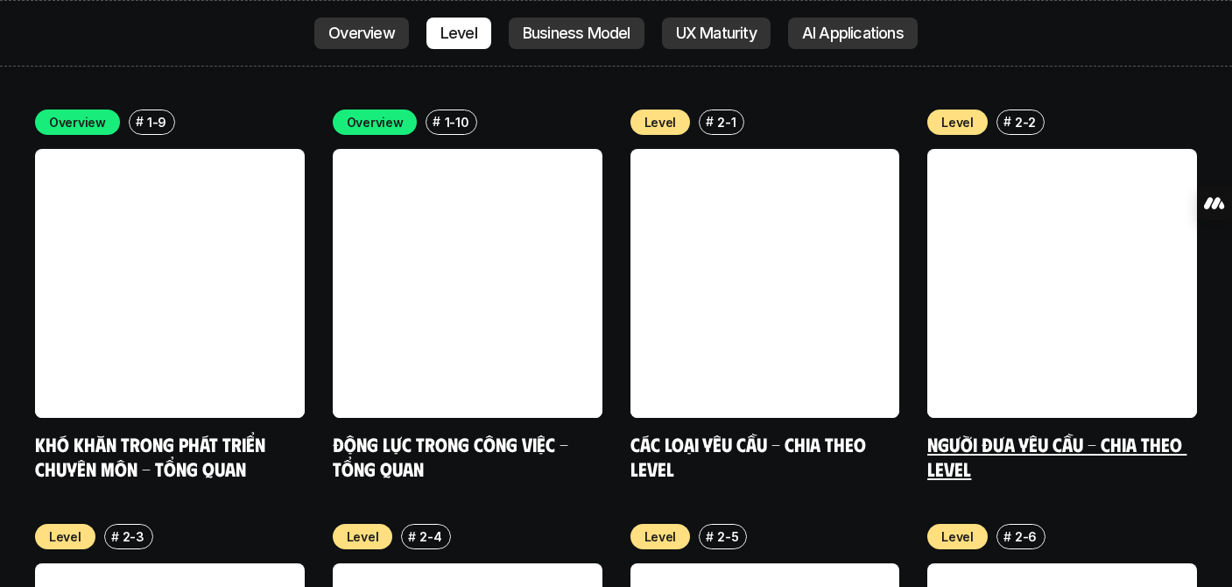
click at [991, 272] on link at bounding box center [1063, 284] width 270 height 270
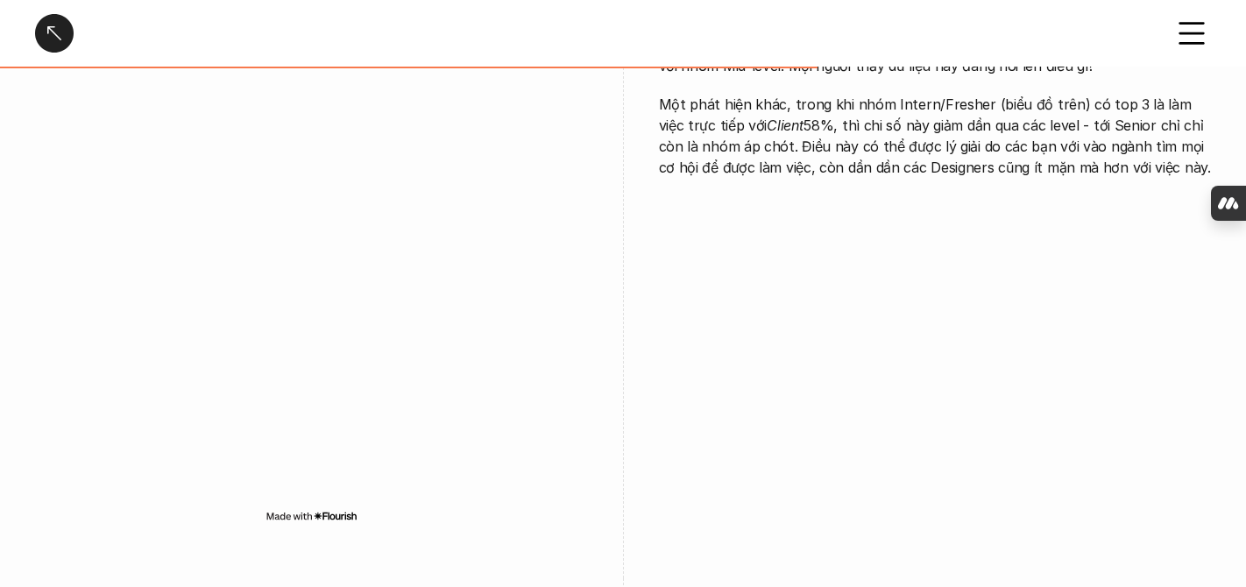
scroll to position [2928, 0]
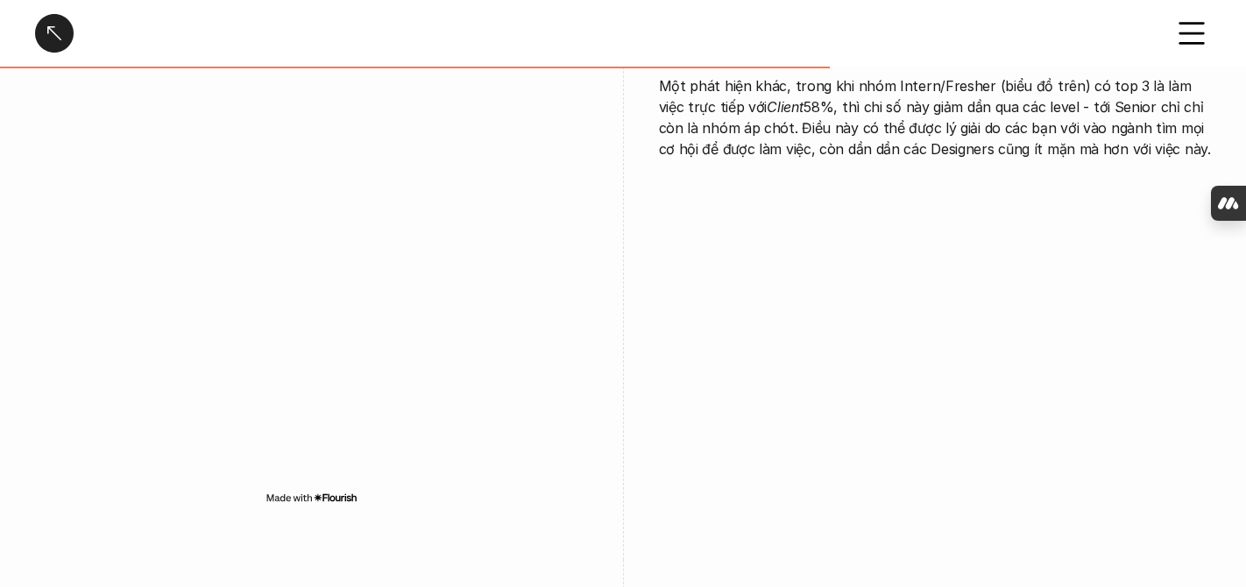
click at [54, 44] on div at bounding box center [54, 33] width 39 height 39
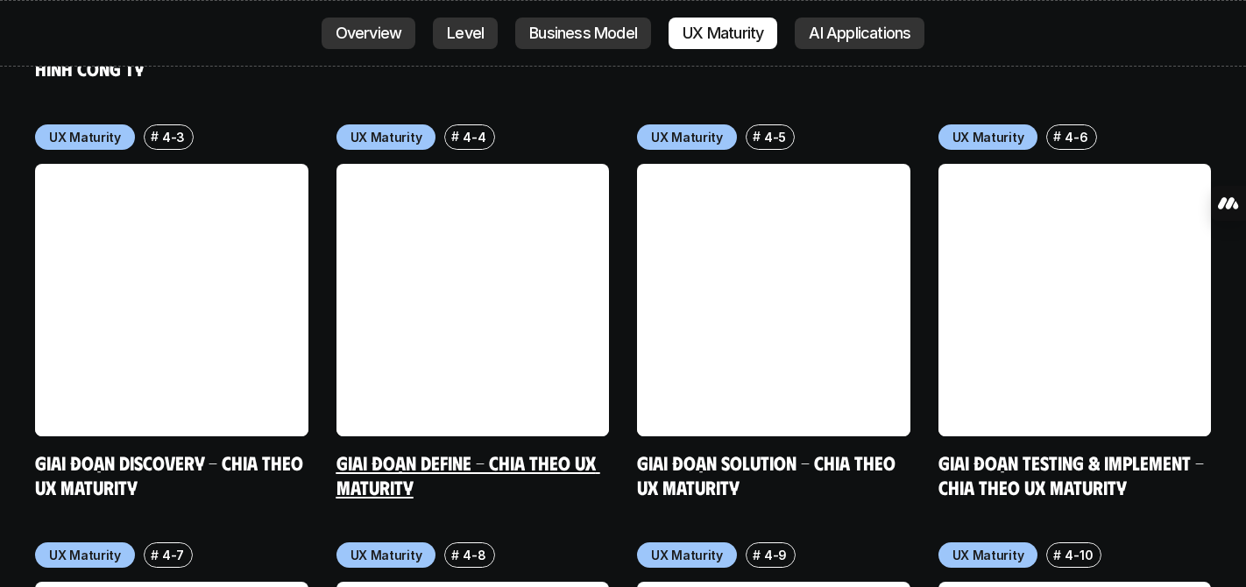
scroll to position [8352, 0]
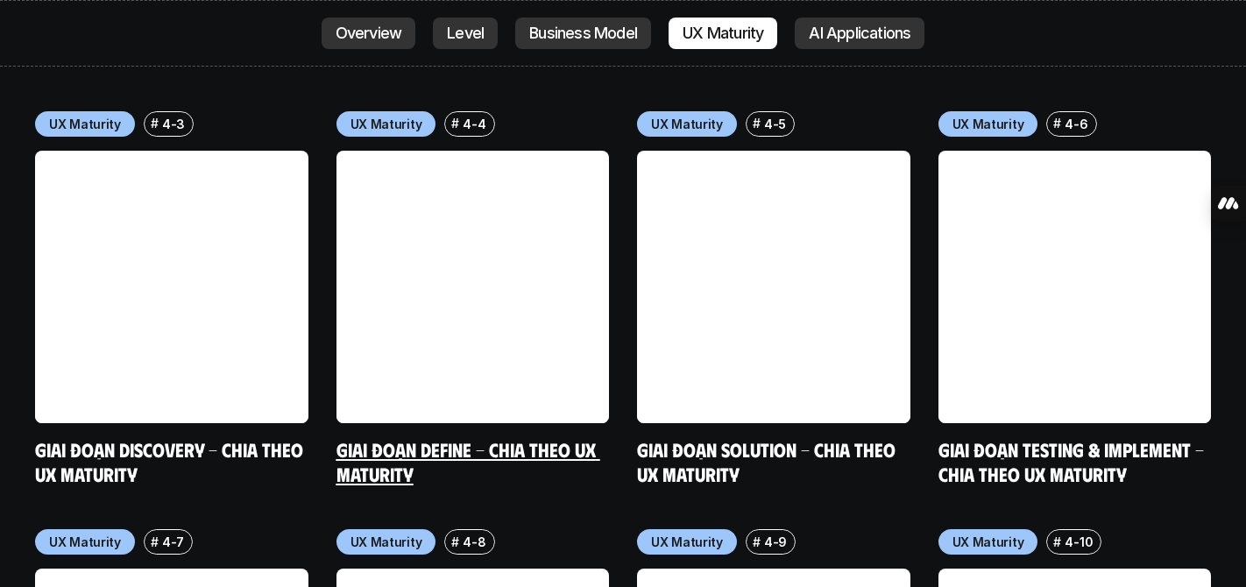
click at [476, 437] on link "Giai đoạn Define - Chia theo UX Maturity" at bounding box center [468, 461] width 264 height 48
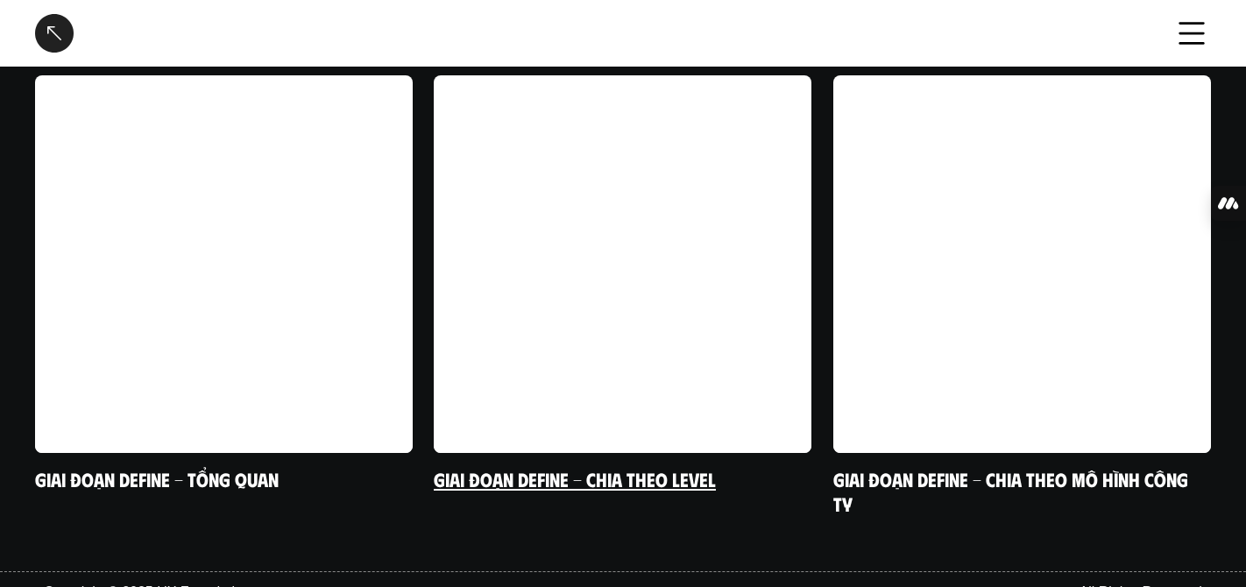
scroll to position [3571, 0]
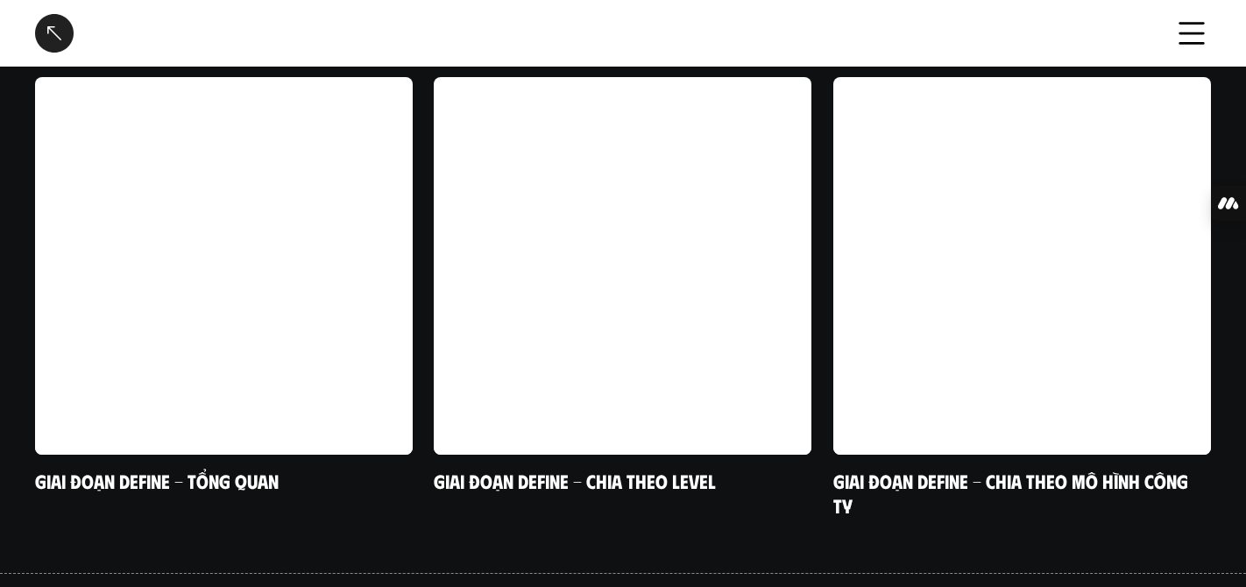
click at [59, 45] on div at bounding box center [54, 33] width 39 height 39
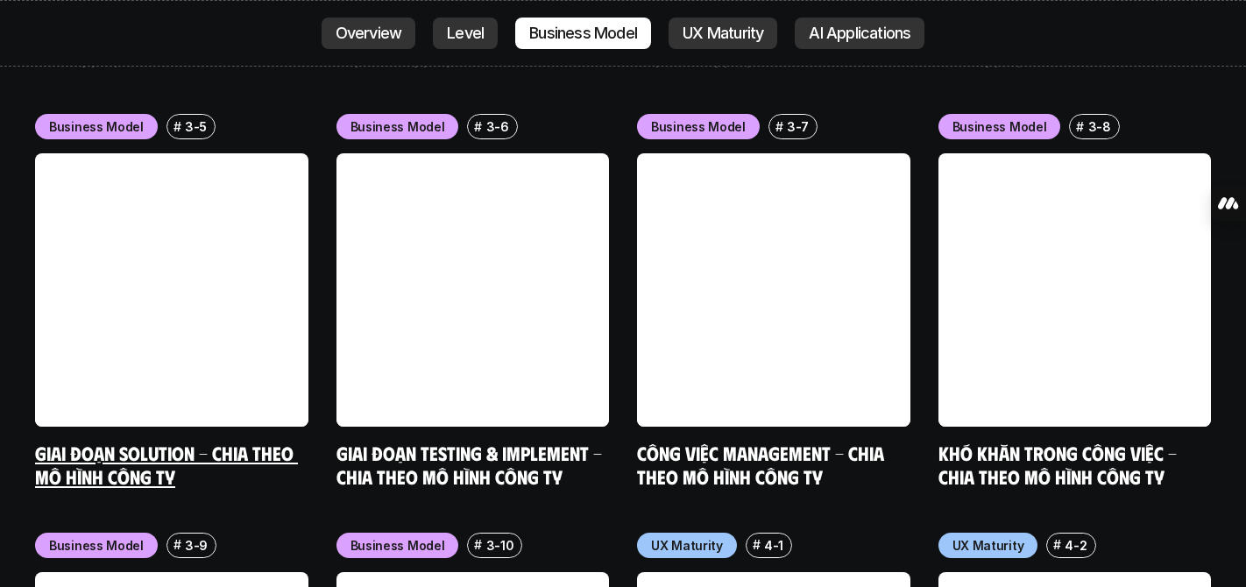
scroll to position [7462, 0]
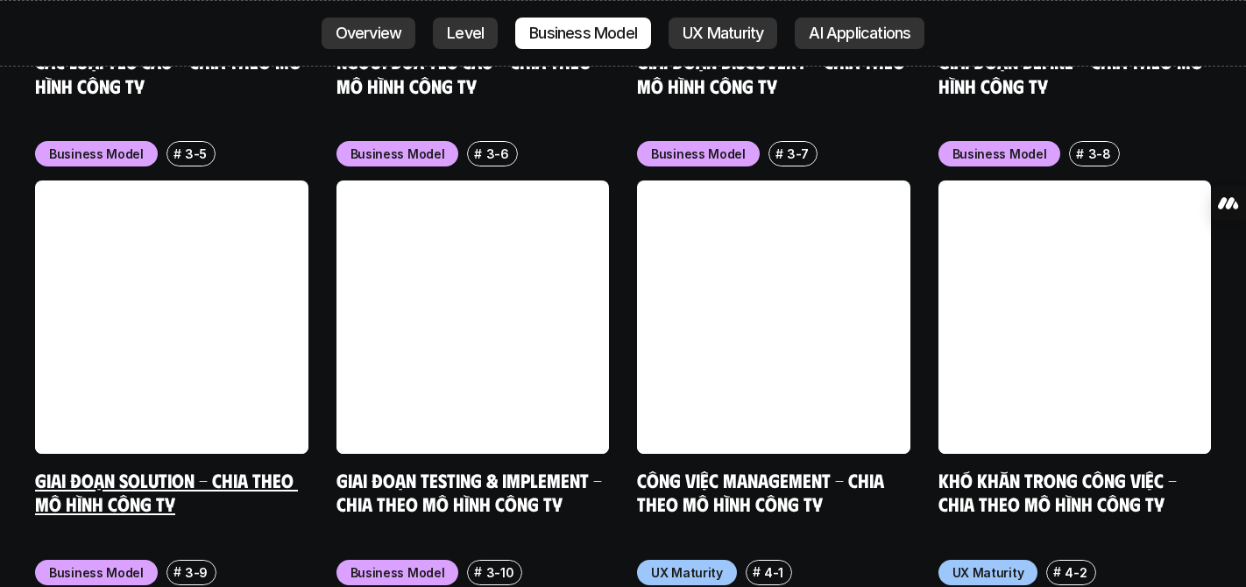
click at [254, 243] on link at bounding box center [171, 316] width 273 height 273
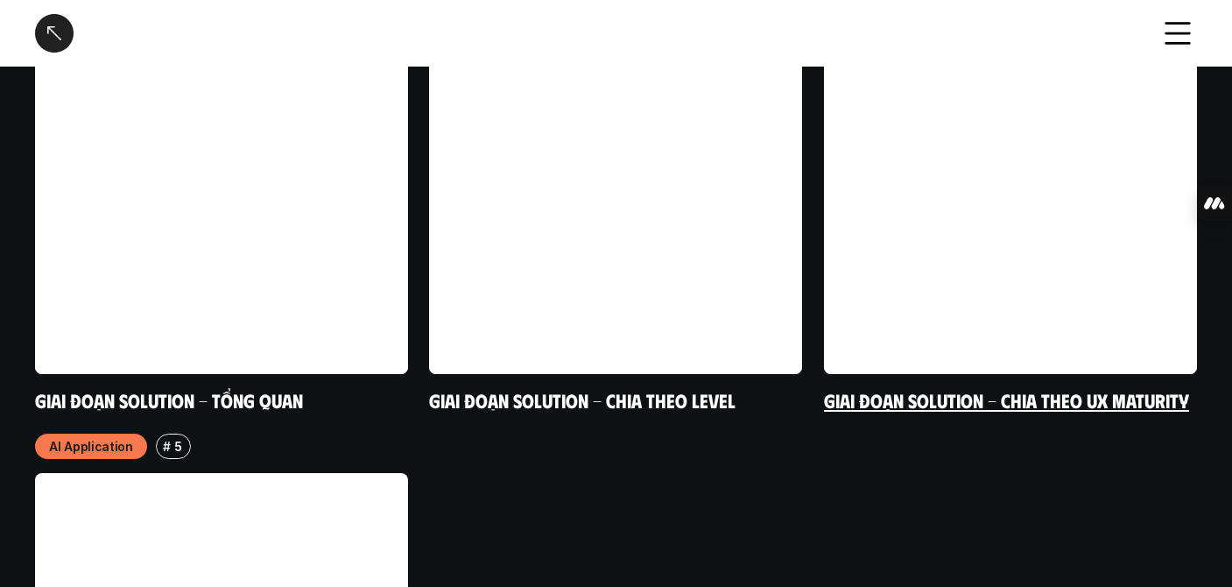
scroll to position [3732, 0]
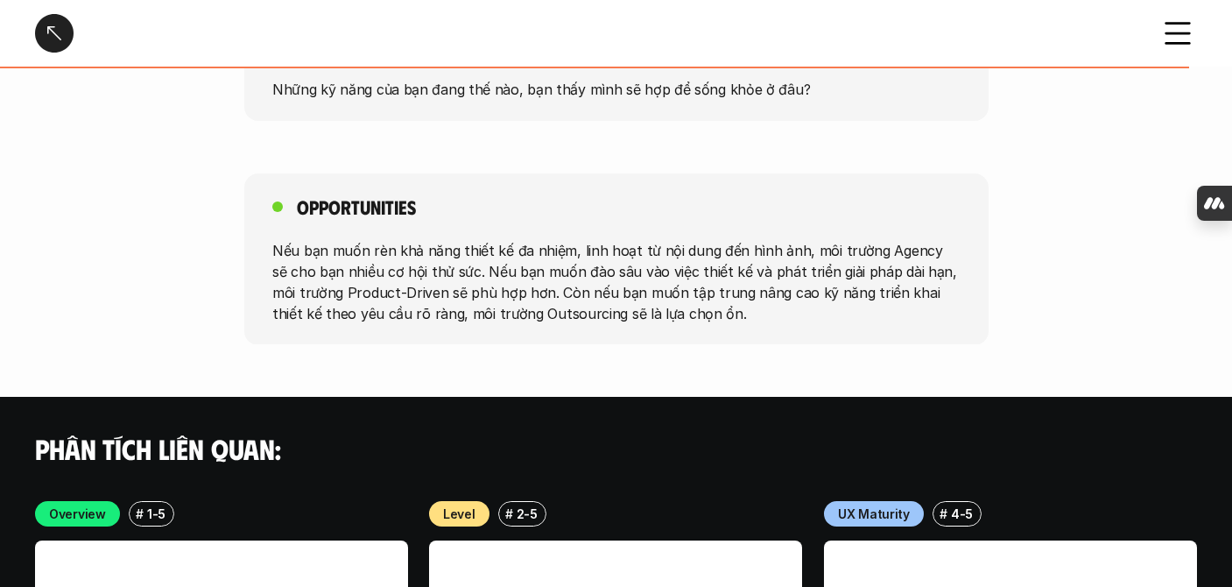
click at [68, 39] on div at bounding box center [54, 33] width 39 height 39
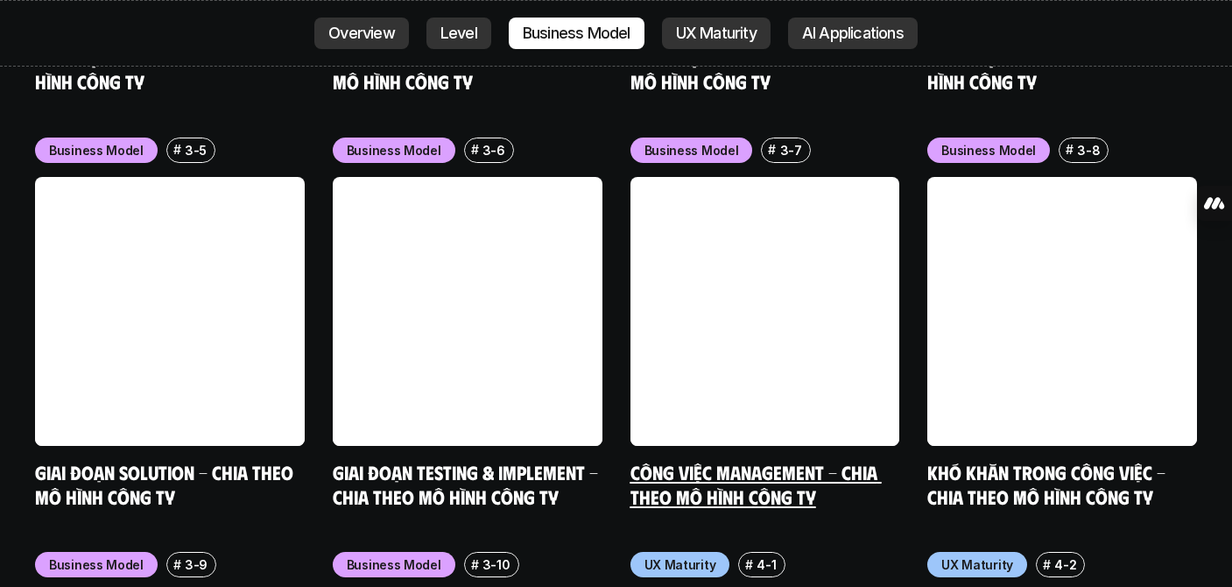
scroll to position [7462, 0]
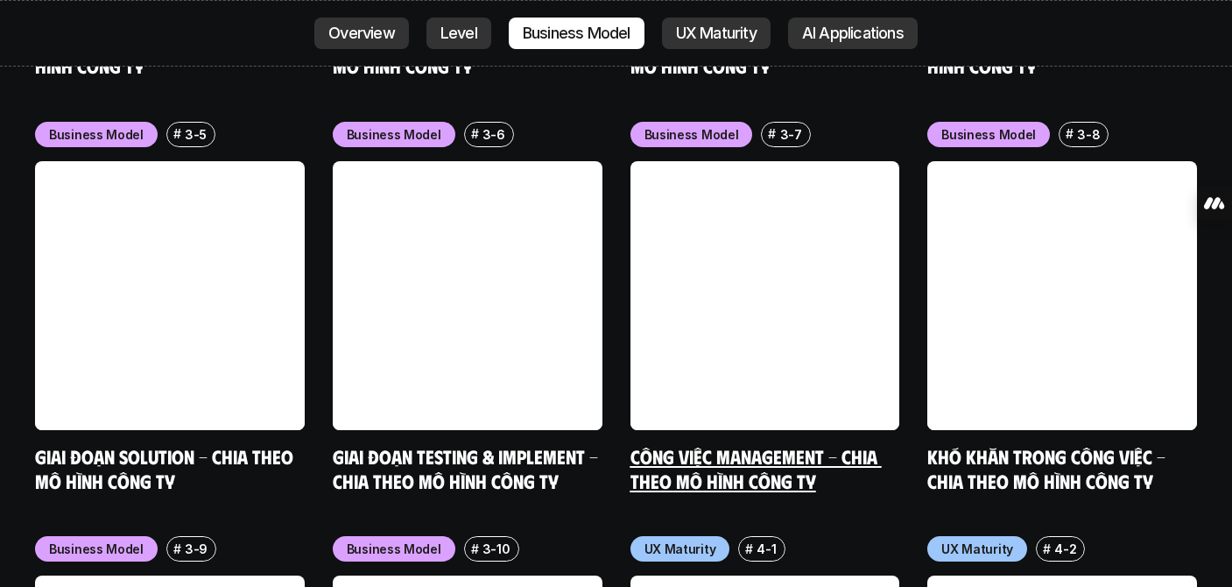
click at [824, 444] on link "Công việc Management - Chia theo mô hình công ty" at bounding box center [756, 468] width 251 height 48
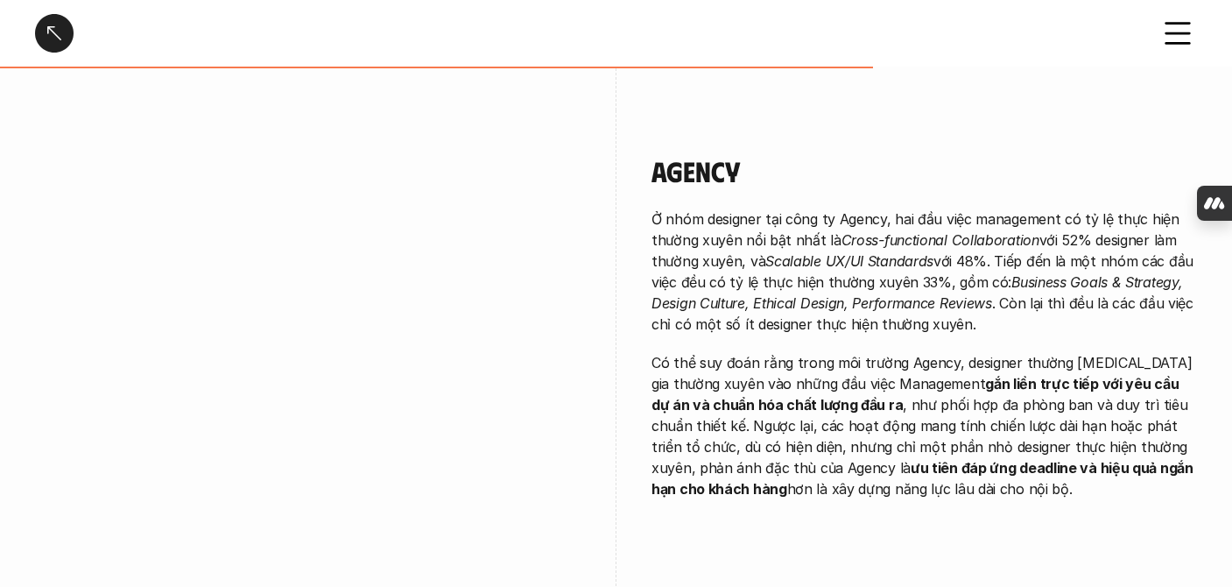
scroll to position [3608, 0]
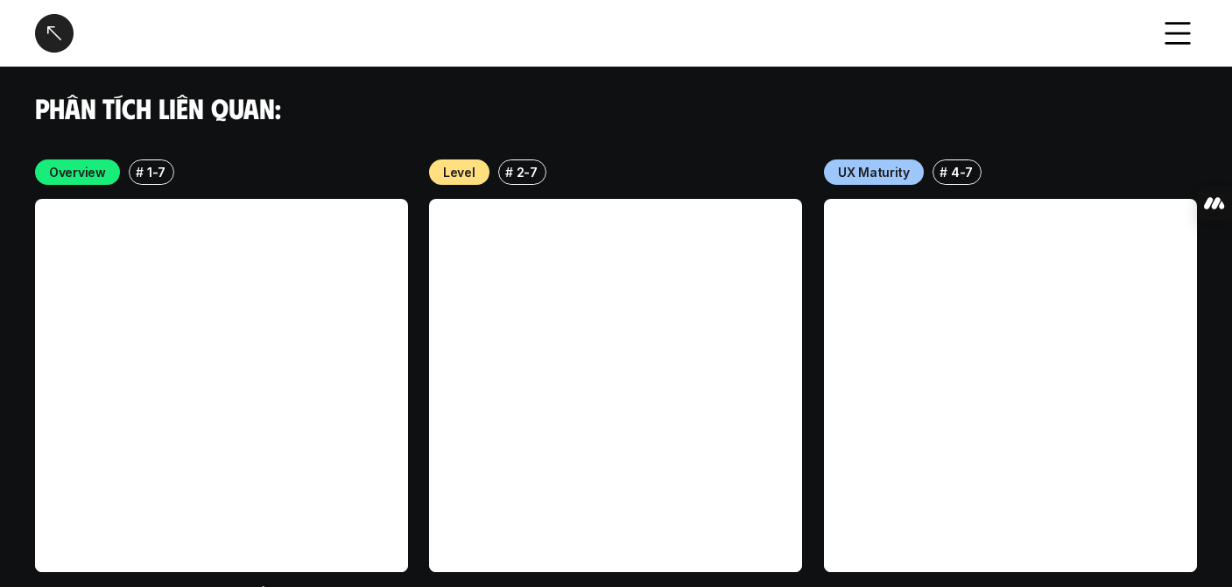
click at [48, 29] on div at bounding box center [54, 33] width 39 height 39
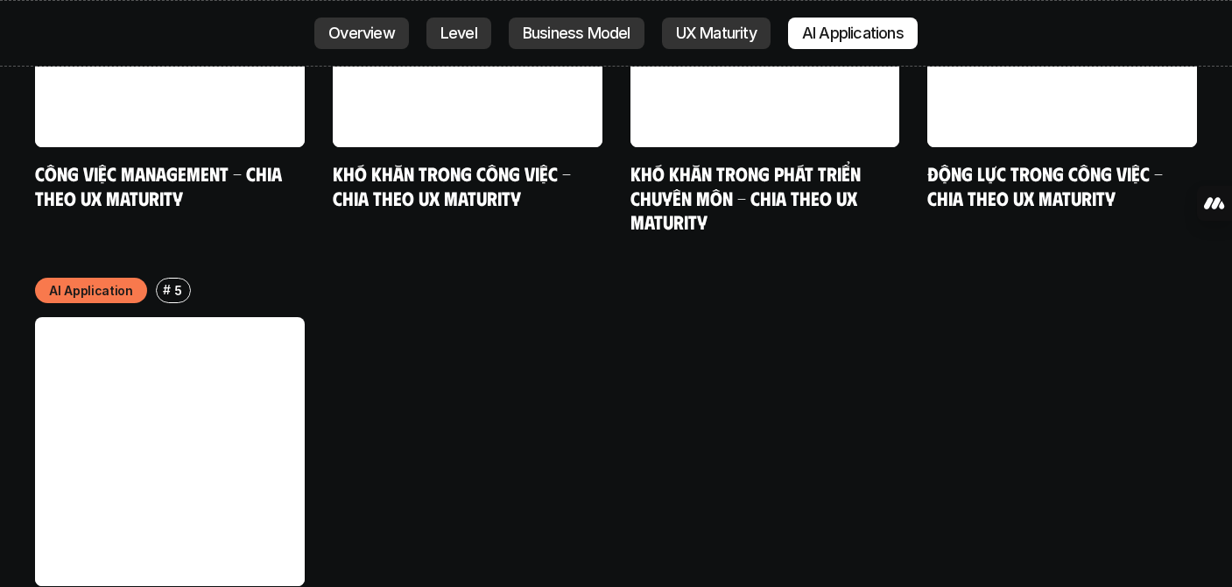
scroll to position [9097, 0]
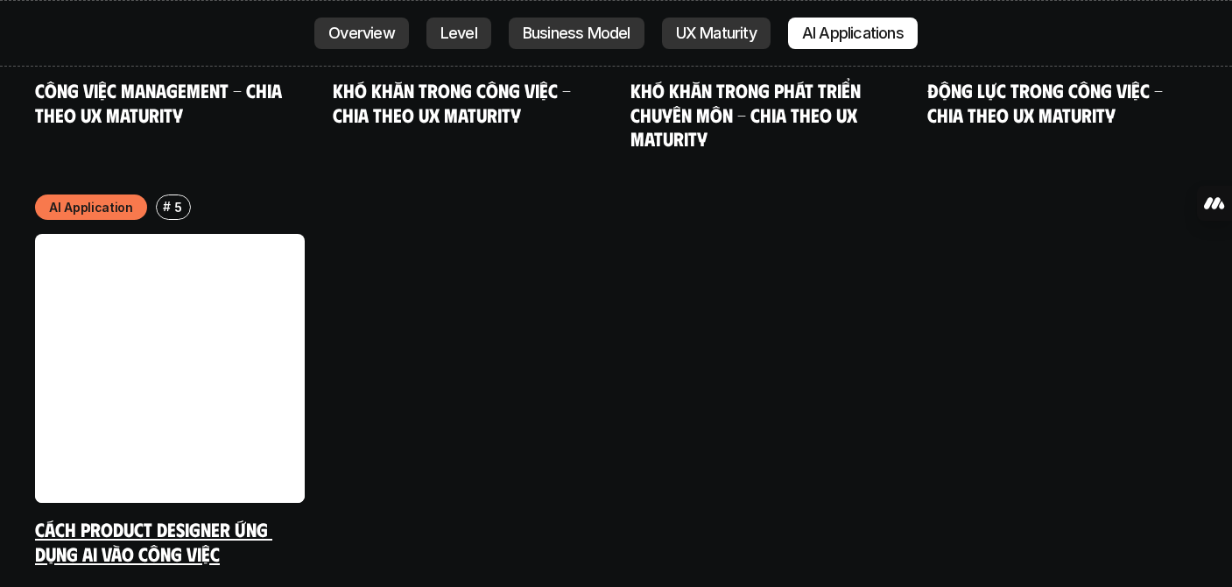
click at [210, 271] on link at bounding box center [170, 369] width 270 height 270
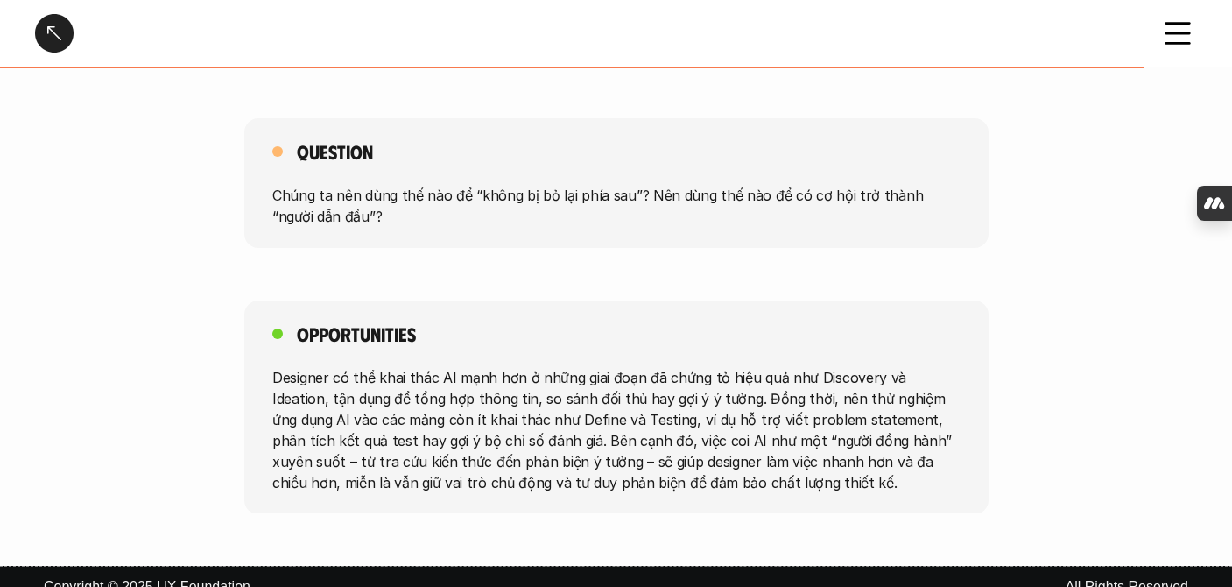
scroll to position [3844, 0]
click at [40, 32] on div at bounding box center [54, 33] width 39 height 39
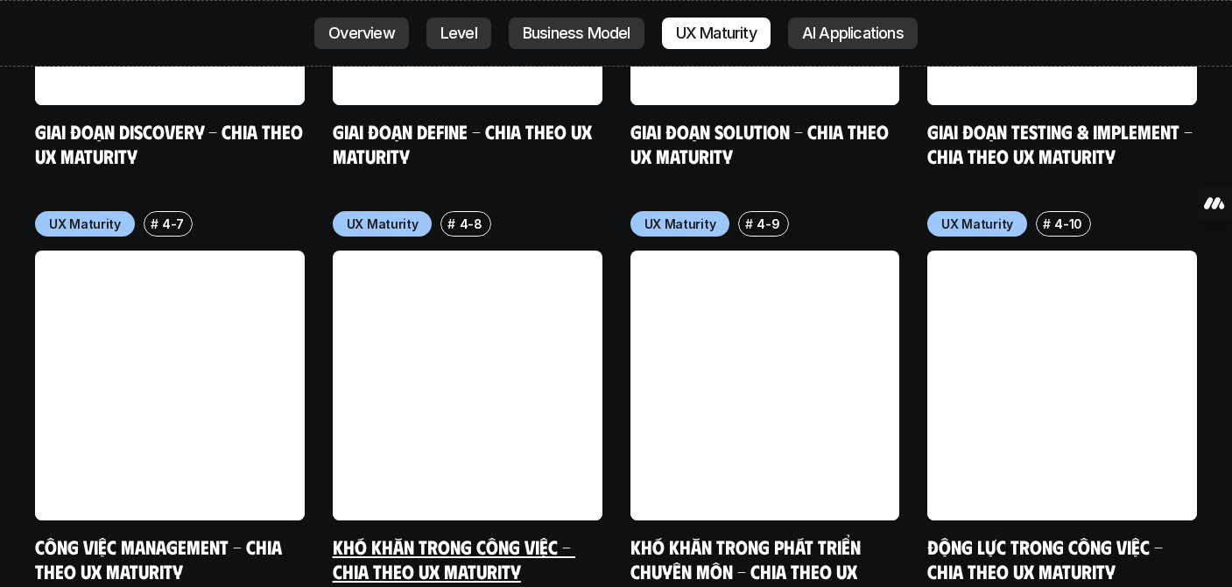
scroll to position [8613, 0]
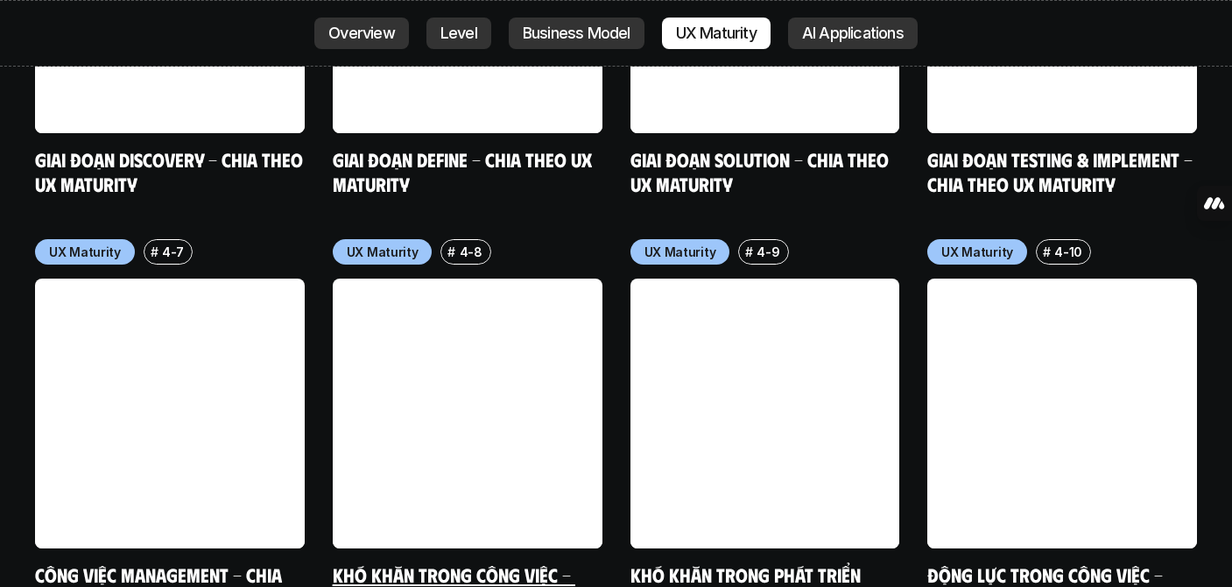
click at [562, 291] on link at bounding box center [468, 414] width 270 height 270
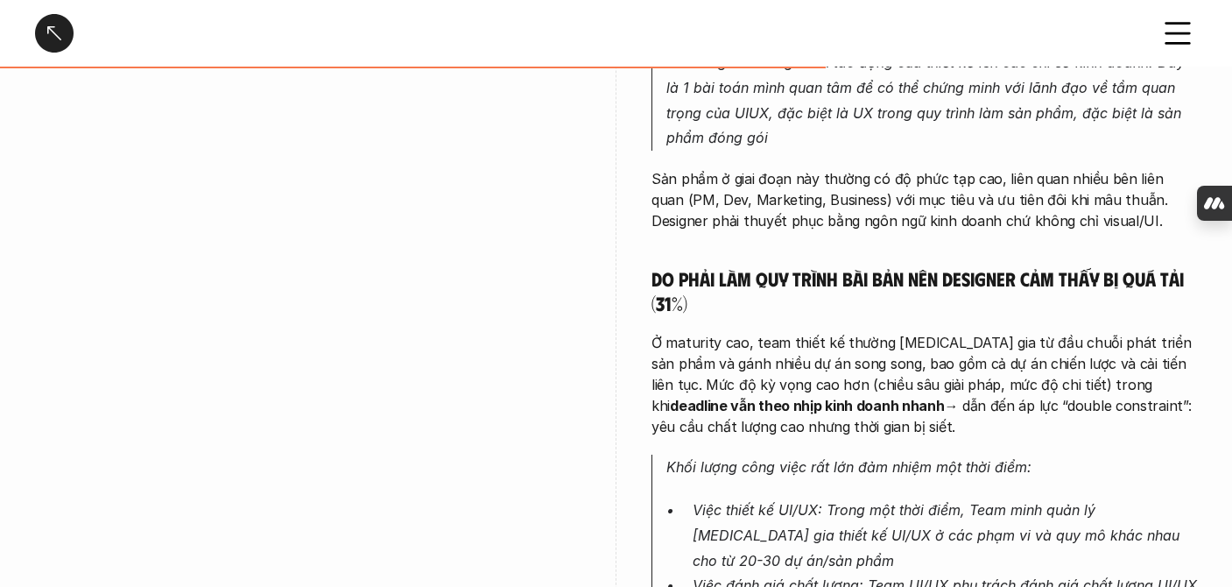
scroll to position [3137, 0]
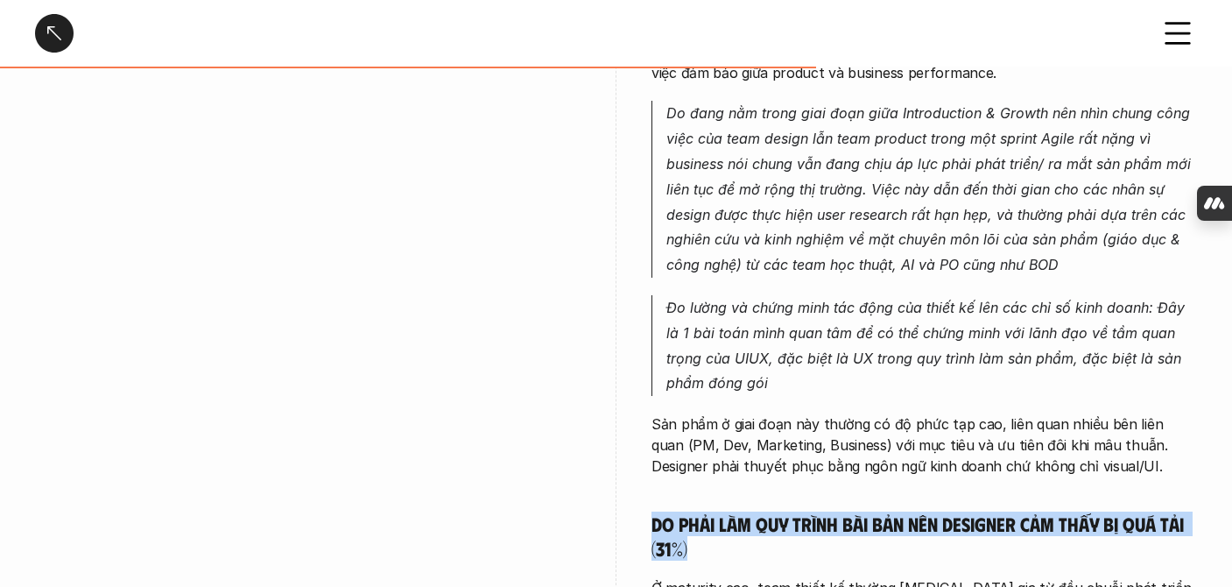
drag, startPoint x: 736, startPoint y: 503, endPoint x: 840, endPoint y: 526, distance: 106.7
click at [841, 526] on h5 "Do phải làm quy trình bài bản nên Designer cảm thấy bị quá tải (31%)" at bounding box center [925, 536] width 546 height 48
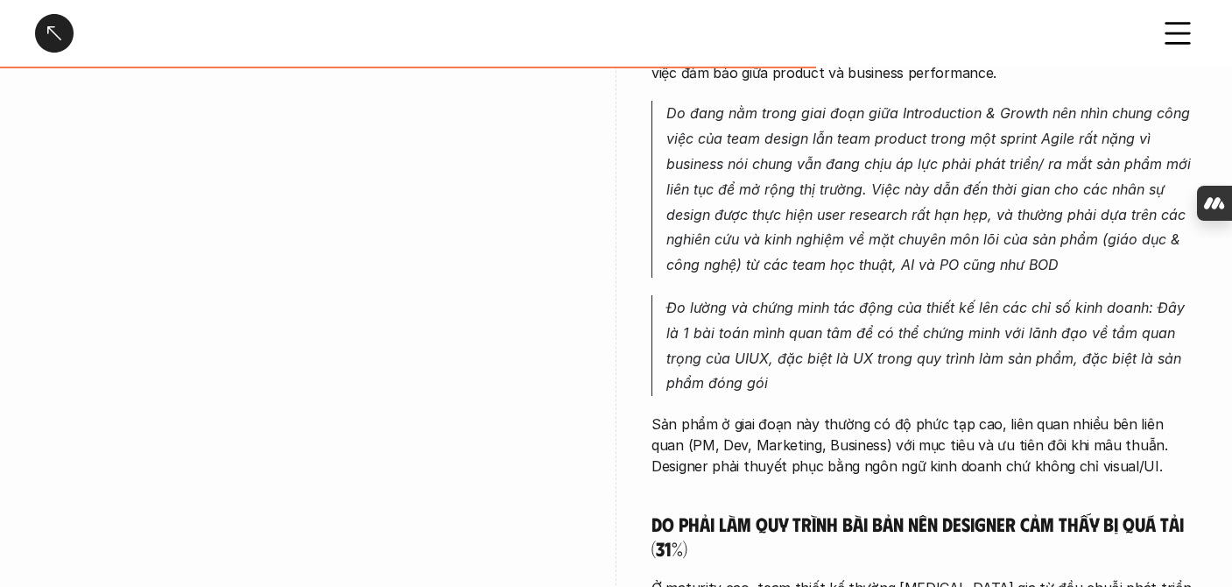
click at [803, 512] on h5 "Do phải làm quy trình bài bản nên Designer cảm thấy bị quá tải (31%)" at bounding box center [925, 536] width 546 height 48
click at [705, 512] on h5 "Do phải làm quy trình bài bản nên Designer cảm thấy bị quá tải (31%)" at bounding box center [925, 536] width 546 height 48
click at [725, 512] on h5 "Do phải làm quy trình bài bản nên Designer cảm thấy bị quá tải (31%)" at bounding box center [925, 536] width 546 height 48
click at [810, 512] on h5 "Do phải làm quy trình bài bản nên Designer cảm thấy bị quá tải (31%)" at bounding box center [925, 536] width 546 height 48
click at [819, 512] on h5 "Do phải làm quy trình bài bản nên Designer cảm thấy bị quá tải (31%)" at bounding box center [925, 536] width 546 height 48
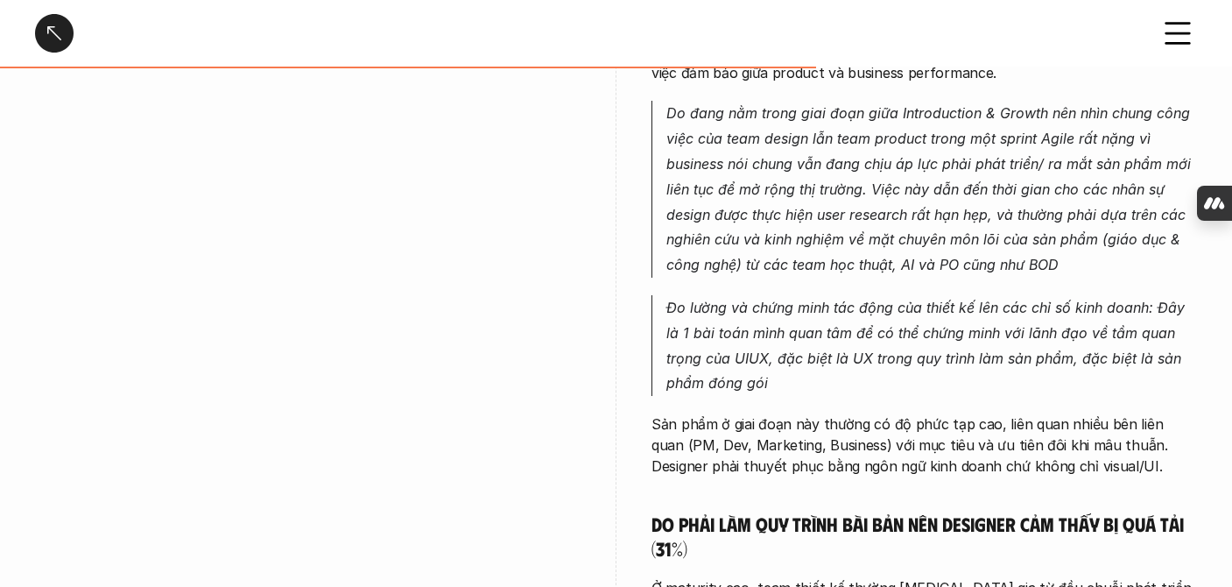
click at [819, 512] on h5 "Do phải làm quy trình bài bản nên Designer cảm thấy bị quá tải (31%)" at bounding box center [925, 536] width 546 height 48
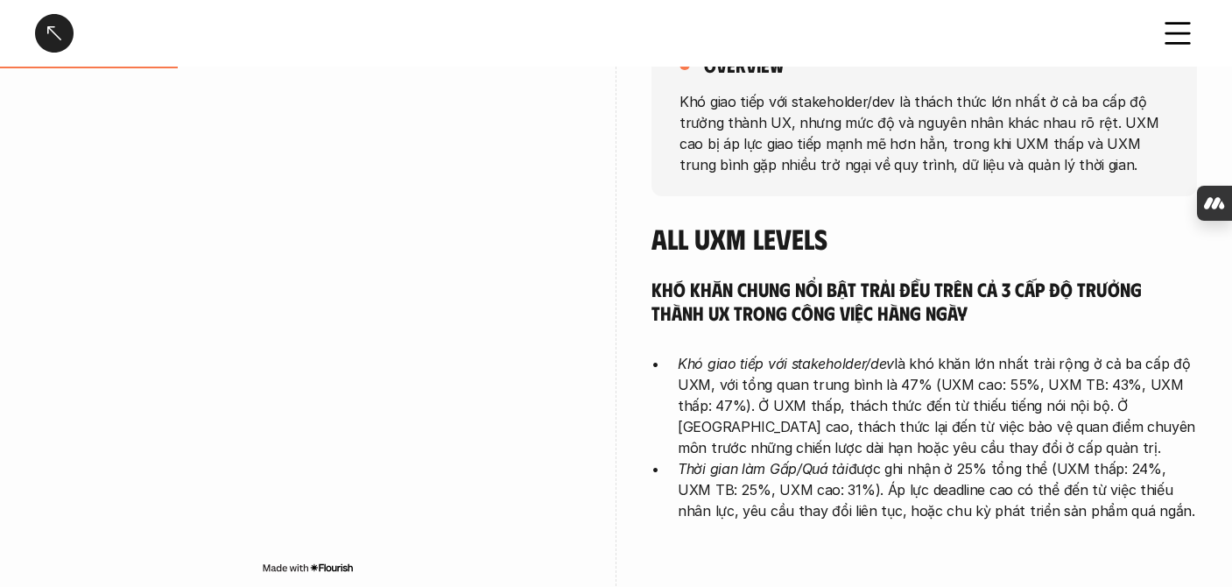
scroll to position [0, 0]
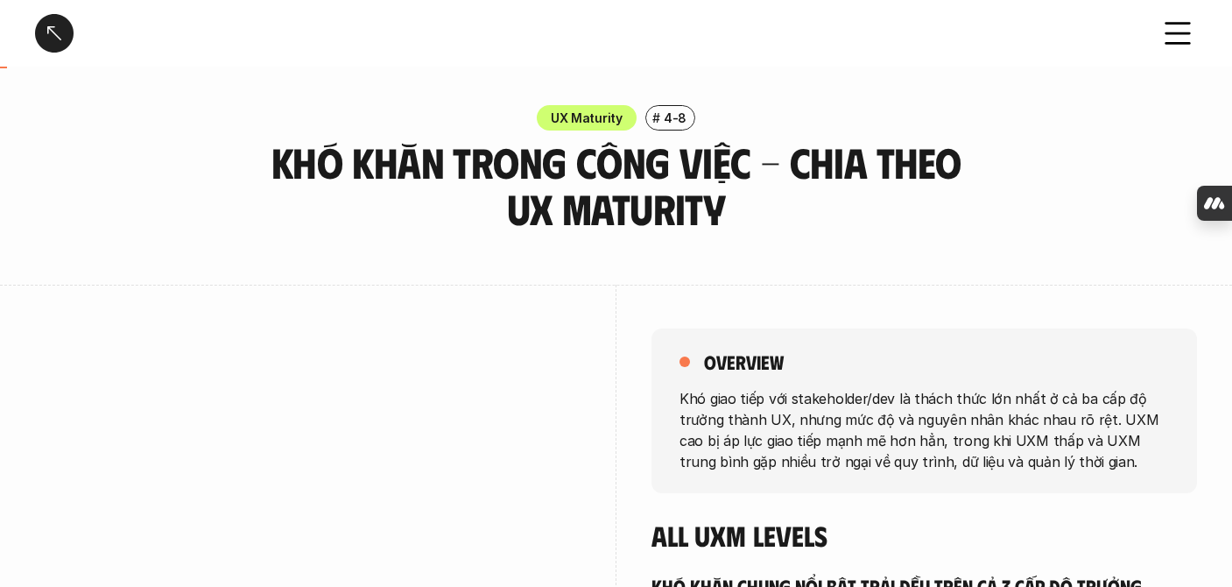
click at [61, 47] on div at bounding box center [54, 33] width 39 height 39
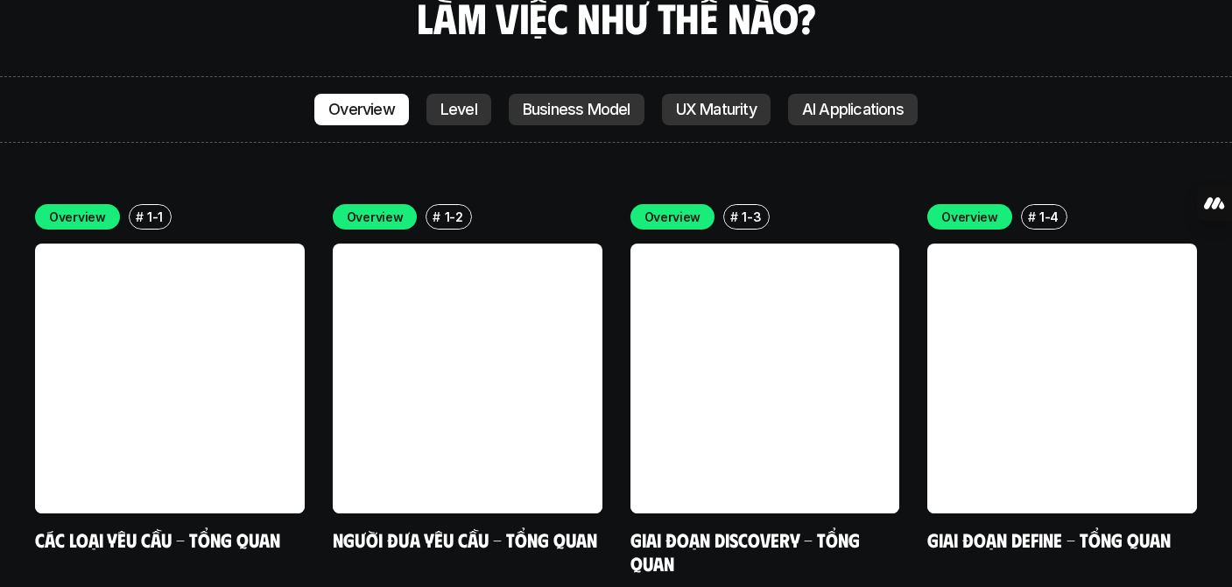
click at [553, 101] on p "Business Model" at bounding box center [577, 110] width 108 height 18
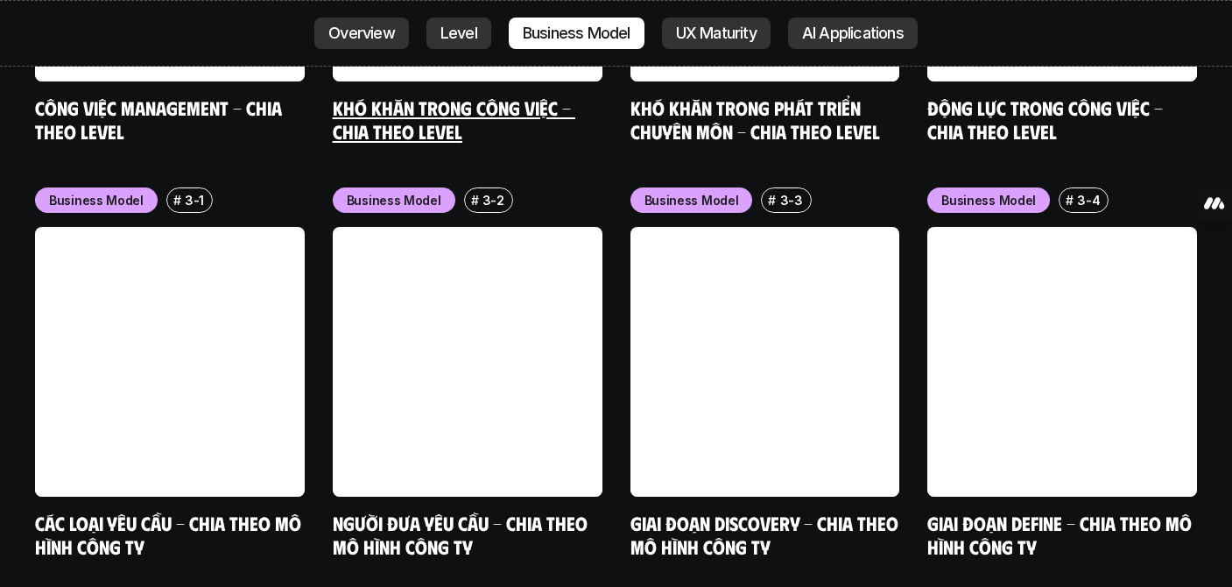
scroll to position [6983, 0]
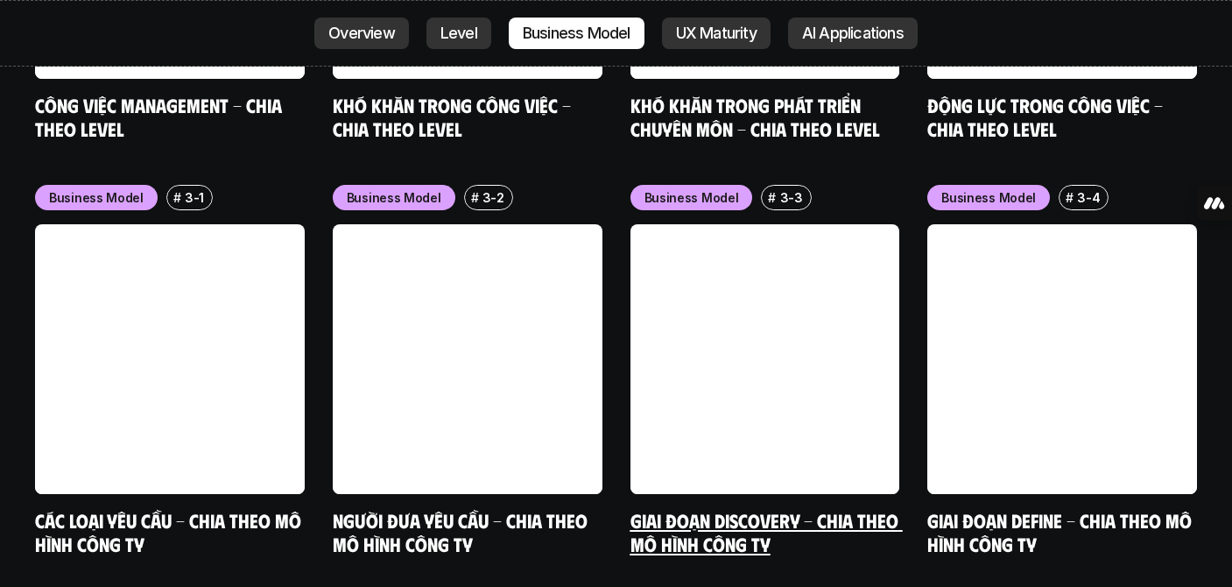
click at [886, 258] on link at bounding box center [766, 359] width 270 height 270
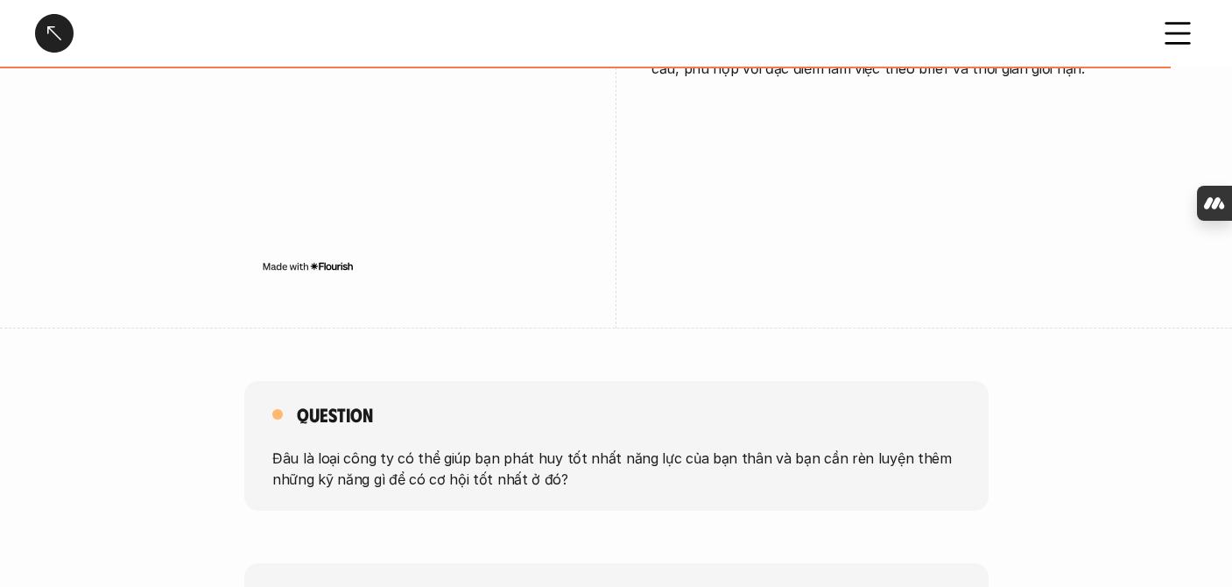
scroll to position [3417, 0]
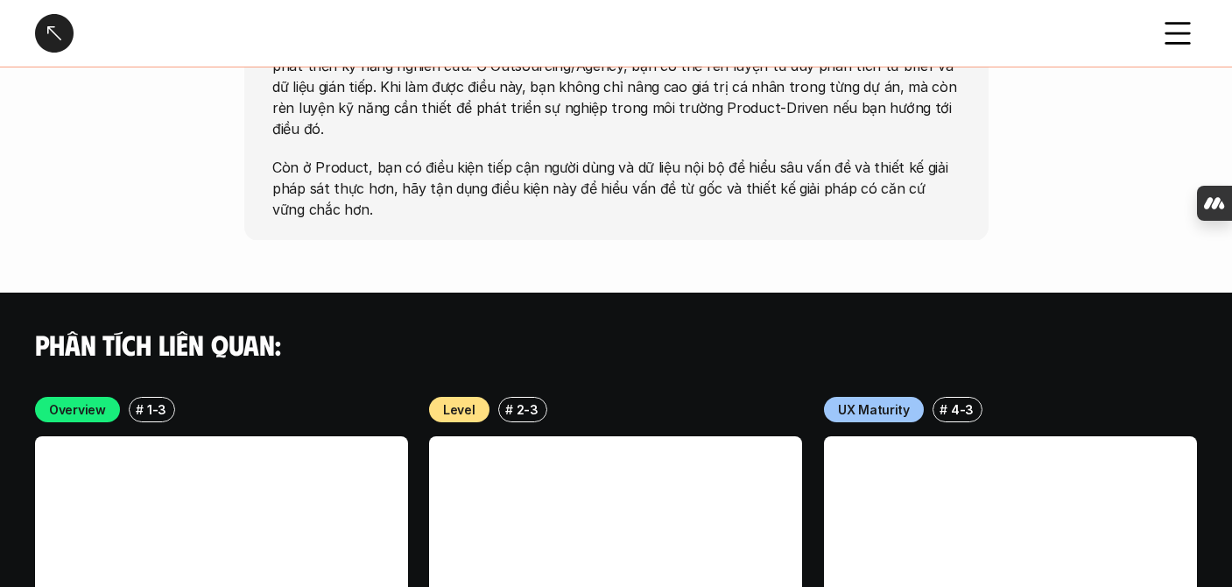
click at [49, 38] on div at bounding box center [54, 33] width 39 height 39
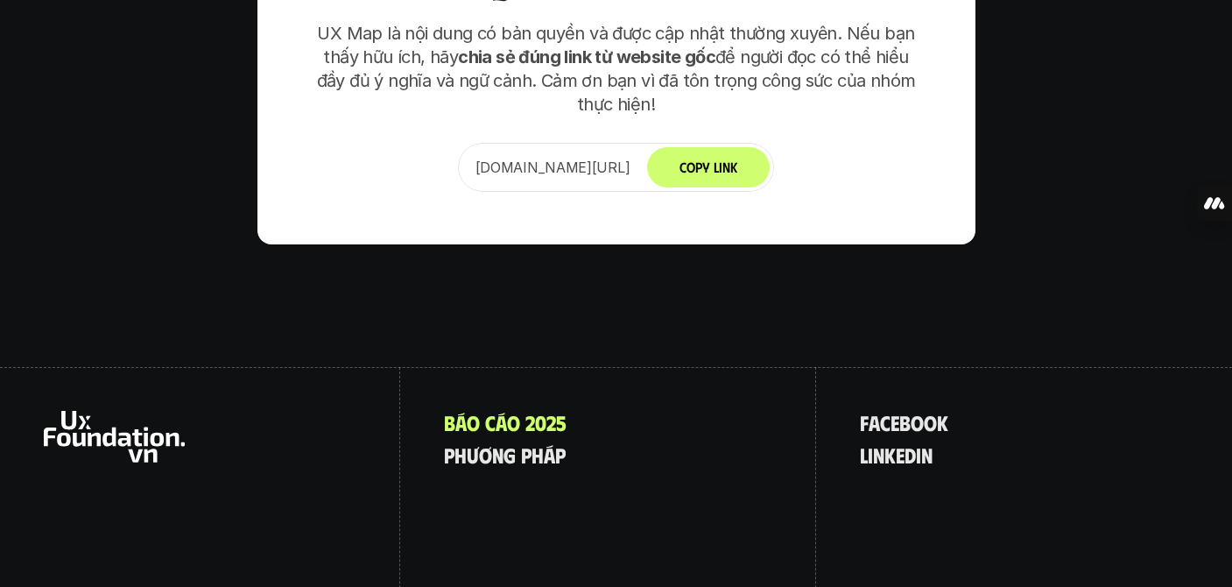
scroll to position [10920, 0]
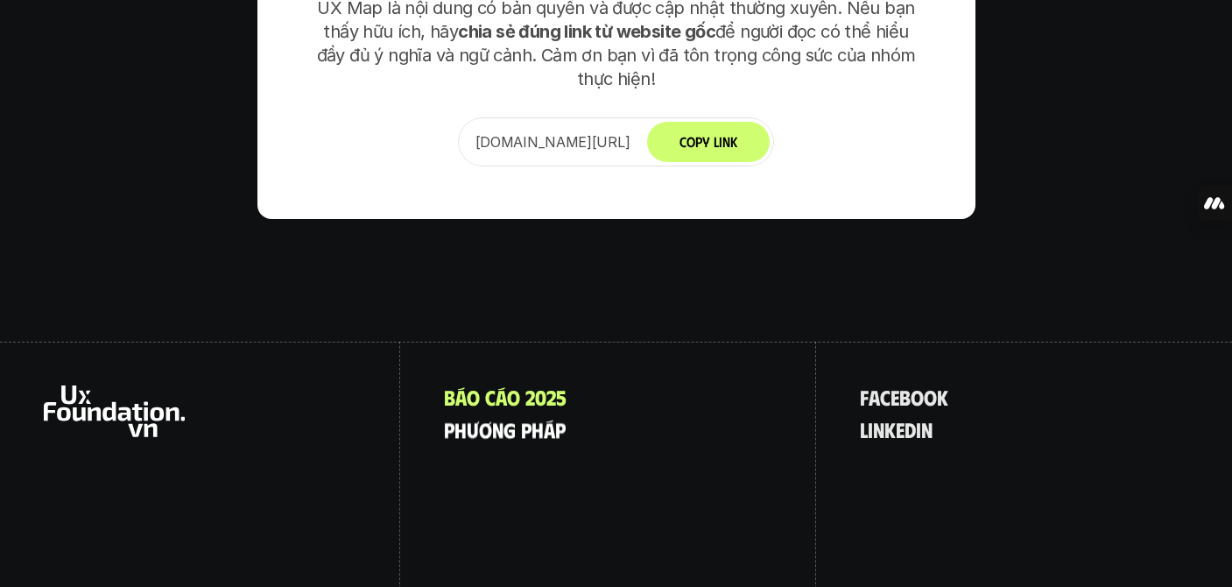
click at [498, 418] on p "p h ư ơ n g p h á p" at bounding box center [505, 429] width 122 height 23
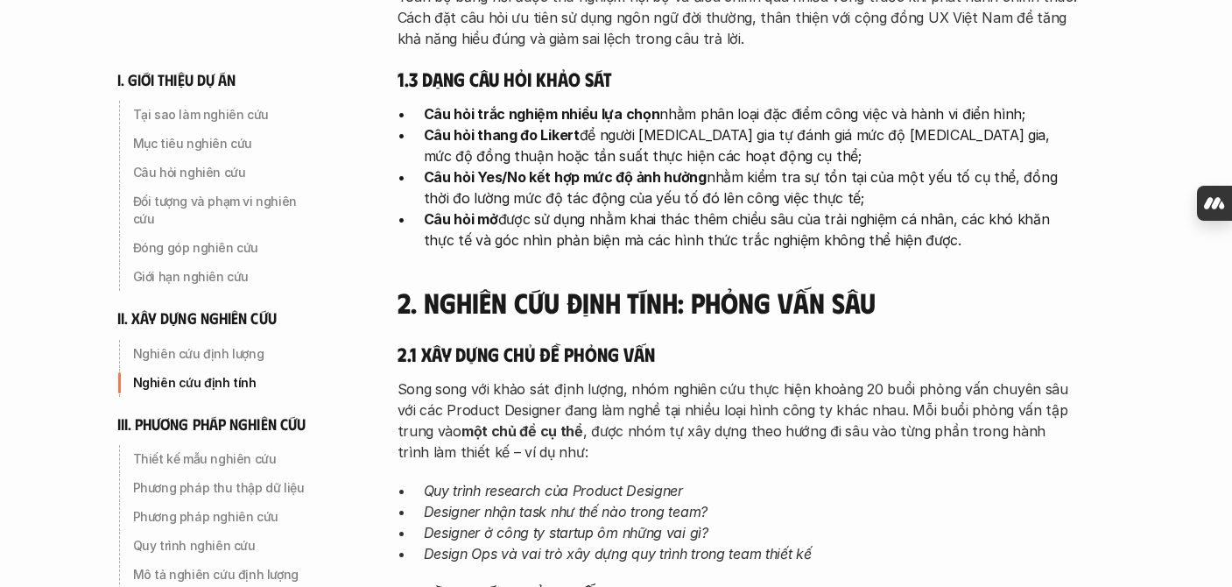
scroll to position [3460, 0]
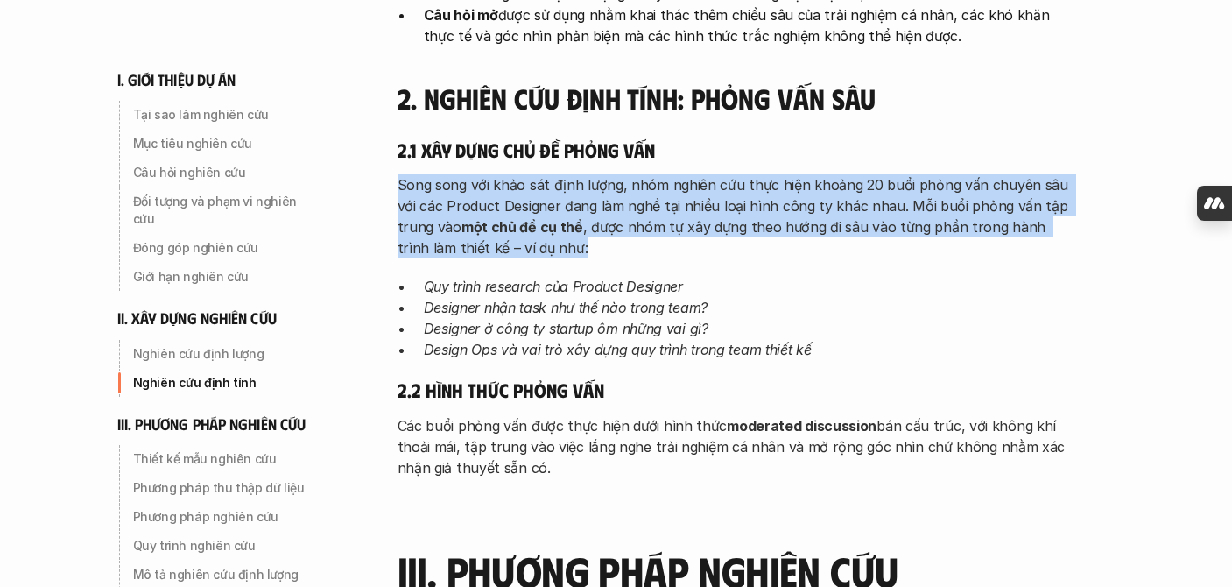
drag, startPoint x: 399, startPoint y: 101, endPoint x: 692, endPoint y: 181, distance: 303.4
click at [692, 181] on div "Song song với khảo sát định lượng, nhóm nghiên cứu thực hiện khoảng 20 buổi phỏ…" at bounding box center [739, 267] width 683 height 186
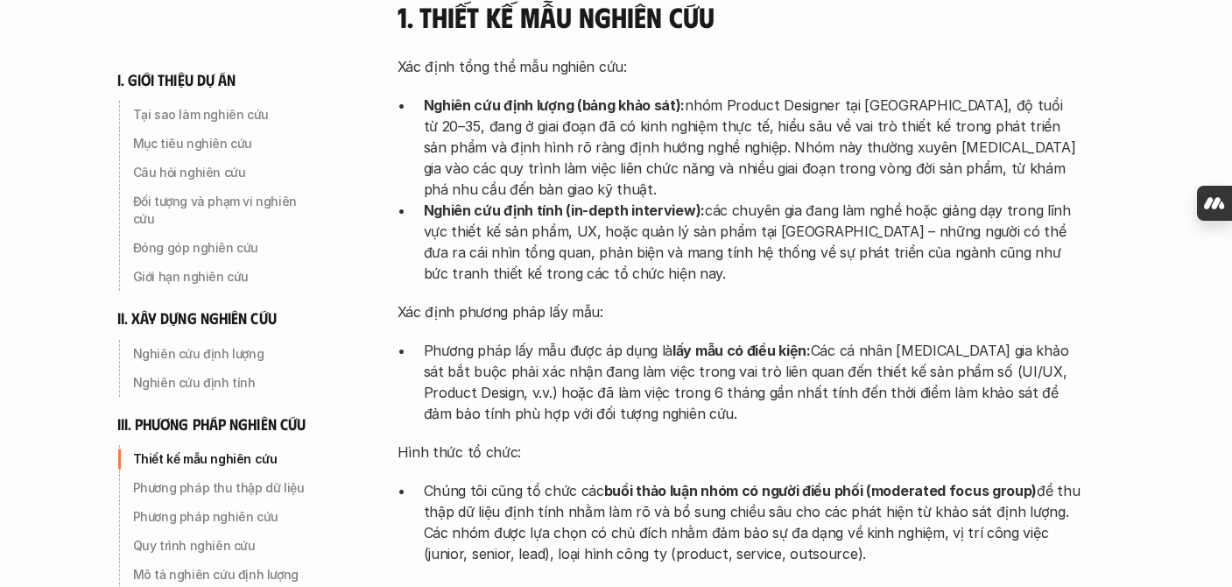
scroll to position [4095, 0]
click at [681, 338] on p "Phương pháp lấy mẫu được áp dụng là lấy mẫu có điều kiện: Các cá nhân tham gia …" at bounding box center [752, 380] width 657 height 84
click at [615, 338] on p "Phương pháp lấy mẫu được áp dụng là lấy mẫu có điều kiện: Các cá nhân tham gia …" at bounding box center [752, 380] width 657 height 84
click at [479, 338] on p "Phương pháp lấy mẫu được áp dụng là lấy mẫu có điều kiện: Các cá nhân tham gia …" at bounding box center [752, 380] width 657 height 84
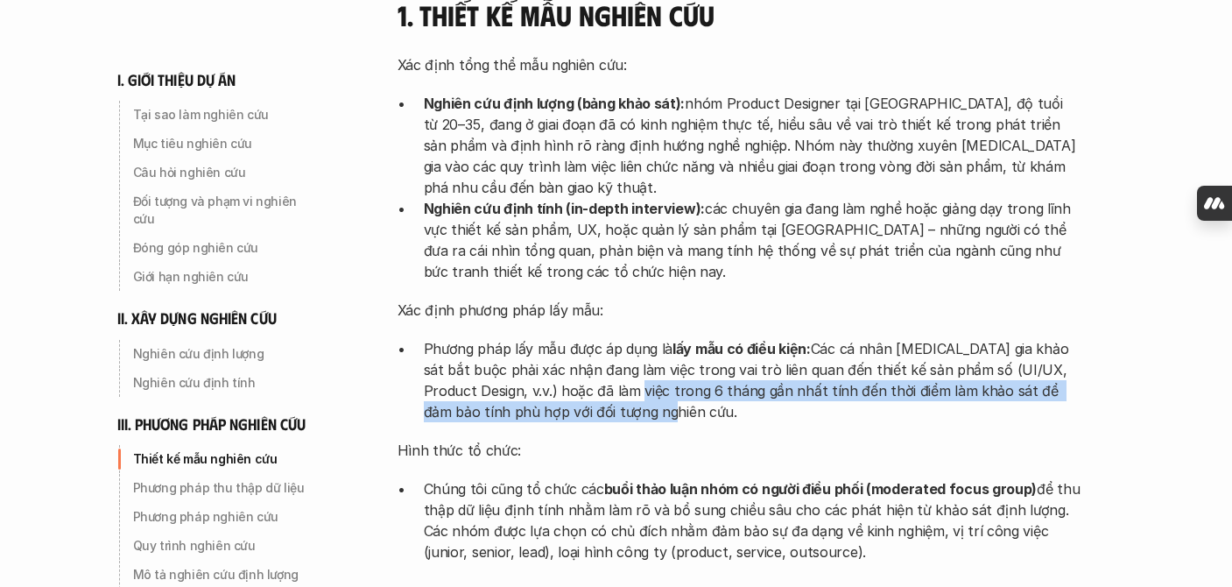
click at [593, 338] on p "Phương pháp lấy mẫu được áp dụng là lấy mẫu có điều kiện: Các cá nhân tham gia …" at bounding box center [752, 380] width 657 height 84
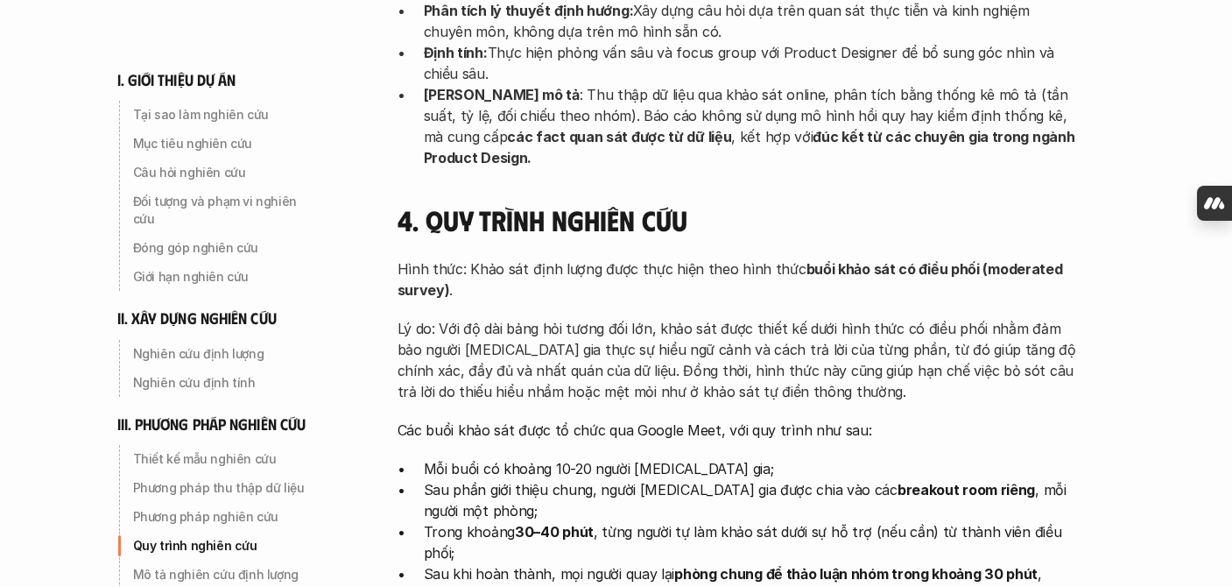
scroll to position [5024, 0]
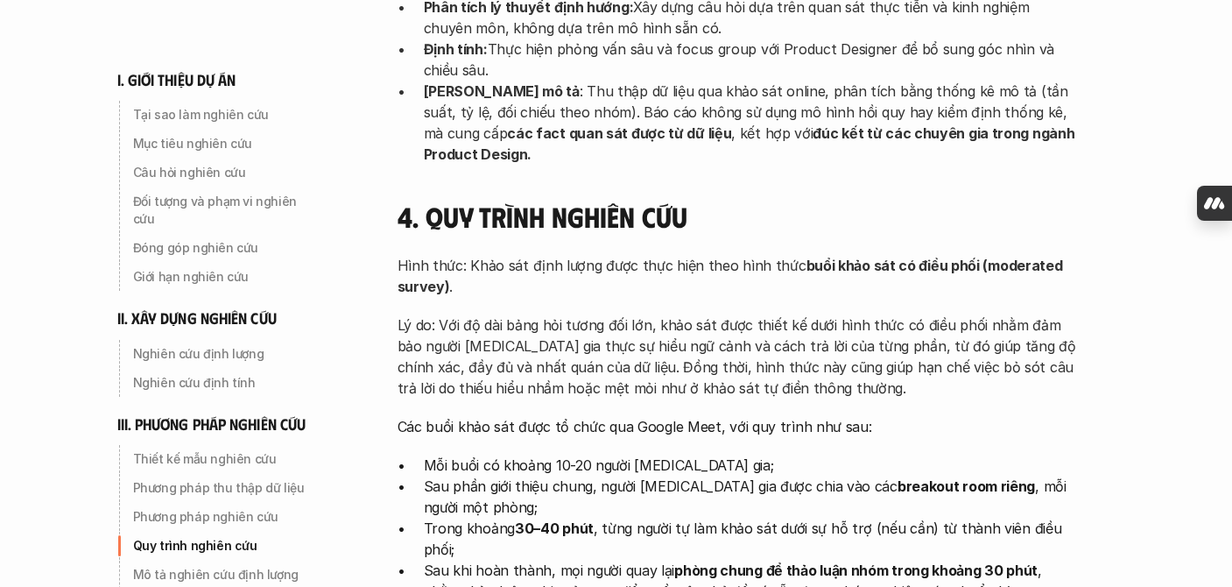
click at [651, 314] on p "Lý do: Với độ dài bảng hỏi tương đối lớn, khảo sát được thiết kế dưới hình thức…" at bounding box center [739, 356] width 683 height 84
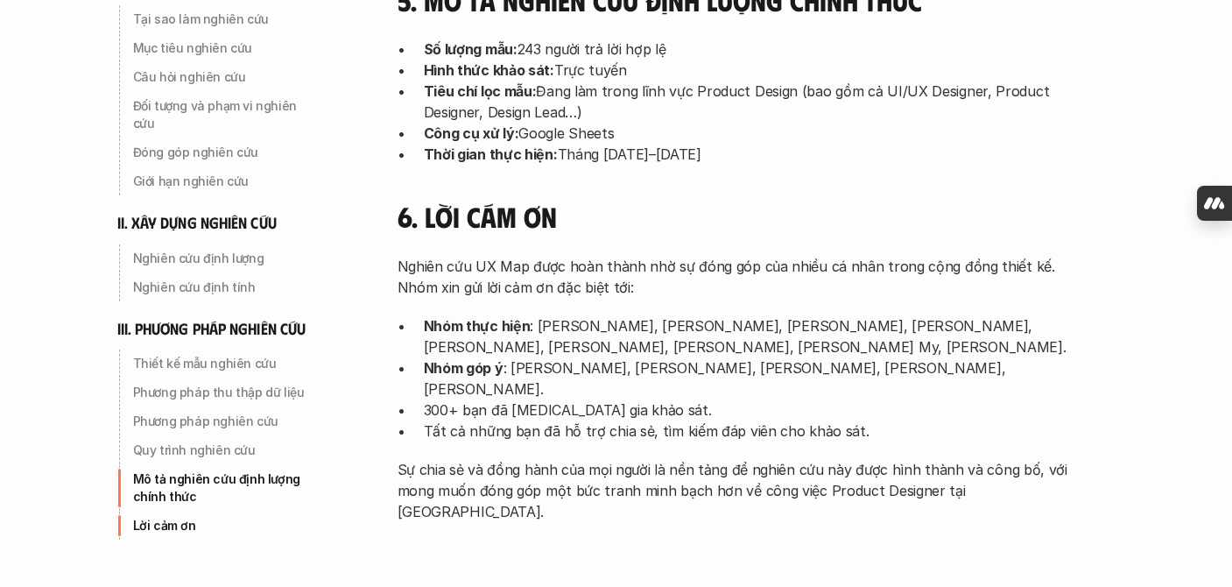
scroll to position [5861, 0]
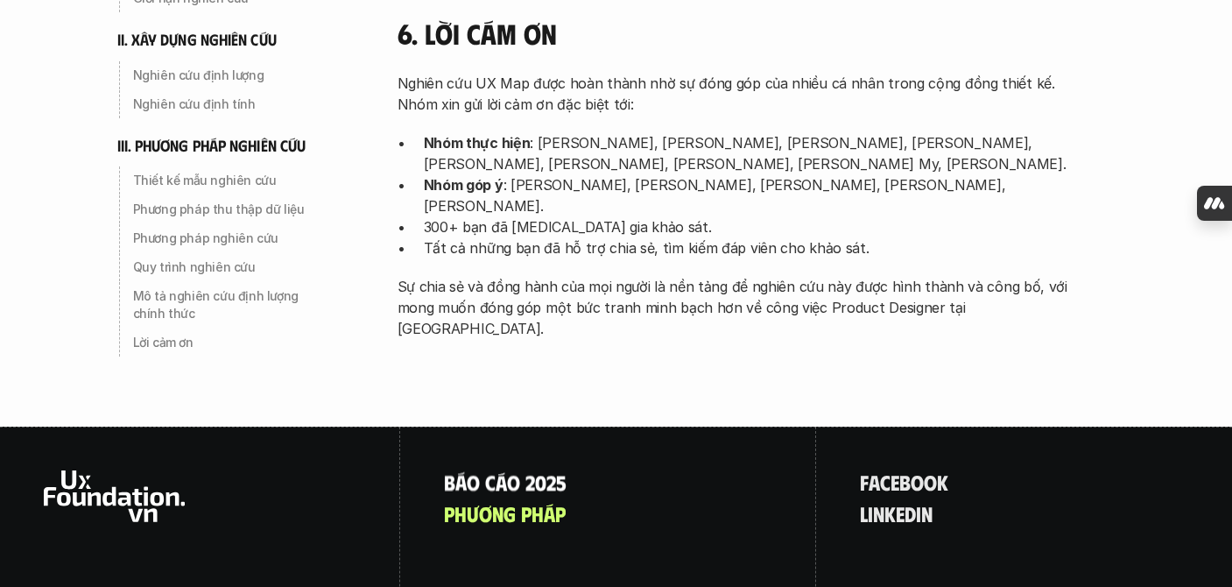
click at [554, 470] on p "B á o c á o 2 0 2 5" at bounding box center [505, 481] width 123 height 23
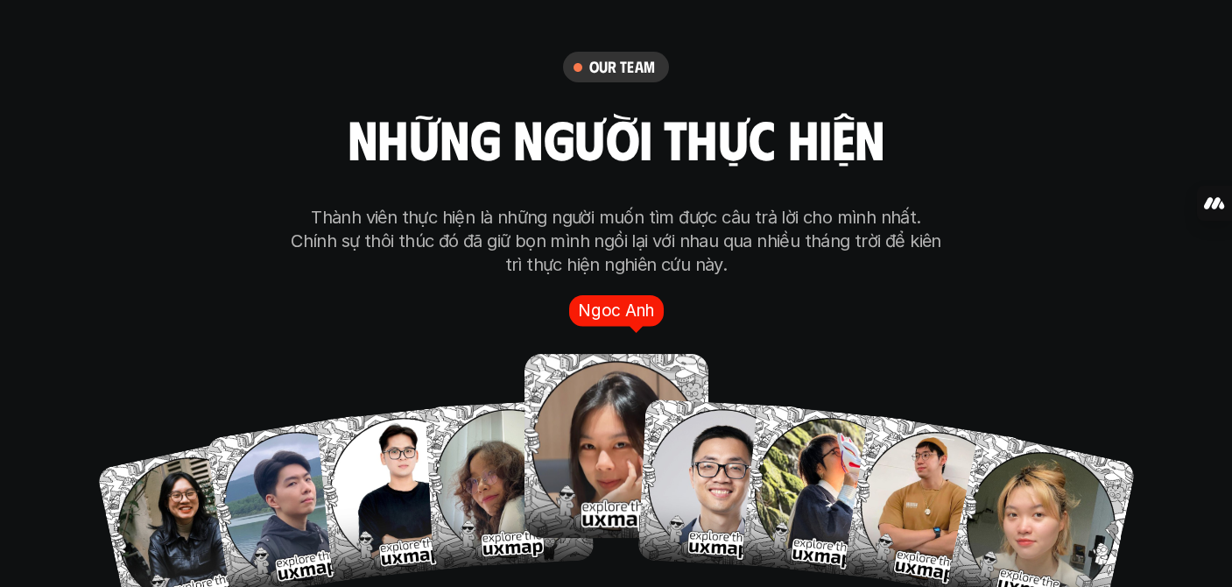
scroll to position [9837, 0]
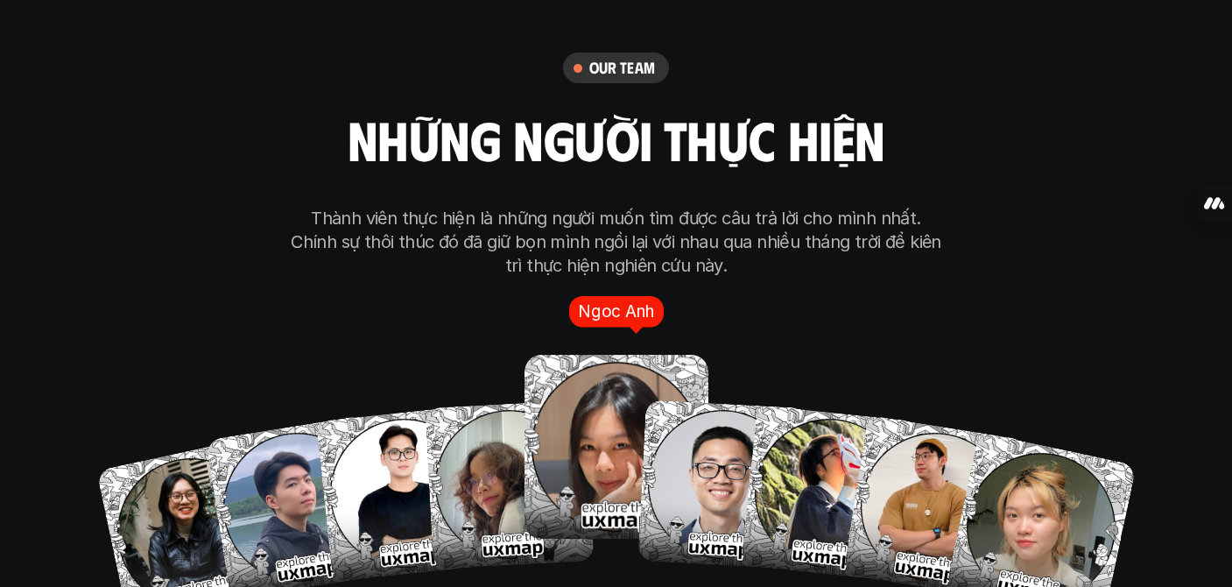
click at [616, 364] on img at bounding box center [617, 447] width 184 height 184
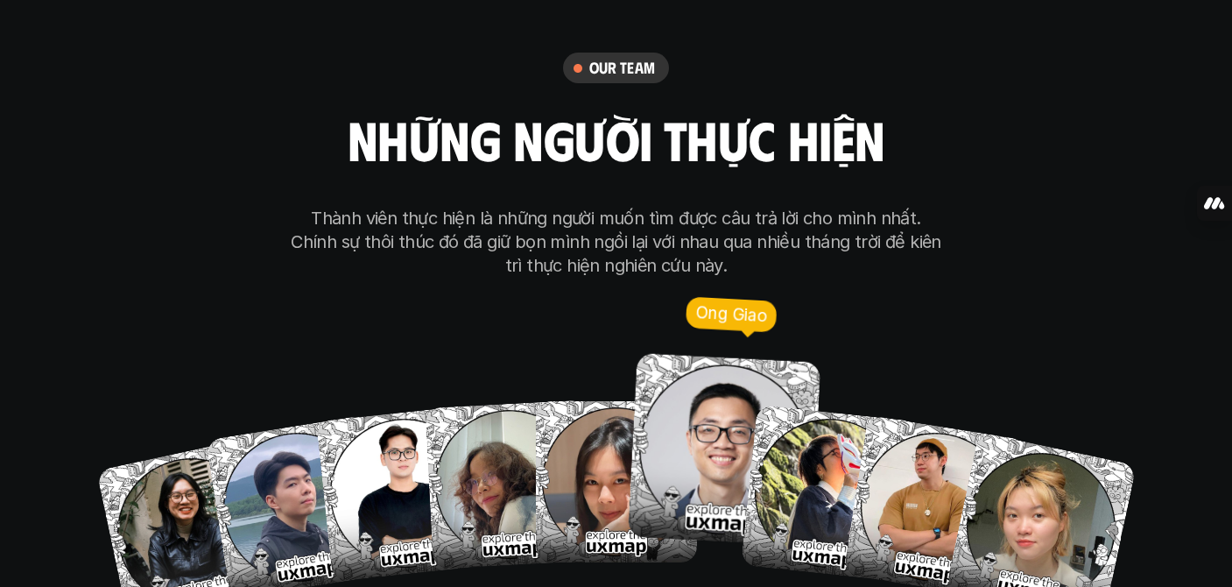
click at [714, 352] on img at bounding box center [724, 449] width 194 height 194
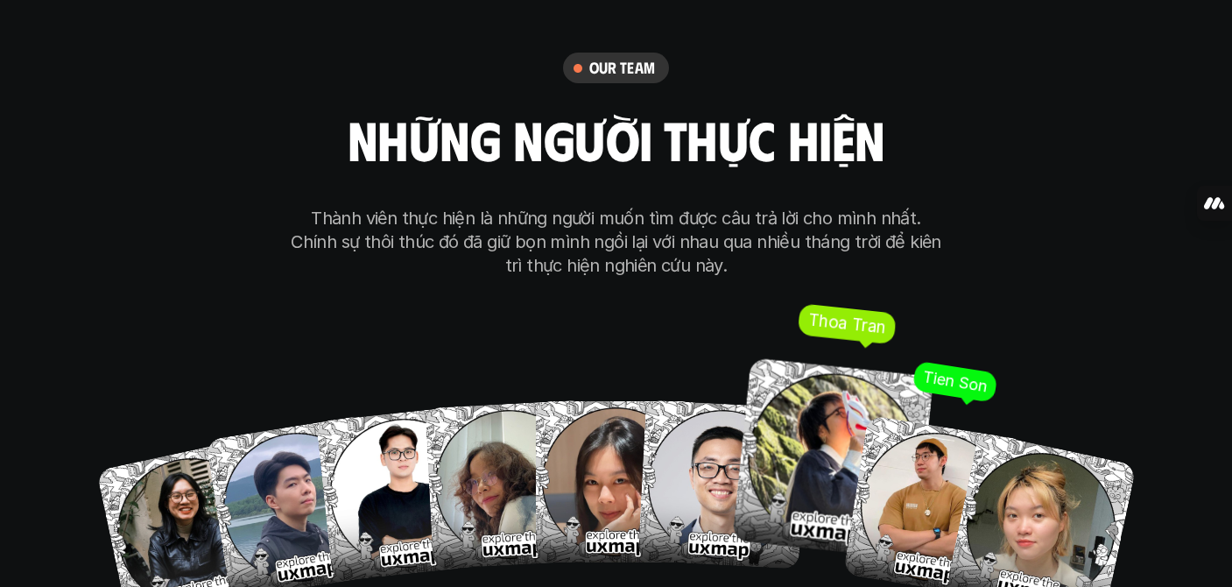
click at [811, 413] on img at bounding box center [832, 458] width 202 height 202
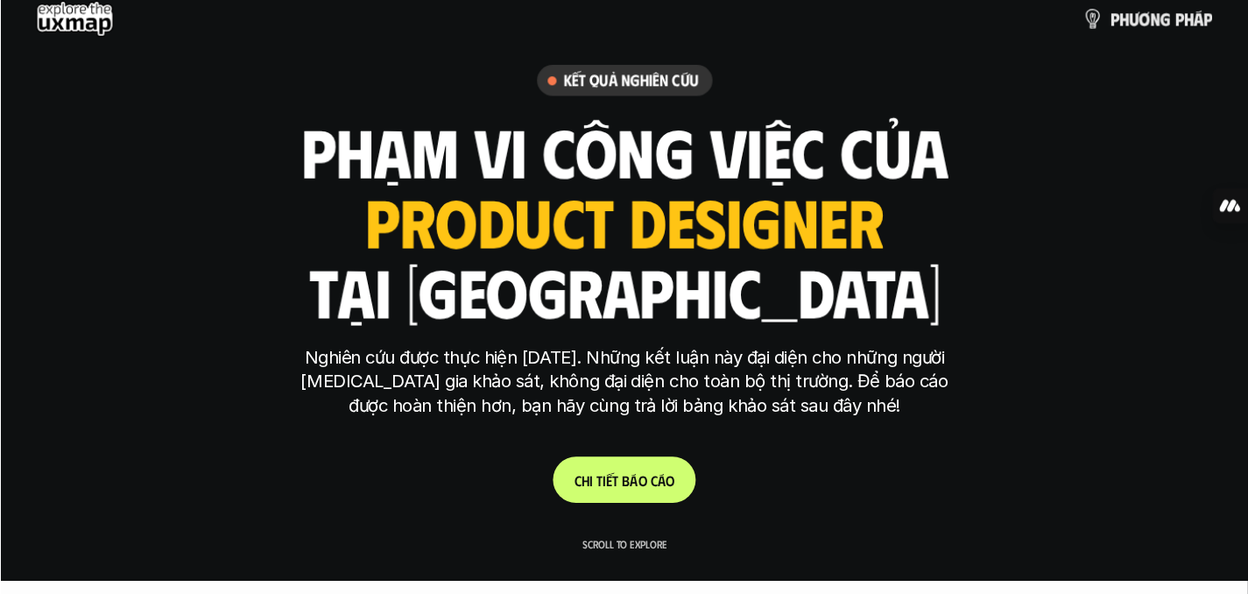
scroll to position [0, 0]
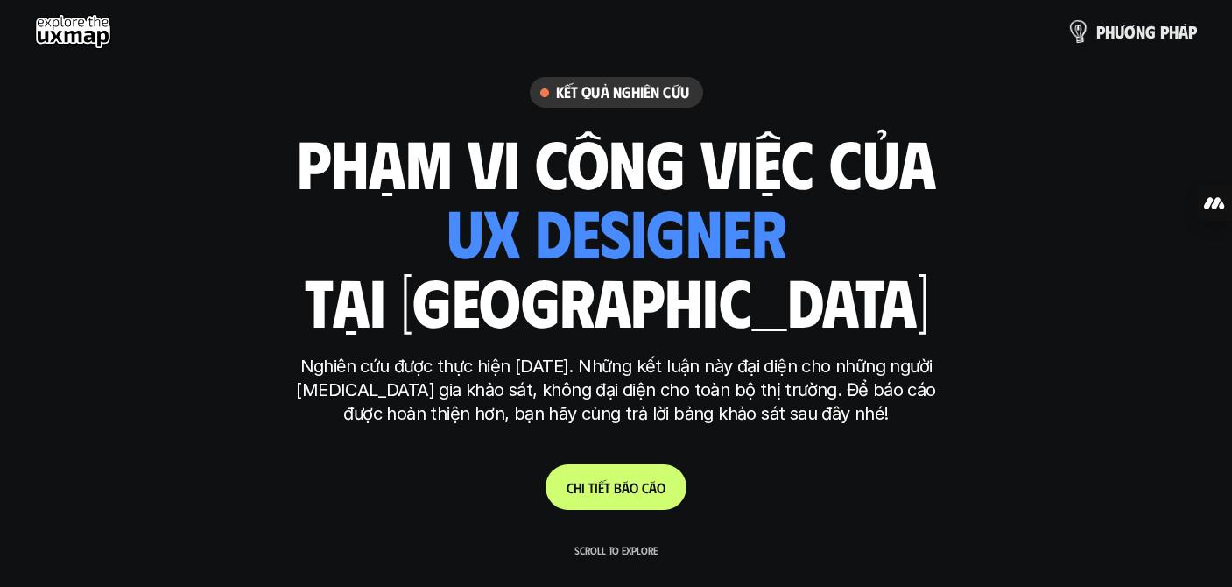
click at [1081, 31] on img at bounding box center [1078, 30] width 25 height 25
